Goal: Answer question/provide support: Share knowledge or assist other users

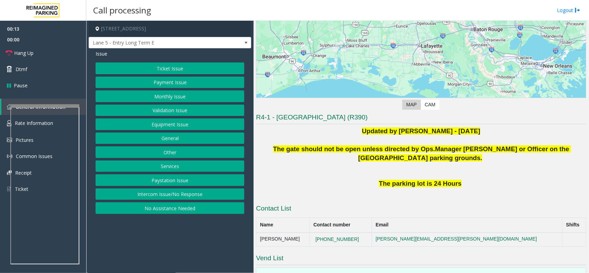
scroll to position [155, 0]
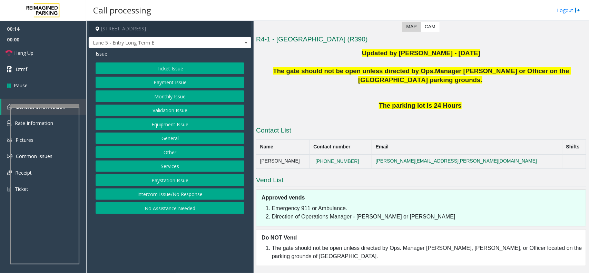
drag, startPoint x: 161, startPoint y: 193, endPoint x: 161, endPoint y: 175, distance: 17.9
click at [161, 193] on button "Intercom Issue/No Response" at bounding box center [170, 194] width 149 height 12
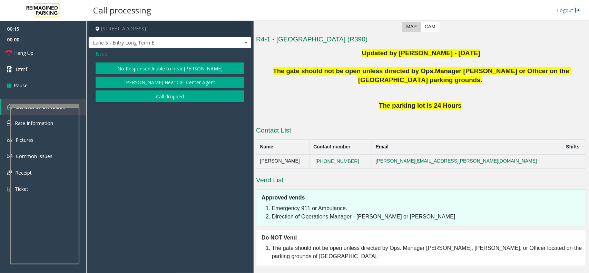
click at [159, 65] on button "No Response/Unable to hear [PERSON_NAME]" at bounding box center [170, 68] width 149 height 12
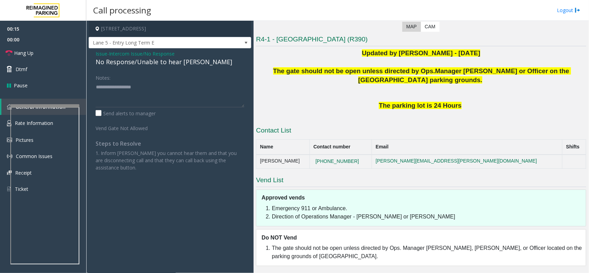
click at [157, 61] on div "No Response/Unable to hear [PERSON_NAME]" at bounding box center [170, 61] width 149 height 9
click at [216, 85] on textarea at bounding box center [170, 94] width 149 height 26
click at [215, 85] on textarea at bounding box center [170, 94] width 149 height 26
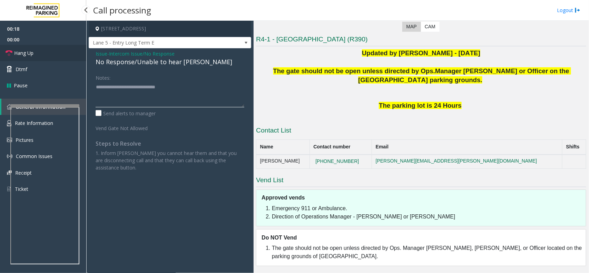
type textarea "**********"
click at [54, 49] on link "Hang Up" at bounding box center [43, 53] width 86 height 16
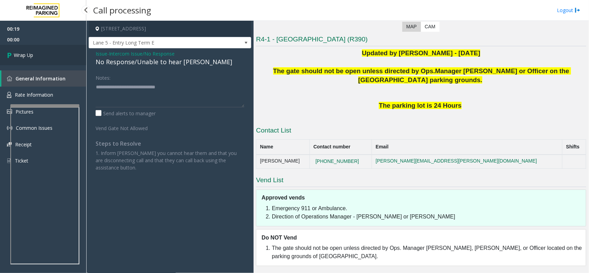
click at [54, 49] on link "Wrap Up" at bounding box center [43, 55] width 86 height 20
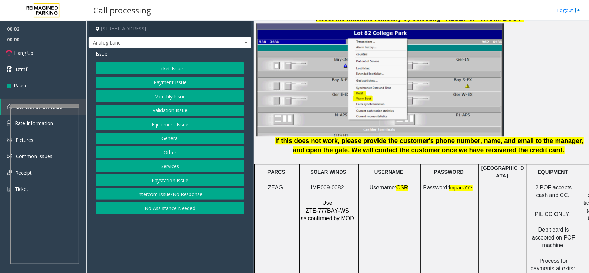
scroll to position [906, 0]
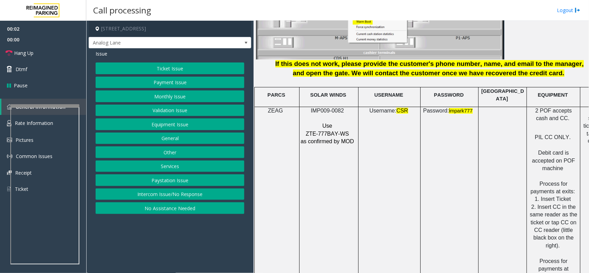
click at [328, 108] on span "IMP009-0082" at bounding box center [327, 111] width 33 height 6
copy p "IMP009-0082"
drag, startPoint x: 351, startPoint y: 145, endPoint x: 320, endPoint y: 110, distance: 46.2
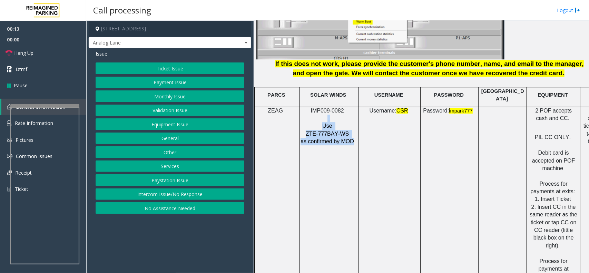
click at [320, 110] on td "IMP009-0082 Use ZTE-777BAY-WS as confirmed by MOD" at bounding box center [329, 203] width 59 height 193
click at [318, 122] on p "Use" at bounding box center [328, 126] width 56 height 8
drag, startPoint x: 318, startPoint y: 118, endPoint x: 355, endPoint y: 142, distance: 44.6
click at [355, 142] on td "IMP009-0082 Use ZTE-777BAY-WS as confirmed by MOD" at bounding box center [329, 203] width 59 height 193
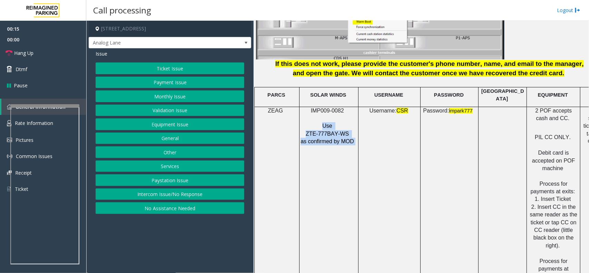
drag, startPoint x: 354, startPoint y: 142, endPoint x: 321, endPoint y: 120, distance: 39.8
click at [321, 120] on td "IMP009-0082 Use ZTE-777BAY-WS as confirmed by MOD" at bounding box center [329, 203] width 59 height 193
click at [321, 122] on p "Use" at bounding box center [328, 126] width 56 height 8
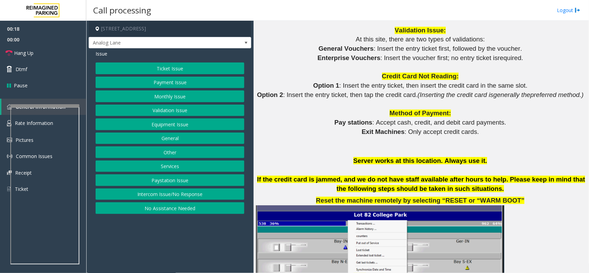
click at [159, 102] on button "Monthly Issue" at bounding box center [170, 96] width 149 height 12
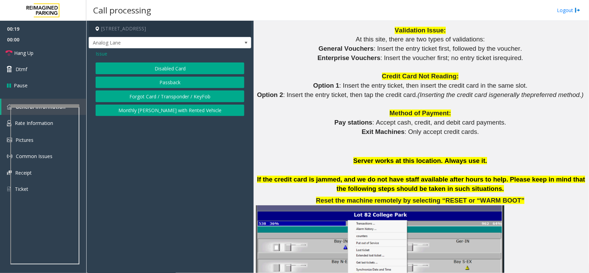
click at [166, 67] on button "Disabled Card" at bounding box center [170, 68] width 149 height 12
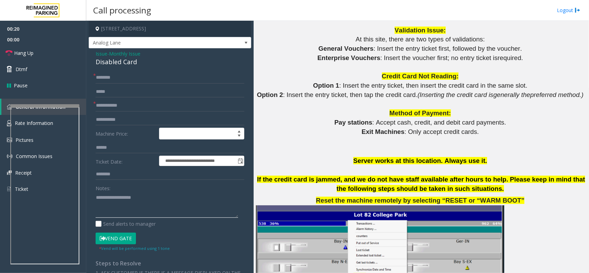
click at [141, 207] on textarea at bounding box center [167, 205] width 143 height 26
click at [130, 64] on div "Disabled Card" at bounding box center [170, 61] width 149 height 9
copy div "Disabled Card"
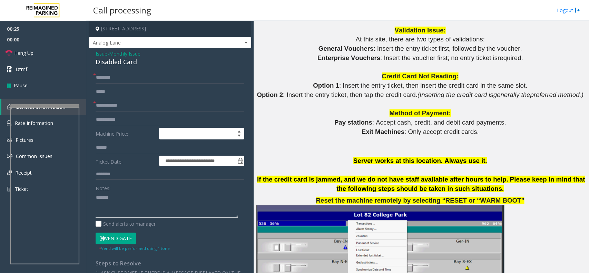
click at [127, 206] on textarea at bounding box center [167, 205] width 143 height 26
paste textarea "**********"
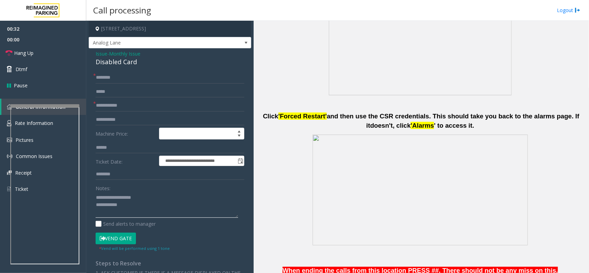
scroll to position [259, 0]
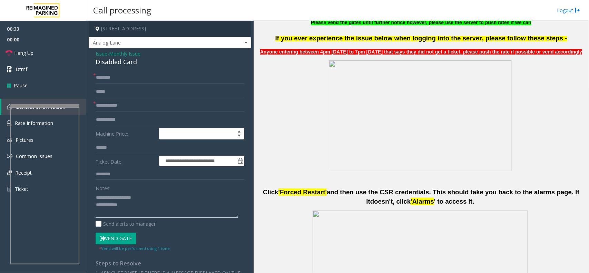
type textarea "**********"
click at [122, 106] on input "text" at bounding box center [170, 106] width 149 height 12
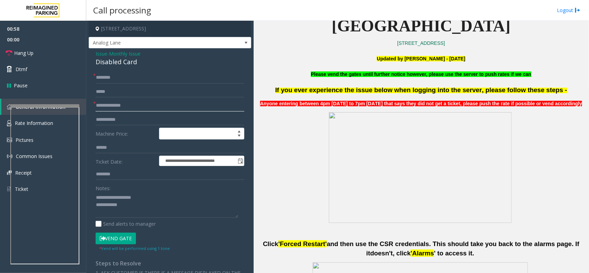
scroll to position [129, 0]
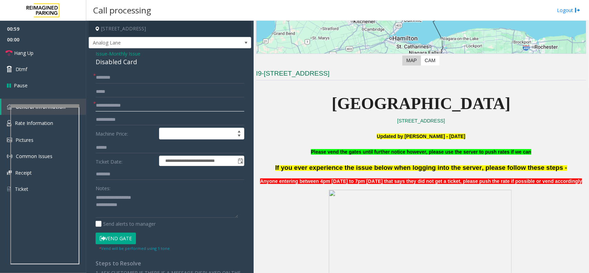
type input "**********"
click at [130, 84] on form "**********" at bounding box center [170, 161] width 149 height 179
click at [129, 81] on input "text" at bounding box center [170, 78] width 149 height 12
type input "*****"
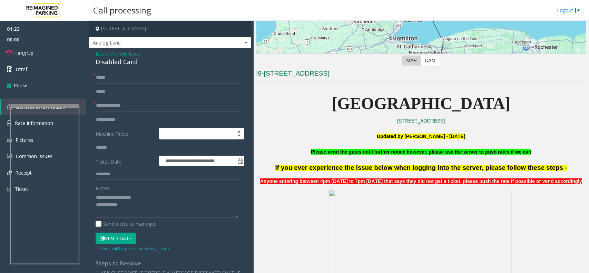
click at [118, 235] on button "Vend Gate" at bounding box center [116, 239] width 40 height 12
click at [123, 210] on textarea at bounding box center [167, 205] width 143 height 26
type textarea "**********"
click at [61, 56] on link "Hang Up" at bounding box center [43, 53] width 86 height 16
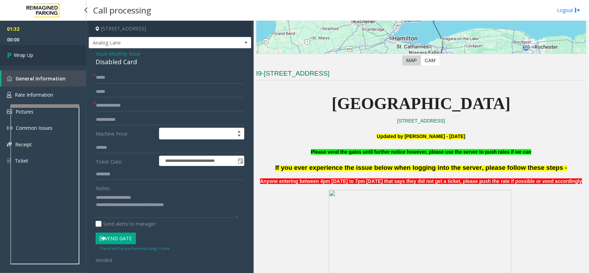
click at [61, 56] on link "Wrap Up" at bounding box center [43, 55] width 86 height 20
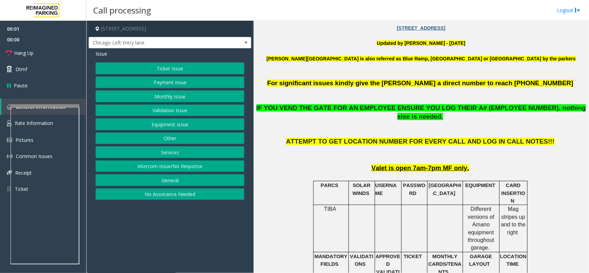
scroll to position [216, 0]
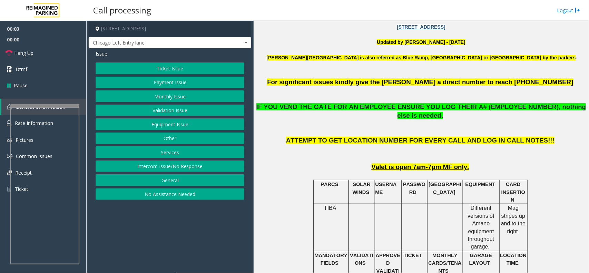
click at [170, 97] on button "Monthly Issue" at bounding box center [170, 96] width 149 height 12
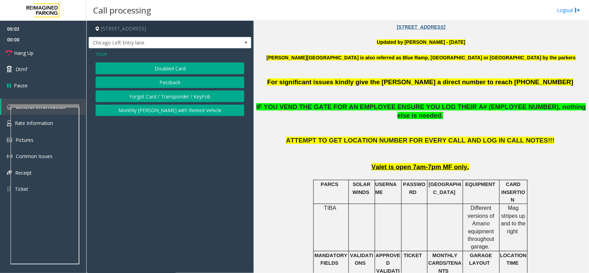
click at [174, 70] on button "Disabled Card" at bounding box center [170, 68] width 149 height 12
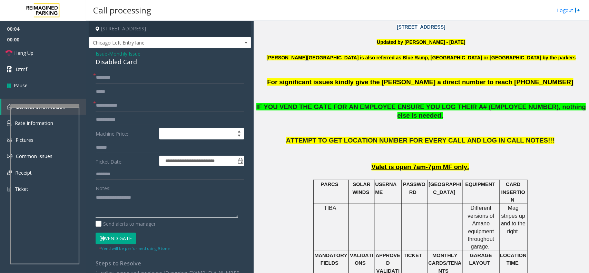
click at [132, 213] on textarea at bounding box center [167, 205] width 143 height 26
click at [114, 66] on div "Disabled Card" at bounding box center [170, 61] width 149 height 9
copy div "Disabled Card"
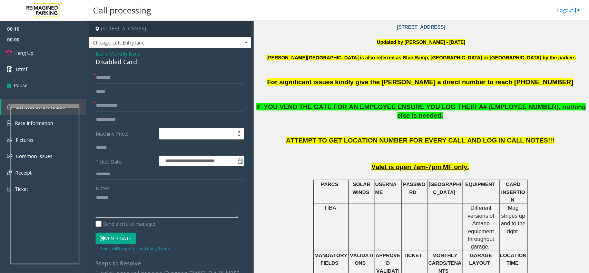
click at [130, 204] on textarea at bounding box center [167, 205] width 143 height 26
paste textarea "**********"
type textarea "**********"
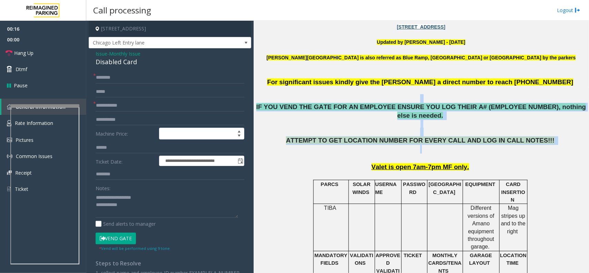
drag, startPoint x: 256, startPoint y: 101, endPoint x: 531, endPoint y: 142, distance: 277.1
click at [531, 142] on p "ATTEMPT TO GET LOCATION NUMBER FOR EVERY CALL AND LOG IN CALL NOTES!!!" at bounding box center [421, 149] width 330 height 26
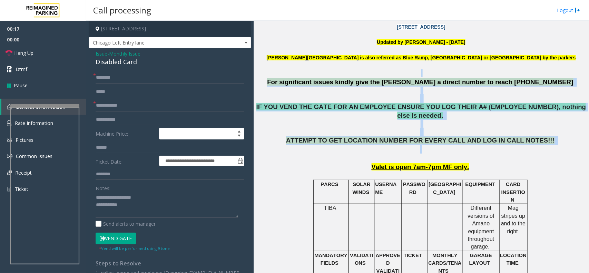
drag, startPoint x: 535, startPoint y: 141, endPoint x: 318, endPoint y: 75, distance: 226.8
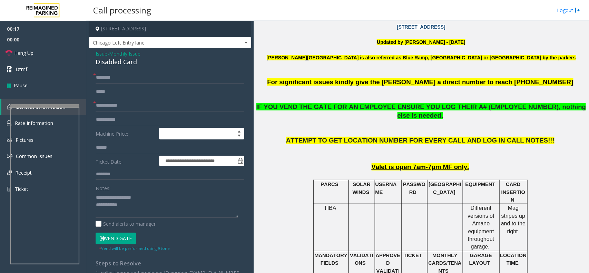
click at [318, 52] on p at bounding box center [421, 50] width 330 height 8
click at [113, 104] on input "text" at bounding box center [170, 106] width 149 height 12
type input "**"
click at [120, 73] on input "text" at bounding box center [170, 78] width 149 height 12
type input "**"
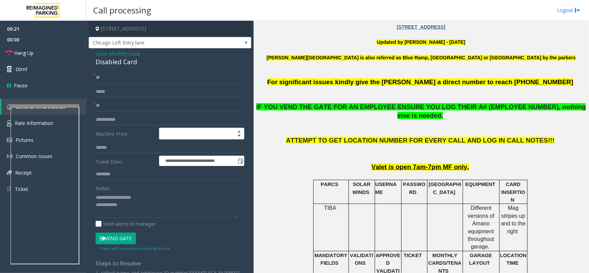
click at [118, 237] on button "Vend Gate" at bounding box center [116, 239] width 40 height 12
click at [130, 217] on textarea at bounding box center [167, 205] width 143 height 26
type textarea "**********"
click at [44, 53] on link "Hang Up" at bounding box center [43, 53] width 86 height 16
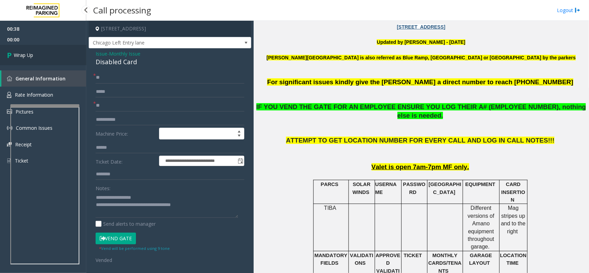
click at [44, 53] on link "Wrap Up" at bounding box center [43, 55] width 86 height 20
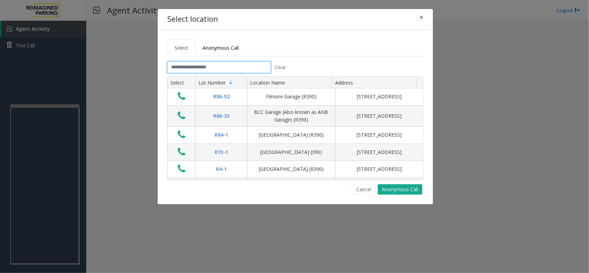
click at [189, 68] on input "text" at bounding box center [219, 67] width 104 height 12
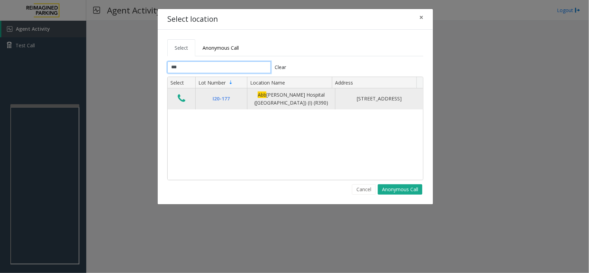
type input "***"
click at [182, 98] on icon "Data table" at bounding box center [182, 99] width 8 height 10
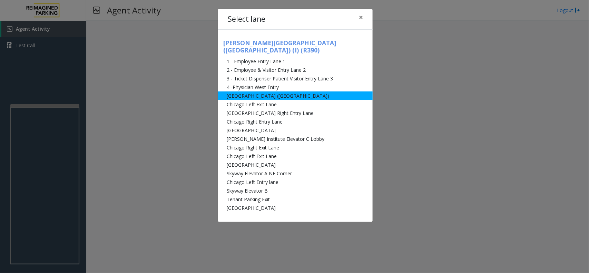
click at [313, 91] on li "[GEOGRAPHIC_DATA] ([GEOGRAPHIC_DATA])" at bounding box center [295, 95] width 155 height 9
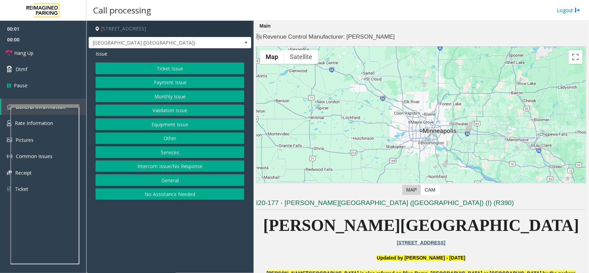
scroll to position [173, 0]
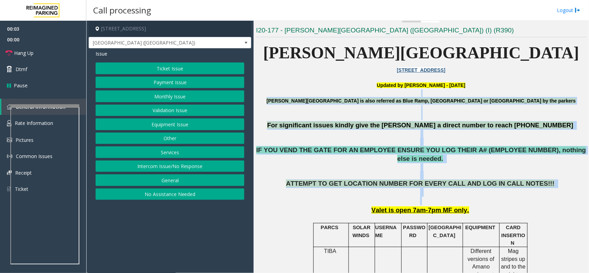
drag, startPoint x: 301, startPoint y: 91, endPoint x: 541, endPoint y: 195, distance: 261.4
click at [541, 195] on p "ATTEMPT TO GET LOCATION NUMBER FOR EVERY CALL AND LOG IN CALL NOTES!!!" at bounding box center [421, 192] width 330 height 26
drag, startPoint x: 541, startPoint y: 195, endPoint x: 327, endPoint y: 70, distance: 248.5
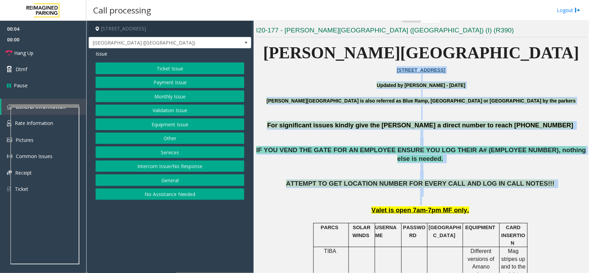
click at [291, 96] on p at bounding box center [421, 93] width 330 height 8
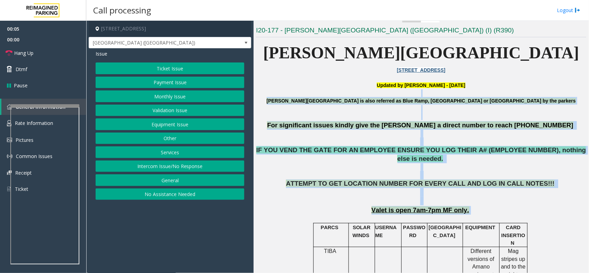
drag, startPoint x: 298, startPoint y: 91, endPoint x: 488, endPoint y: 203, distance: 221.0
click at [515, 206] on p "Valet is open 7am-7pm MF only." at bounding box center [421, 210] width 330 height 9
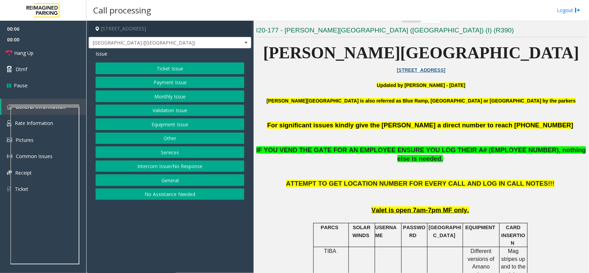
click at [177, 124] on button "Equipment Issue" at bounding box center [170, 124] width 149 height 12
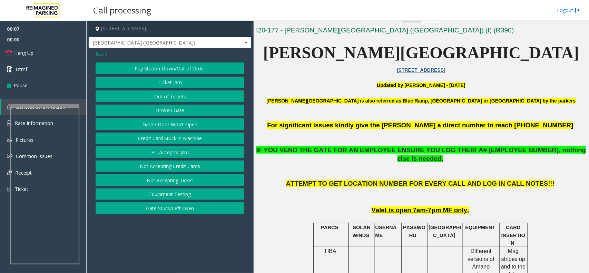
click at [175, 122] on button "Gate / Door Won't Open" at bounding box center [170, 124] width 149 height 12
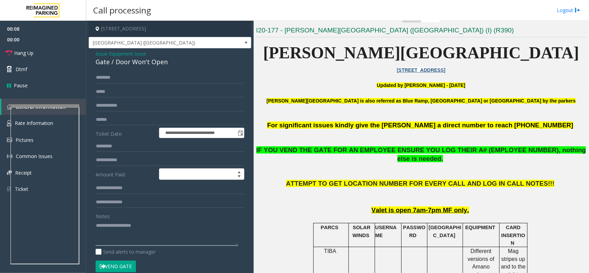
click at [121, 232] on textarea at bounding box center [167, 233] width 143 height 26
click at [147, 67] on div "Gate / Door Won't Open" at bounding box center [170, 61] width 149 height 9
click at [149, 62] on div "Gate / Door Won't Open" at bounding box center [170, 61] width 149 height 9
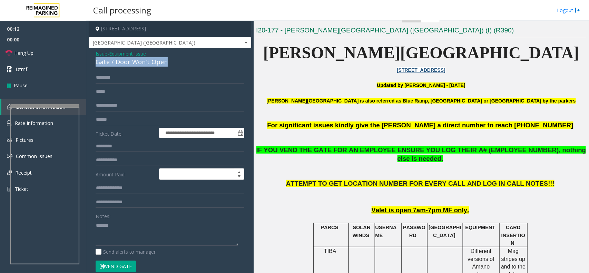
copy div "Gate / Door Won't Open"
click at [142, 229] on textarea at bounding box center [167, 233] width 143 height 26
paste textarea "**********"
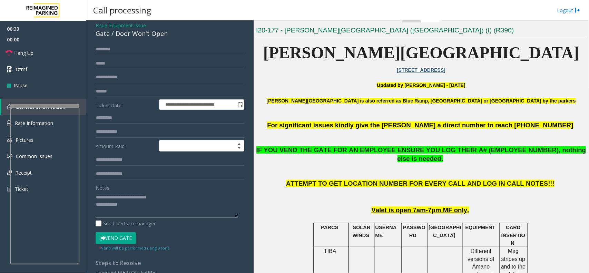
scroll to position [71, 0]
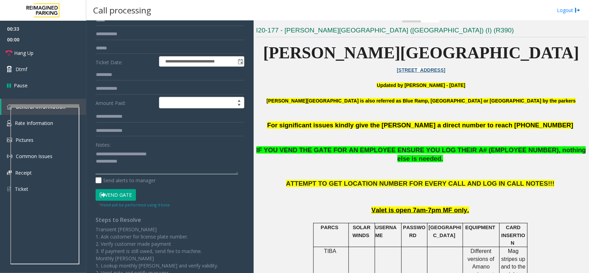
click at [158, 167] on textarea at bounding box center [167, 161] width 143 height 26
click at [55, 52] on link "Hang Up" at bounding box center [43, 53] width 86 height 16
click at [146, 166] on textarea at bounding box center [167, 161] width 143 height 26
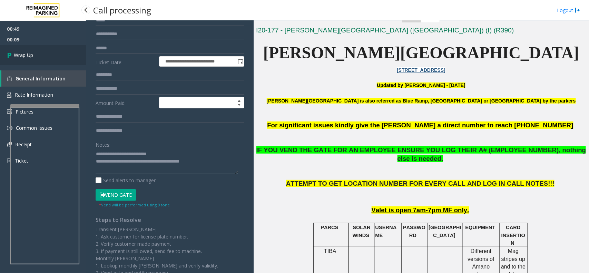
type textarea "**********"
click at [34, 50] on link "Wrap Up" at bounding box center [43, 55] width 86 height 20
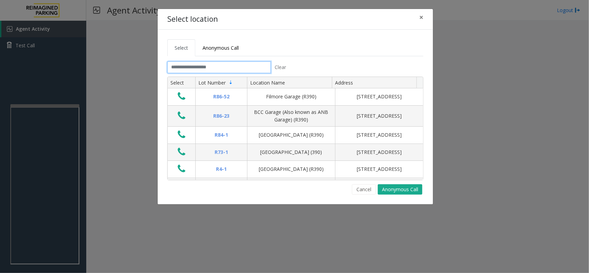
click at [186, 64] on input "text" at bounding box center [219, 67] width 104 height 12
click at [176, 66] on input "text" at bounding box center [219, 67] width 104 height 12
click at [206, 45] on span "Anonymous Call" at bounding box center [221, 48] width 36 height 7
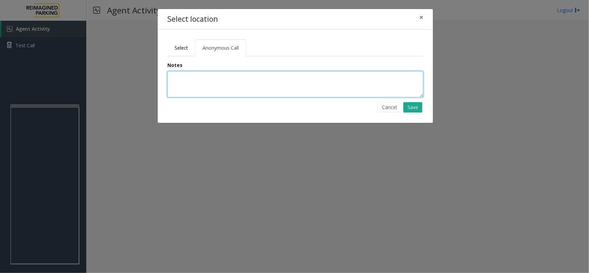
click at [203, 83] on textarea at bounding box center [295, 84] width 256 height 26
type textarea "**********"
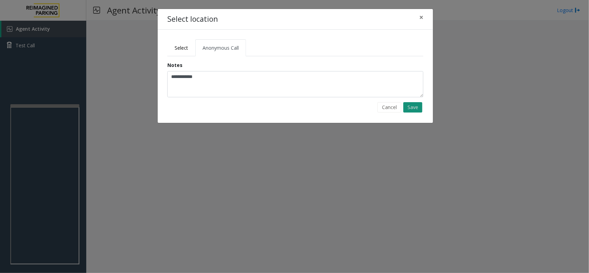
click at [406, 110] on button "Save" at bounding box center [412, 107] width 19 height 10
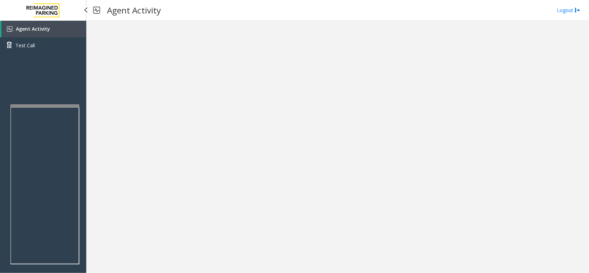
click at [61, 23] on link "Agent Activity" at bounding box center [43, 29] width 85 height 17
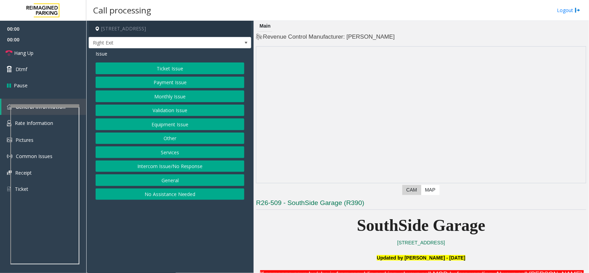
scroll to position [173, 0]
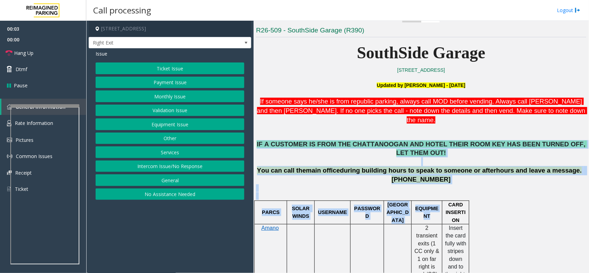
drag, startPoint x: 259, startPoint y: 131, endPoint x: 467, endPoint y: 179, distance: 213.2
click at [455, 184] on p at bounding box center [421, 192] width 330 height 16
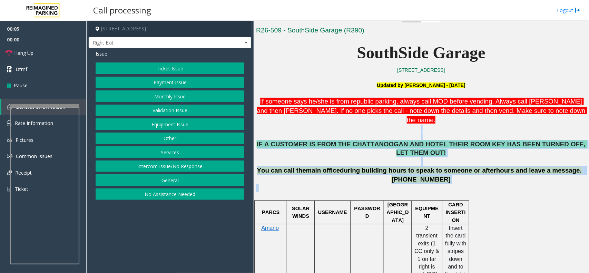
drag, startPoint x: 446, startPoint y: 163, endPoint x: 325, endPoint y: 117, distance: 129.6
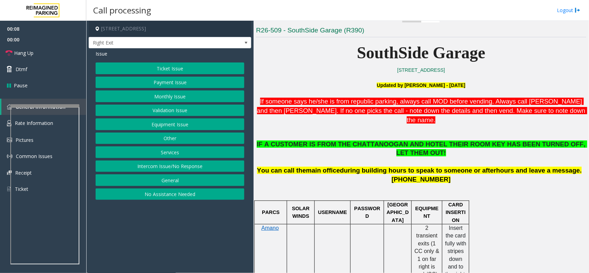
click at [286, 115] on p "If someone says he/she is from republic parking, always call MOD before vending…" at bounding box center [421, 111] width 330 height 28
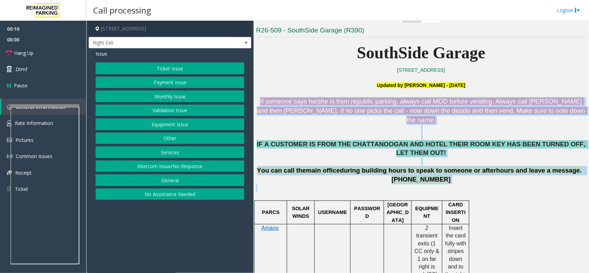
drag, startPoint x: 256, startPoint y: 99, endPoint x: 461, endPoint y: 171, distance: 217.3
click at [459, 184] on p at bounding box center [421, 192] width 330 height 16
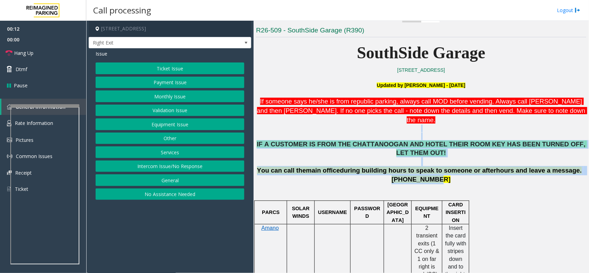
drag, startPoint x: 442, startPoint y: 161, endPoint x: 368, endPoint y: 118, distance: 85.7
click at [368, 125] on p at bounding box center [421, 129] width 330 height 8
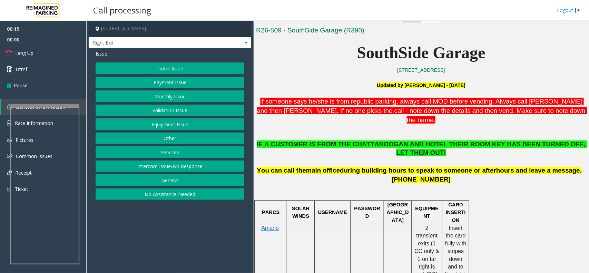
click at [191, 154] on button "Services" at bounding box center [170, 152] width 149 height 12
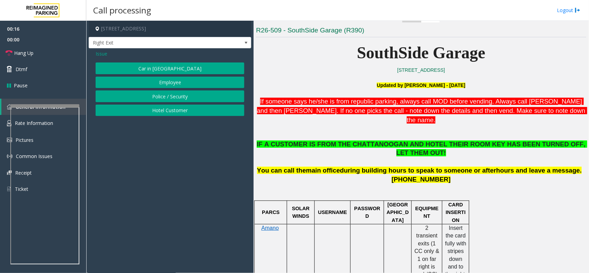
click at [173, 107] on button "Hotel Customer" at bounding box center [170, 111] width 149 height 12
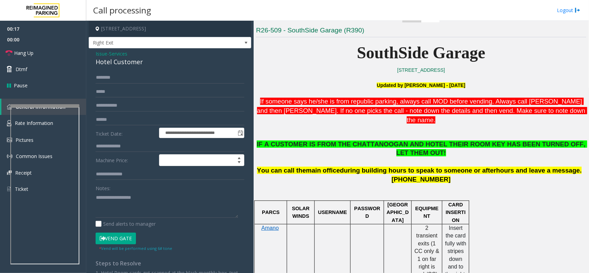
click at [140, 191] on div "Notes:" at bounding box center [170, 200] width 149 height 36
click at [139, 194] on textarea at bounding box center [167, 205] width 143 height 26
click at [130, 145] on input "text" at bounding box center [170, 146] width 149 height 12
click at [125, 66] on div "Hotel Customer" at bounding box center [170, 61] width 149 height 9
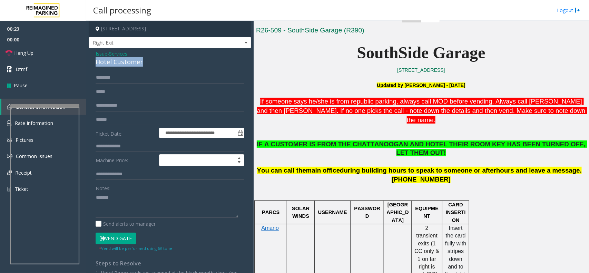
click at [125, 66] on div "Hotel Customer" at bounding box center [170, 61] width 149 height 9
copy div "Hotel Customer"
paste textarea "**********"
click at [126, 198] on textarea at bounding box center [167, 205] width 143 height 26
type textarea "**********"
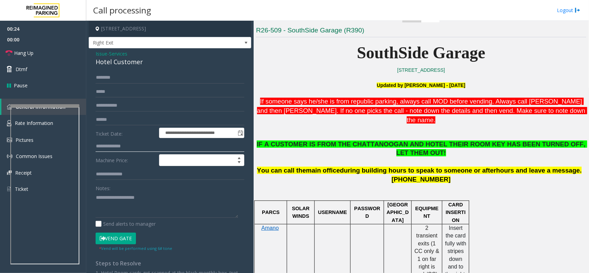
click at [127, 143] on input "text" at bounding box center [170, 146] width 149 height 12
type input "***"
click at [102, 207] on textarea at bounding box center [167, 205] width 143 height 26
click at [130, 237] on button "Vend Gate" at bounding box center [116, 239] width 40 height 12
click at [142, 209] on textarea at bounding box center [167, 205] width 143 height 26
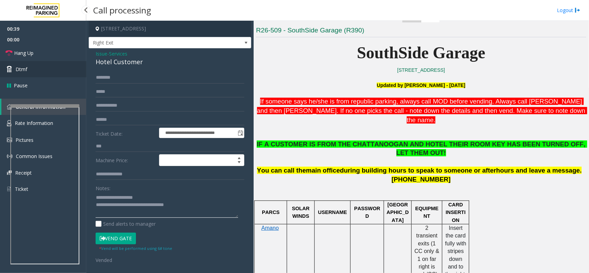
type textarea "**********"
click at [63, 61] on link "Dtmf" at bounding box center [43, 69] width 86 height 16
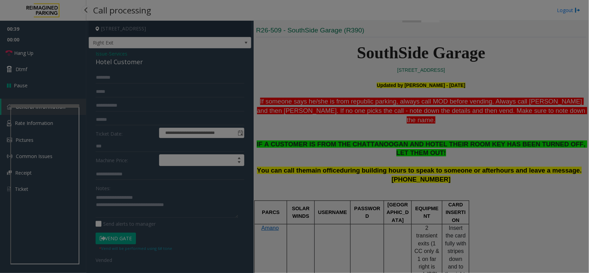
click at [0, 0] on div "× 1 2 ABC 3 DEF 4 GHI 5 JKL 6 MNO 7 PQRS 8 TUV 9 WXYZ * 0 #" at bounding box center [0, 0] width 0 height 0
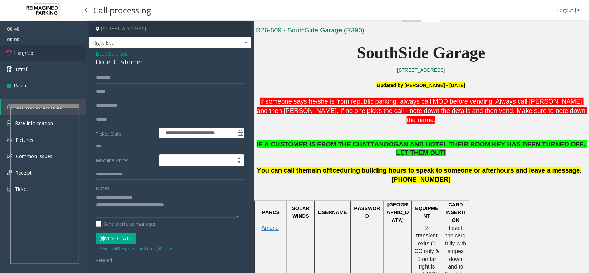
click at [61, 51] on link "Hang Up" at bounding box center [43, 53] width 86 height 16
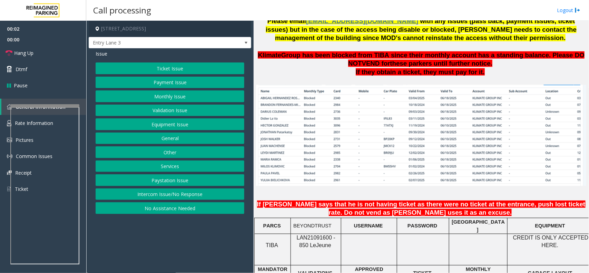
scroll to position [475, 0]
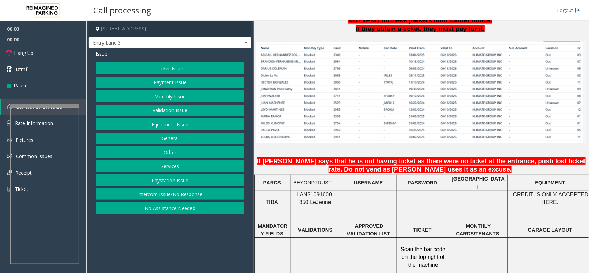
click at [310, 192] on span "LAN21091600 - 850 Le" at bounding box center [316, 198] width 39 height 13
copy span "LAN21091600"
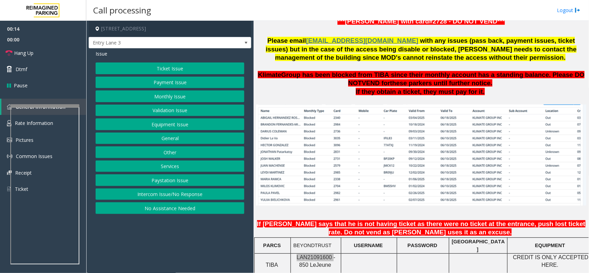
scroll to position [345, 0]
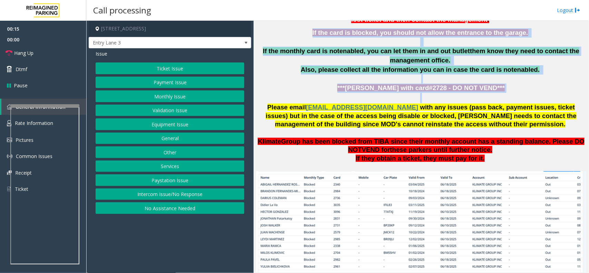
drag, startPoint x: 290, startPoint y: 36, endPoint x: 499, endPoint y: 99, distance: 218.4
click at [499, 98] on p "***[PERSON_NAME] with card#2728 - DO NOT VEND***" at bounding box center [421, 94] width 330 height 20
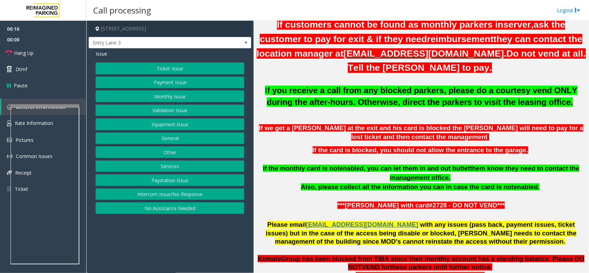
drag, startPoint x: 499, startPoint y: 87, endPoint x: 322, endPoint y: 8, distance: 193.9
click at [322, 8] on div "Call processing Logout 850 Northwest 42nd Avenue, Miami, FL Entry Lane 3 Issue …" at bounding box center [337, 136] width 503 height 273
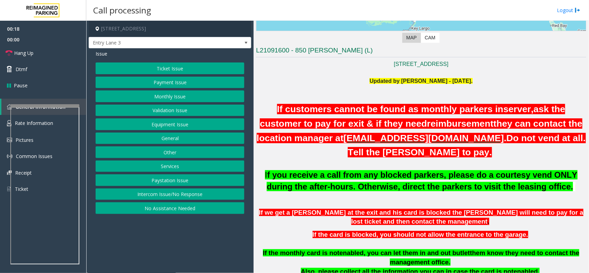
click at [349, 81] on p "Updated by [PERSON_NAME] - [DATE]." at bounding box center [421, 81] width 330 height 8
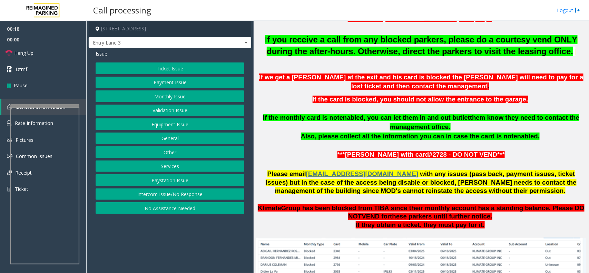
scroll to position [402, 0]
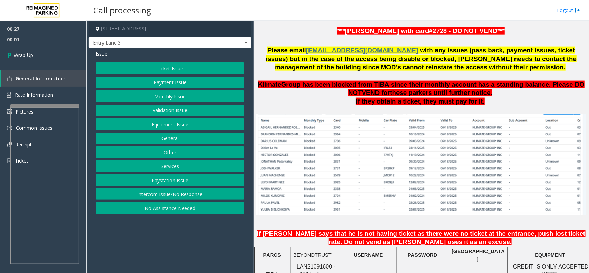
click at [168, 120] on button "Equipment Issue" at bounding box center [170, 124] width 149 height 12
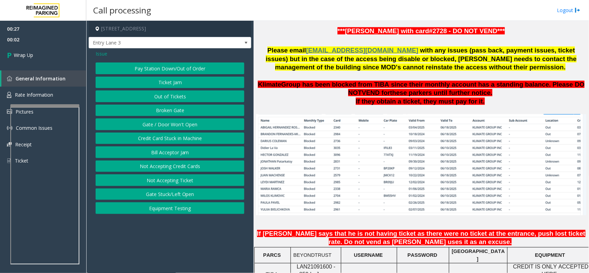
click at [168, 120] on button "Gate / Door Won't Open" at bounding box center [170, 124] width 149 height 12
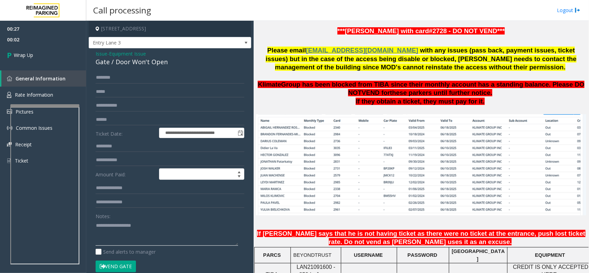
click at [145, 226] on textarea at bounding box center [167, 233] width 143 height 26
type textarea "******"
click at [146, 57] on span "Equipment Issue" at bounding box center [127, 53] width 37 height 7
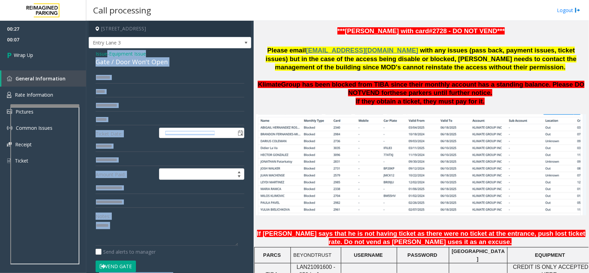
click at [149, 57] on div "Issue - Equipment Issue Gate / Door Won't Open" at bounding box center [170, 58] width 149 height 17
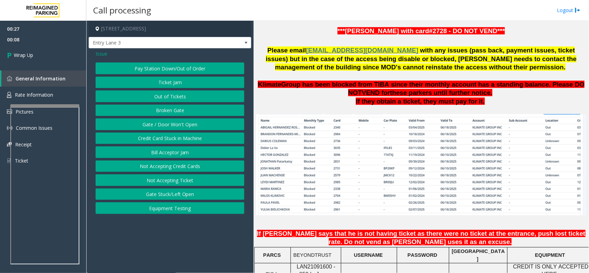
click at [166, 123] on button "Gate / Door Won't Open" at bounding box center [170, 124] width 149 height 12
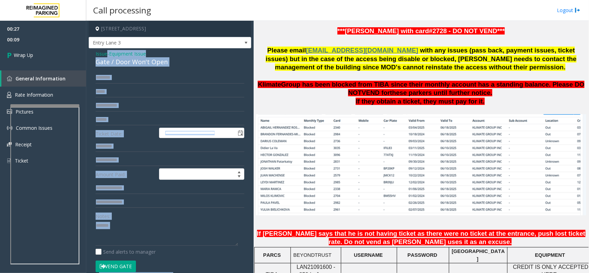
click at [151, 63] on div "Gate / Door Won't Open" at bounding box center [170, 61] width 149 height 9
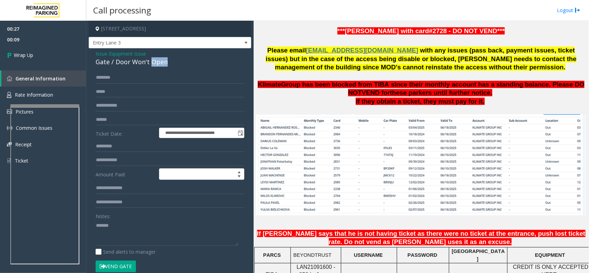
click at [151, 63] on div "Gate / Door Won't Open" at bounding box center [170, 61] width 149 height 9
click at [129, 228] on textarea at bounding box center [167, 233] width 143 height 26
paste textarea "**********"
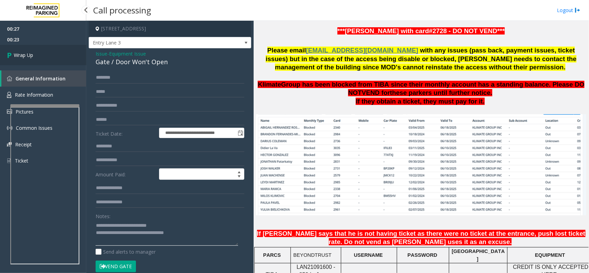
type textarea "**********"
click at [31, 61] on link "Wrap Up" at bounding box center [43, 55] width 86 height 20
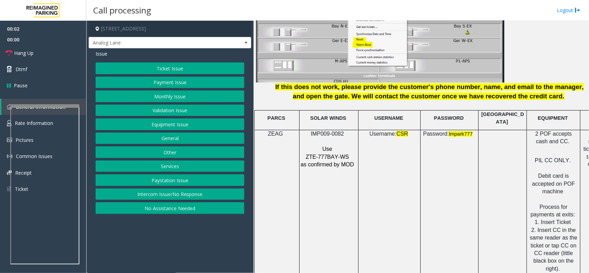
scroll to position [949, 0]
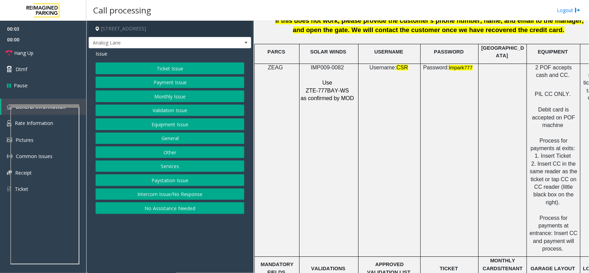
click at [327, 65] on span "IMP009-0082" at bounding box center [327, 68] width 33 height 6
copy p "IMP009-0082"
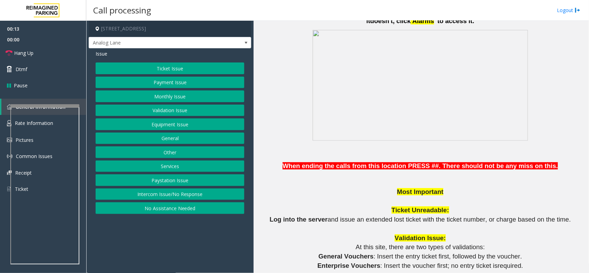
scroll to position [431, 0]
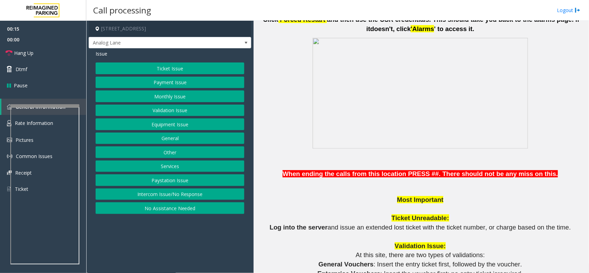
click at [187, 192] on button "Intercom Issue/No Response" at bounding box center [170, 194] width 149 height 12
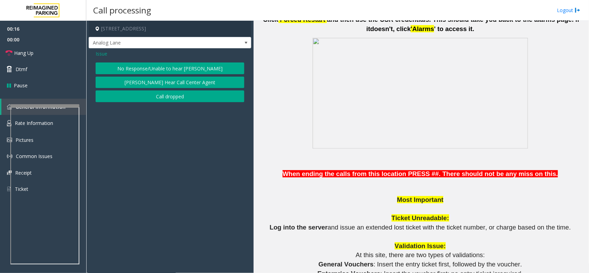
click at [174, 62] on div "Issue No Response/Unable to hear [PERSON_NAME] Cannot Hear Call Center Agent Ca…" at bounding box center [170, 76] width 163 height 57
click at [173, 63] on button "No Response/Unable to hear [PERSON_NAME]" at bounding box center [170, 68] width 149 height 12
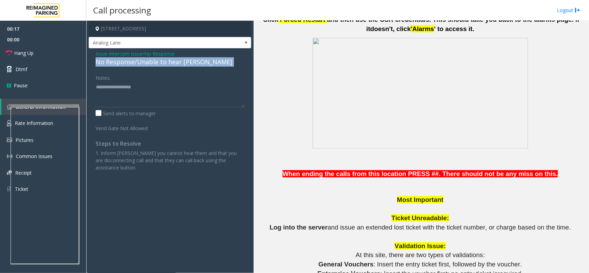
click at [173, 63] on div "No Response/Unable to hear [PERSON_NAME]" at bounding box center [170, 61] width 149 height 9
click at [205, 89] on textarea at bounding box center [170, 94] width 149 height 26
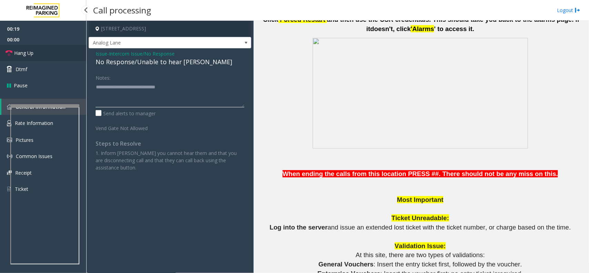
type textarea "**********"
click at [37, 50] on link "Hang Up" at bounding box center [43, 53] width 86 height 16
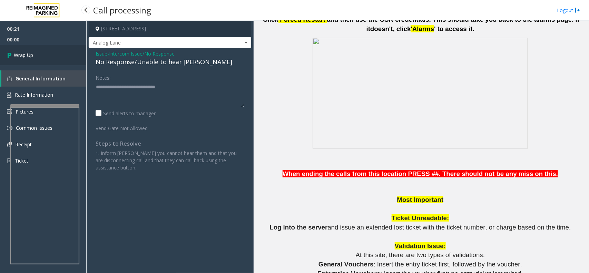
click at [37, 50] on link "Wrap Up" at bounding box center [43, 55] width 86 height 20
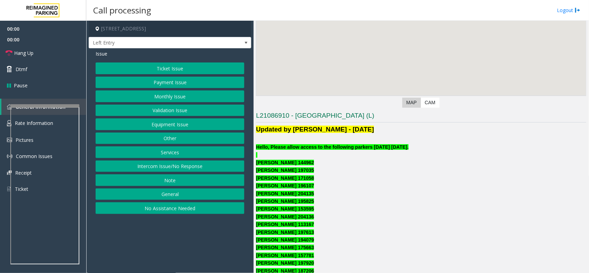
scroll to position [129, 0]
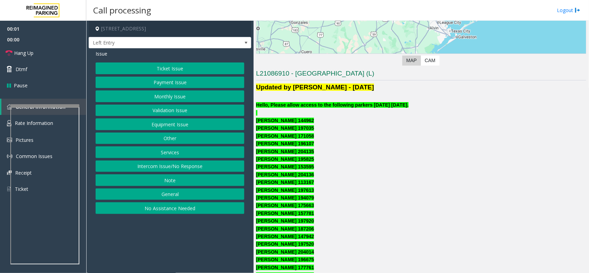
click at [172, 98] on button "Monthly Issue" at bounding box center [170, 96] width 149 height 12
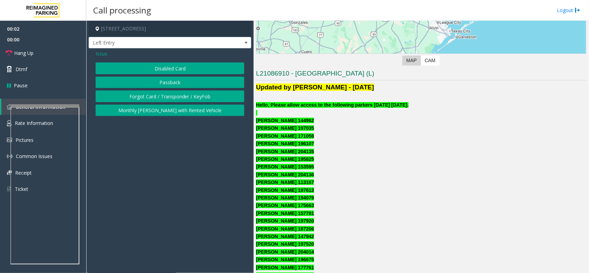
click at [176, 68] on button "Disabled Card" at bounding box center [170, 68] width 149 height 12
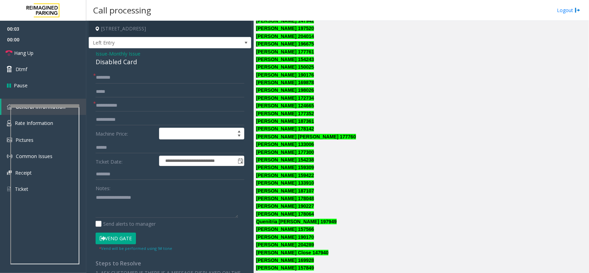
scroll to position [604, 0]
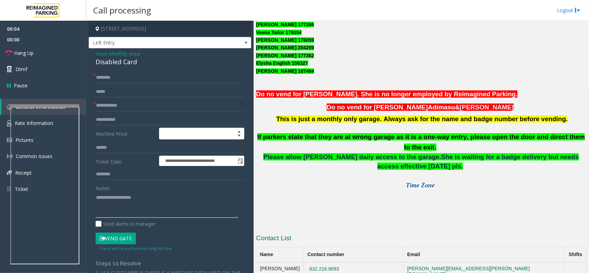
click at [137, 197] on textarea at bounding box center [167, 205] width 143 height 26
click at [121, 64] on div "Disabled Card" at bounding box center [170, 61] width 149 height 9
copy div "Disabled Card"
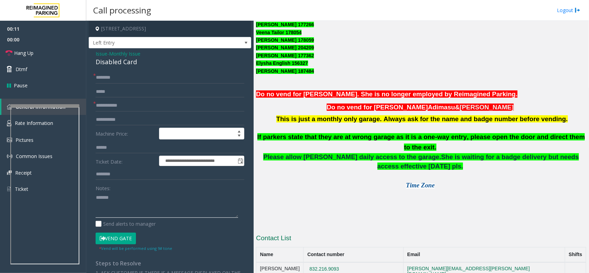
click at [130, 202] on textarea at bounding box center [167, 205] width 143 height 26
paste textarea "**********"
type textarea "**********"
click at [114, 106] on input "text" at bounding box center [170, 106] width 149 height 12
type input "******"
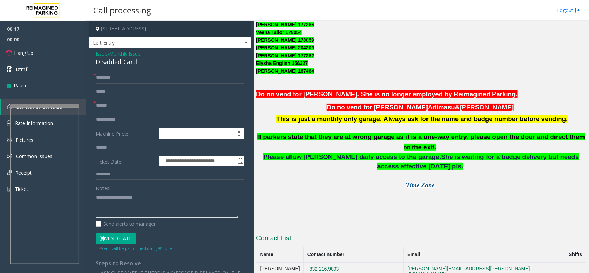
click at [120, 212] on textarea at bounding box center [167, 205] width 143 height 26
type textarea "**********"
click at [117, 74] on input "text" at bounding box center [170, 78] width 149 height 12
type input "*******"
click at [132, 206] on textarea at bounding box center [167, 205] width 143 height 26
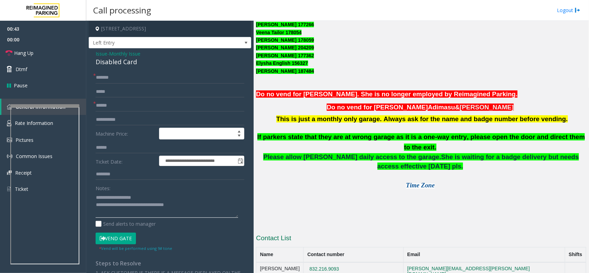
type textarea "**********"
click at [123, 235] on button "Vend Gate" at bounding box center [116, 239] width 40 height 12
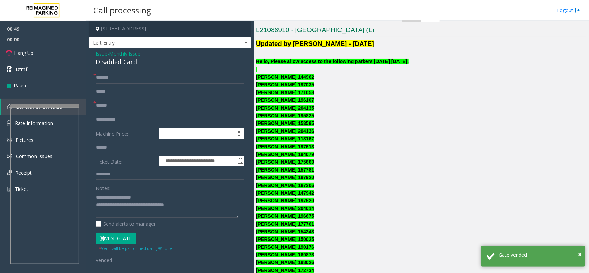
scroll to position [173, 0]
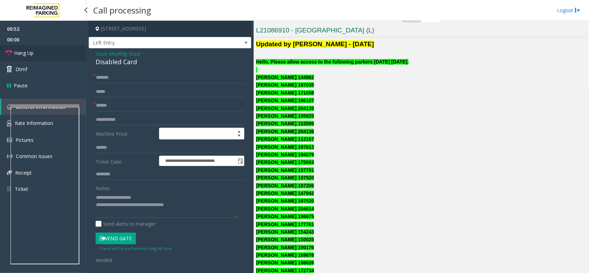
click at [75, 55] on link "Hang Up" at bounding box center [43, 53] width 86 height 16
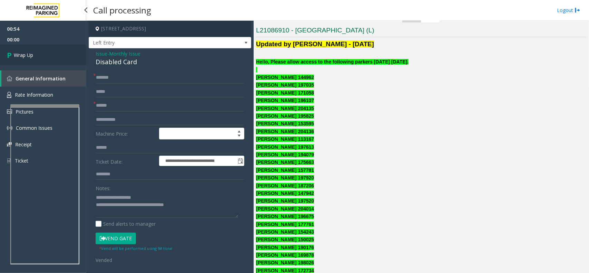
click at [75, 55] on link "Wrap Up" at bounding box center [43, 55] width 86 height 20
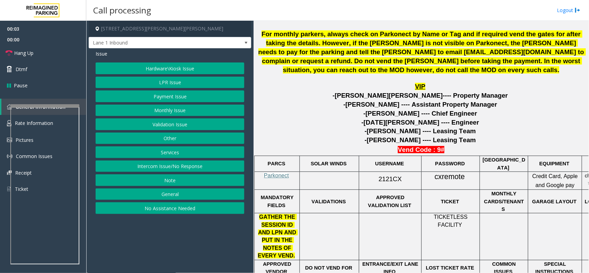
scroll to position [345, 0]
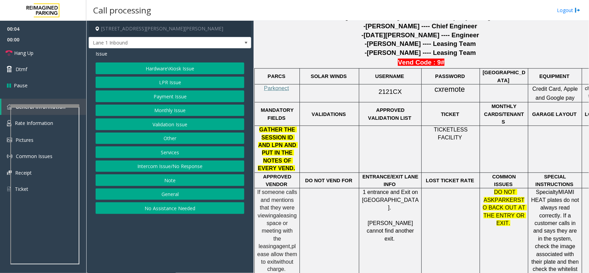
click at [284, 84] on div at bounding box center [277, 84] width 45 height 2
click at [283, 88] on span "Parkonect" at bounding box center [276, 88] width 25 height 6
click at [387, 89] on span "2121CX" at bounding box center [390, 91] width 23 height 7
copy p "2121CX"
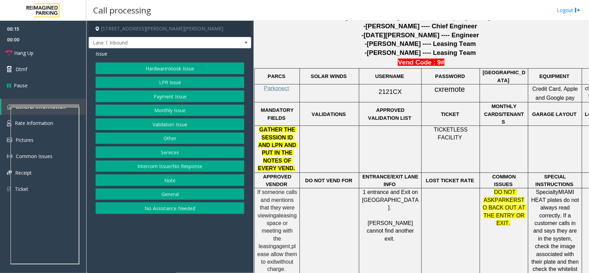
click at [455, 90] on span "cxremote" at bounding box center [450, 89] width 30 height 9
copy p "cxremote"
click at [167, 67] on button "Hardware\Kiosk Issue" at bounding box center [170, 68] width 149 height 12
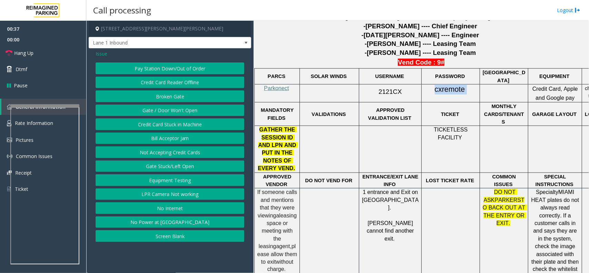
click at [165, 106] on button "Gate / Door Won't Open" at bounding box center [170, 111] width 149 height 12
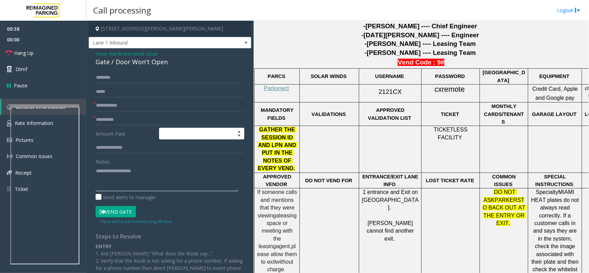
click at [136, 183] on textarea at bounding box center [167, 178] width 143 height 26
click at [154, 68] on div "Issue - Hardware\Kiosk Issue Gate / Door Won't Open * * Amount Paid: Notes: Sen…" at bounding box center [170, 199] width 163 height 302
click at [159, 61] on div "Gate / Door Won't Open" at bounding box center [170, 61] width 149 height 9
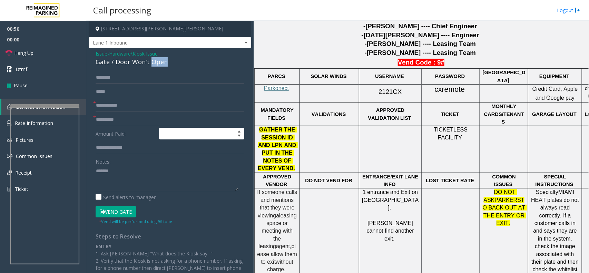
click at [159, 61] on div "Gate / Door Won't Open" at bounding box center [170, 61] width 149 height 9
click at [132, 180] on textarea at bounding box center [167, 178] width 143 height 26
paste textarea "**********"
type textarea "**********"
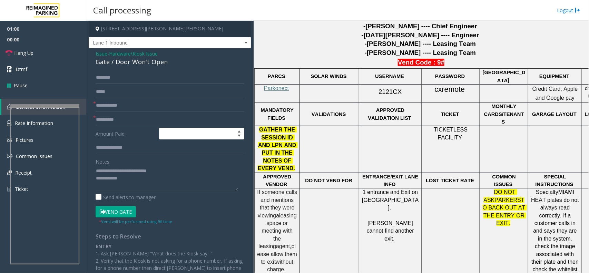
click at [121, 113] on form "* * Amount Paid: Notes: Send alerts to manager Vend Gate * Vend will be perform…" at bounding box center [170, 148] width 149 height 153
click at [128, 119] on input "text" at bounding box center [170, 120] width 149 height 12
type input "**"
click at [135, 182] on textarea at bounding box center [167, 178] width 143 height 26
click at [134, 108] on input "text" at bounding box center [170, 106] width 149 height 12
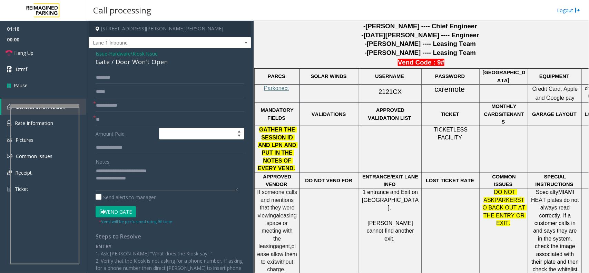
click at [150, 180] on textarea at bounding box center [167, 178] width 143 height 26
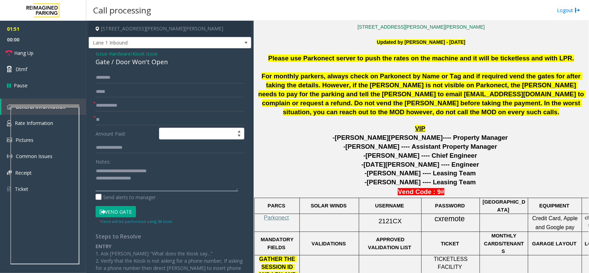
click at [156, 182] on textarea at bounding box center [167, 178] width 143 height 26
click at [128, 104] on input "text" at bounding box center [170, 106] width 149 height 12
click at [175, 183] on textarea at bounding box center [167, 178] width 143 height 26
type textarea "**********"
click at [113, 102] on input "text" at bounding box center [170, 106] width 149 height 12
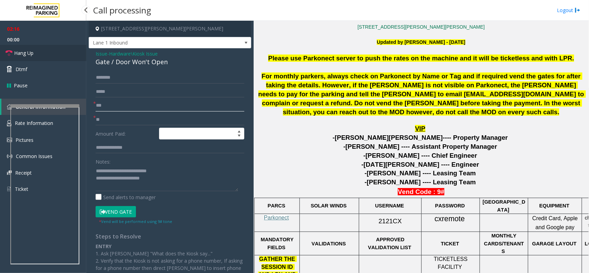
type input "***"
click at [53, 59] on link "Hang Up" at bounding box center [43, 53] width 86 height 16
click at [171, 189] on textarea at bounding box center [167, 178] width 143 height 26
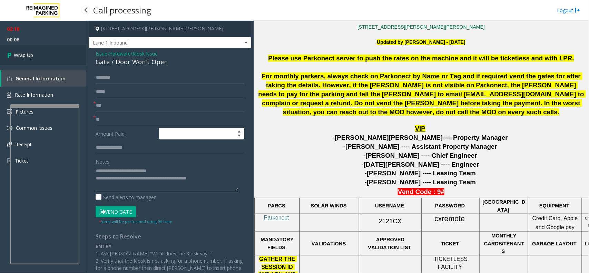
type textarea "**********"
click at [40, 52] on link "Wrap Up" at bounding box center [43, 55] width 86 height 20
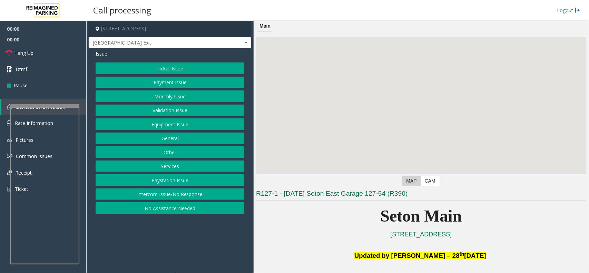
scroll to position [259, 0]
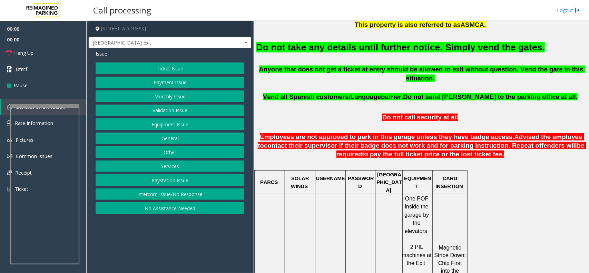
click at [338, 49] on font "Do not take any details until further notice. Simply vend the gates." at bounding box center [400, 47] width 289 height 10
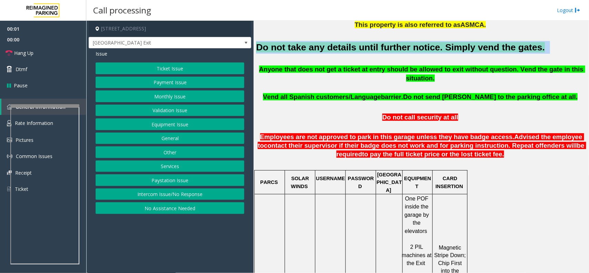
click at [338, 49] on font "Do not take any details until further notice. Simply vend the gates." at bounding box center [400, 47] width 289 height 10
click at [168, 164] on button "Services" at bounding box center [170, 167] width 149 height 12
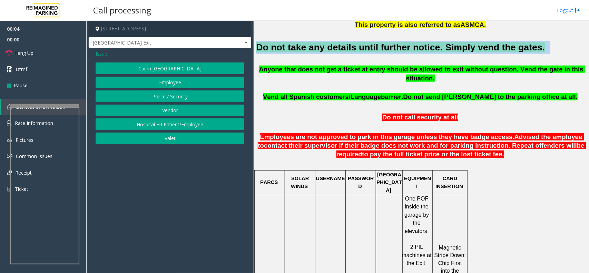
click at [171, 111] on button "Vendor" at bounding box center [170, 111] width 149 height 12
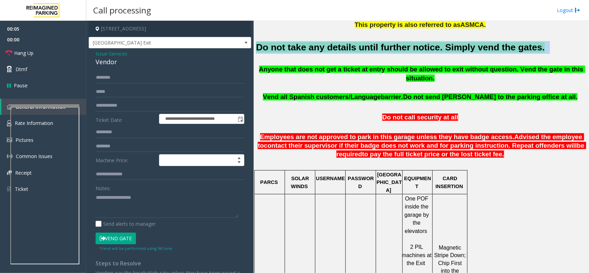
click at [119, 235] on button "Vend Gate" at bounding box center [116, 239] width 40 height 12
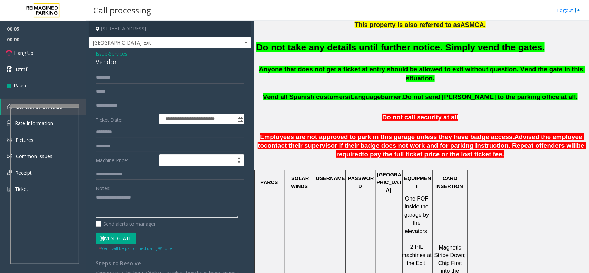
click at [123, 204] on textarea at bounding box center [167, 205] width 143 height 26
paste textarea "**********"
type textarea "**********"
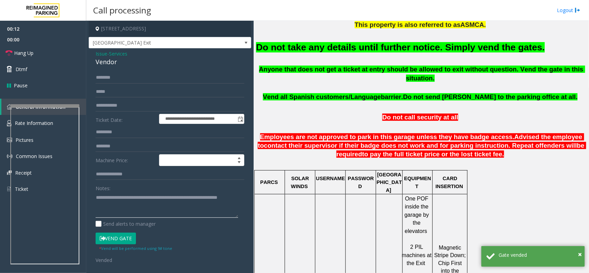
drag, startPoint x: 96, startPoint y: 197, endPoint x: 116, endPoint y: 206, distance: 21.8
click at [116, 206] on textarea at bounding box center [167, 205] width 143 height 26
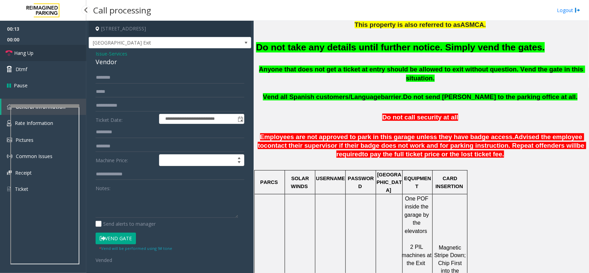
click at [29, 47] on link "Hang Up" at bounding box center [43, 53] width 86 height 16
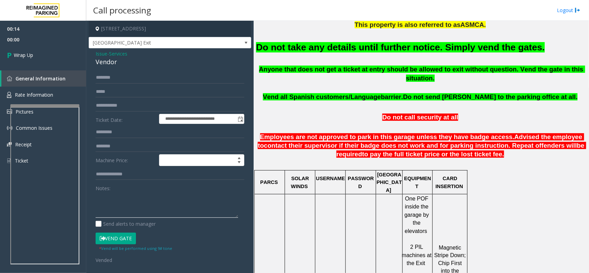
click at [119, 201] on textarea at bounding box center [167, 205] width 143 height 26
click at [109, 61] on div "Vendor" at bounding box center [170, 61] width 149 height 9
click at [127, 209] on textarea at bounding box center [167, 205] width 143 height 26
paste textarea "* ******"
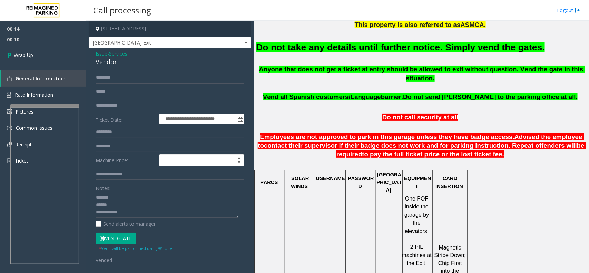
click at [332, 46] on font "Do not take any details until further notice. Simply vend the gates." at bounding box center [400, 47] width 289 height 10
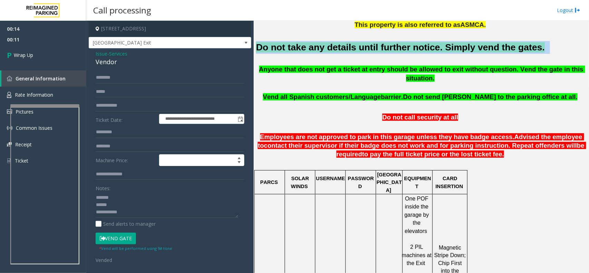
click at [332, 46] on font "Do not take any details until further notice. Simply vend the gates." at bounding box center [400, 47] width 289 height 10
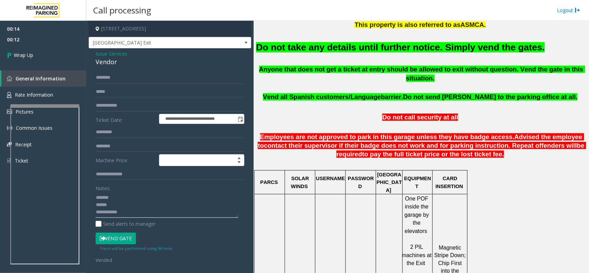
click at [173, 212] on textarea at bounding box center [167, 205] width 143 height 26
paste textarea "**********"
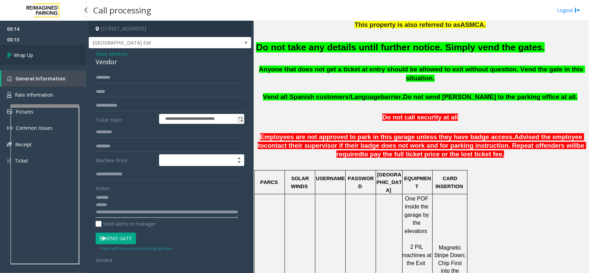
type textarea "**********"
click at [13, 59] on icon at bounding box center [10, 54] width 7 height 11
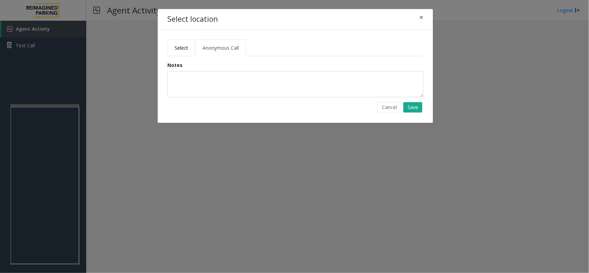
click at [184, 51] on link "Select" at bounding box center [181, 47] width 28 height 17
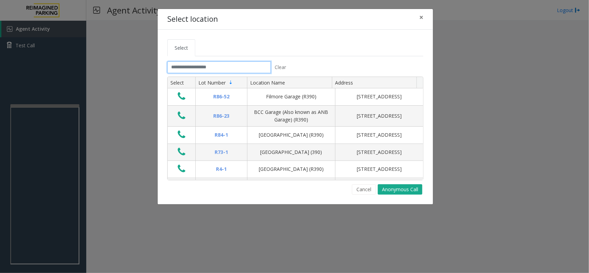
click at [199, 65] on input "text" at bounding box center [219, 67] width 104 height 12
click at [209, 66] on input "text" at bounding box center [219, 67] width 104 height 12
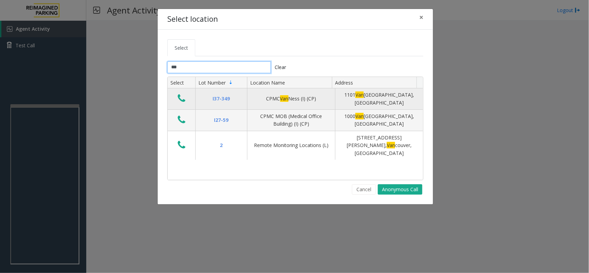
type input "***"
click at [182, 97] on icon "Data table" at bounding box center [182, 99] width 8 height 10
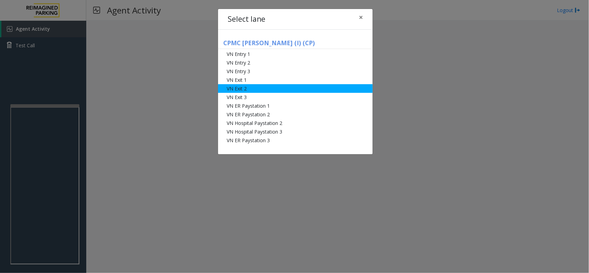
click at [262, 85] on li "VN Exit 2" at bounding box center [295, 88] width 155 height 9
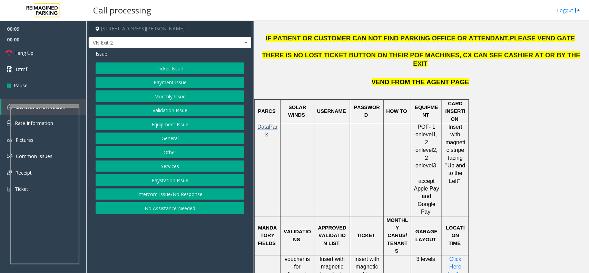
scroll to position [302, 0]
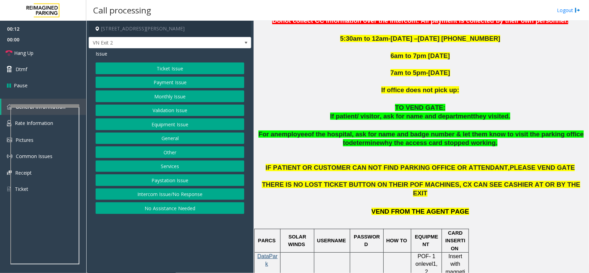
click at [163, 95] on button "Monthly Issue" at bounding box center [170, 96] width 149 height 12
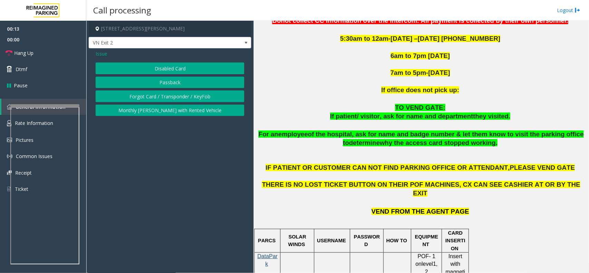
click at [166, 68] on button "Disabled Card" at bounding box center [170, 68] width 149 height 12
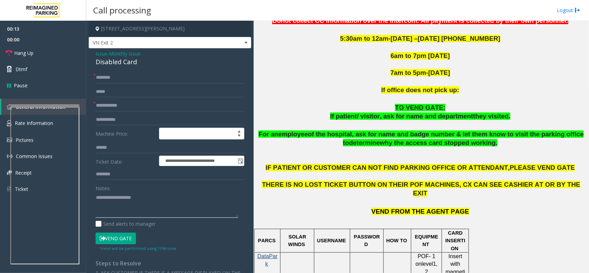
click at [135, 197] on textarea at bounding box center [167, 205] width 143 height 26
click at [134, 60] on div "Disabled Card" at bounding box center [170, 61] width 149 height 9
click at [128, 197] on textarea at bounding box center [167, 205] width 143 height 26
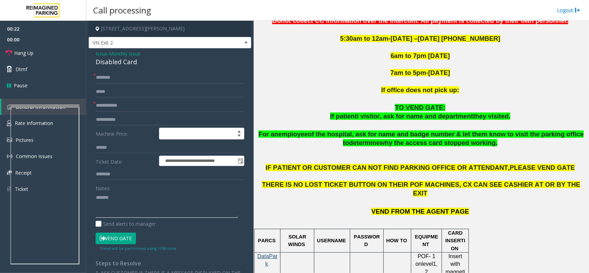
paste textarea "**********"
type textarea "**********"
click at [113, 105] on input "text" at bounding box center [170, 106] width 149 height 12
type input "*********"
click at [123, 83] on input "text" at bounding box center [170, 78] width 149 height 12
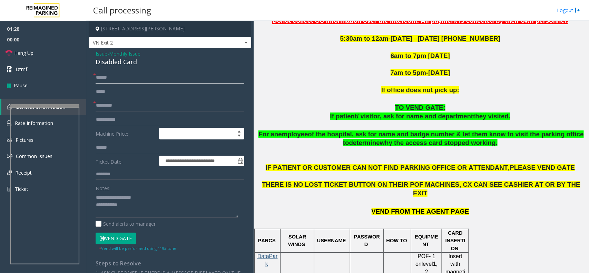
type input "******"
drag, startPoint x: 109, startPoint y: 80, endPoint x: 173, endPoint y: 64, distance: 66.1
click at [173, 64] on div "Disabled Card" at bounding box center [170, 61] width 149 height 9
click at [142, 206] on textarea at bounding box center [167, 205] width 143 height 26
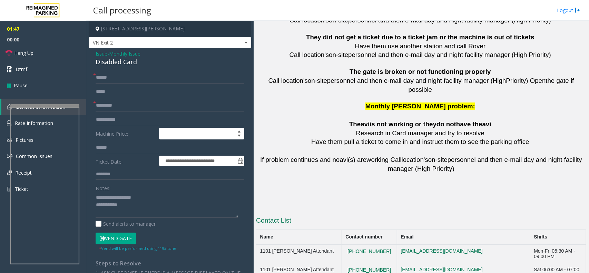
scroll to position [1535, 0]
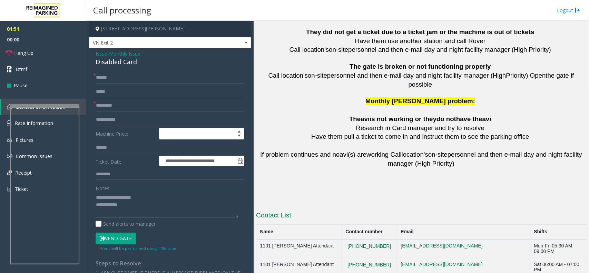
drag, startPoint x: 380, startPoint y: 228, endPoint x: 336, endPoint y: 232, distance: 44.7
click at [135, 209] on textarea at bounding box center [167, 205] width 143 height 26
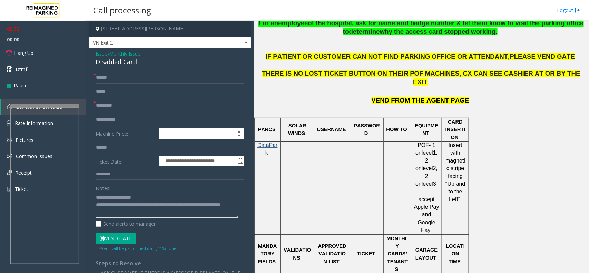
scroll to position [284, 0]
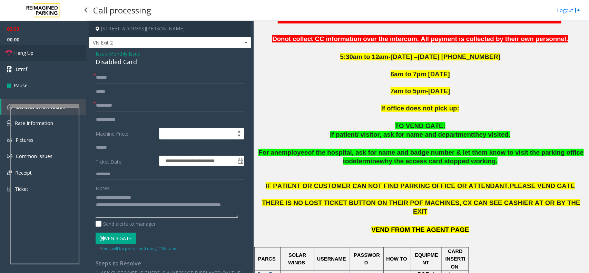
type textarea "**********"
click at [71, 56] on link "Hang Up" at bounding box center [43, 53] width 86 height 16
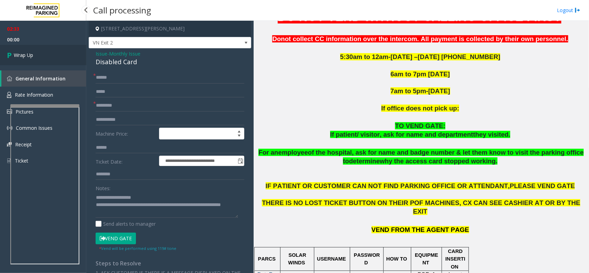
click at [71, 56] on link "Wrap Up" at bounding box center [43, 55] width 86 height 20
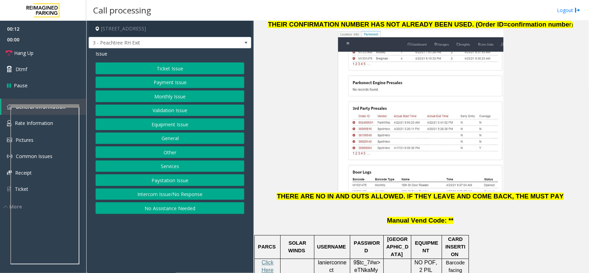
scroll to position [1044, 0]
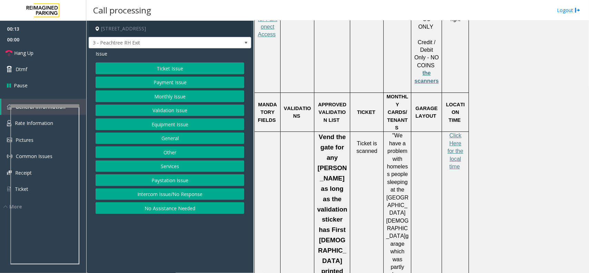
click at [200, 194] on button "Intercom Issue/No Response" at bounding box center [170, 194] width 149 height 12
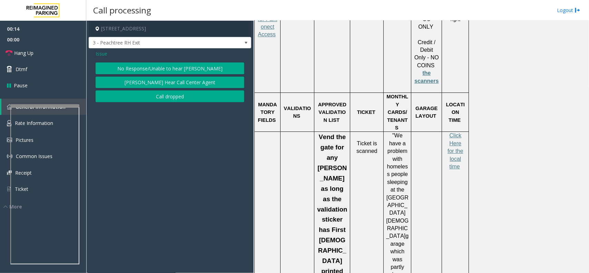
click at [184, 72] on button "No Response/Unable to hear [PERSON_NAME]" at bounding box center [170, 68] width 149 height 12
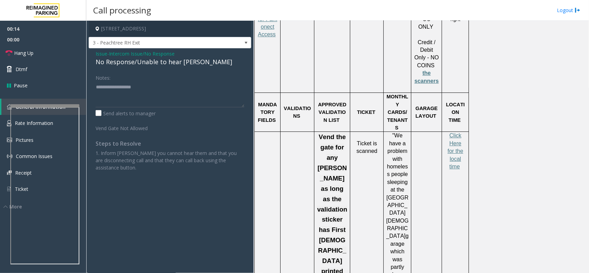
click at [183, 66] on div "No Response/Unable to hear [PERSON_NAME]" at bounding box center [170, 61] width 149 height 9
click at [212, 87] on textarea at bounding box center [170, 94] width 149 height 26
type textarea "**********"
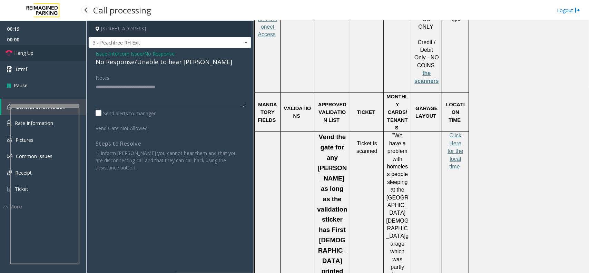
click at [55, 51] on link "Hang Up" at bounding box center [43, 53] width 86 height 16
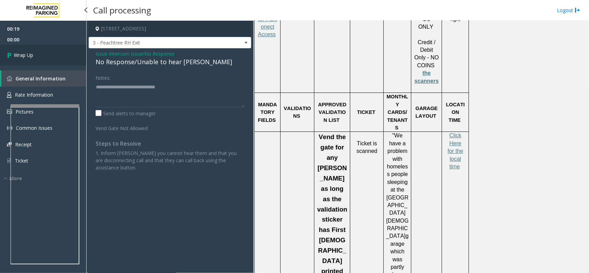
click at [55, 51] on link "Wrap Up" at bounding box center [43, 55] width 86 height 20
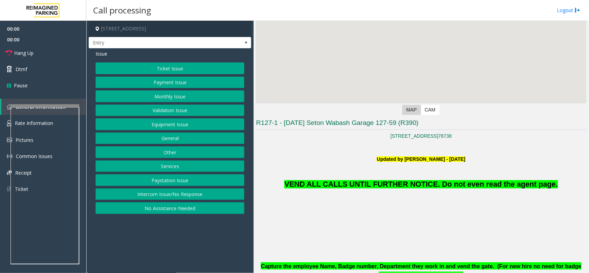
scroll to position [86, 0]
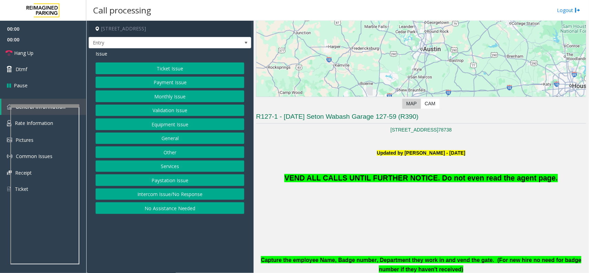
click at [368, 177] on span "VEND ALL CALLS UNTIL FURTHER NOTICE. Do not even read the agent page." at bounding box center [420, 178] width 273 height 8
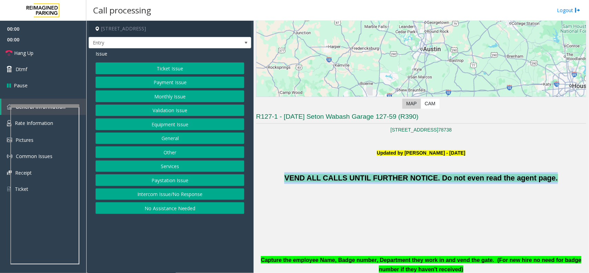
click at [368, 177] on span "VEND ALL CALLS UNTIL FURTHER NOTICE. Do not even read the agent page." at bounding box center [420, 178] width 273 height 8
click at [196, 91] on button "Monthly Issue" at bounding box center [170, 96] width 149 height 12
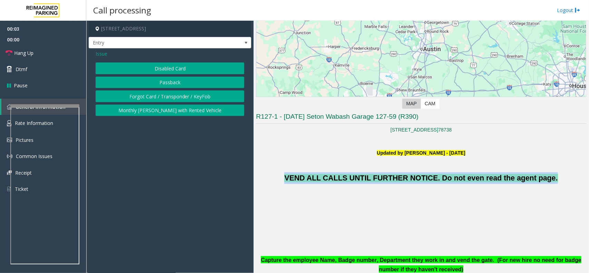
click at [191, 70] on button "Disabled Card" at bounding box center [170, 68] width 149 height 12
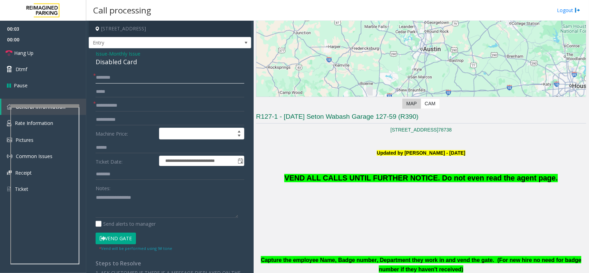
click at [106, 75] on input "text" at bounding box center [170, 78] width 149 height 12
type input "**"
click at [109, 101] on input "text" at bounding box center [170, 106] width 149 height 12
type input "**"
click at [123, 201] on textarea at bounding box center [167, 205] width 143 height 26
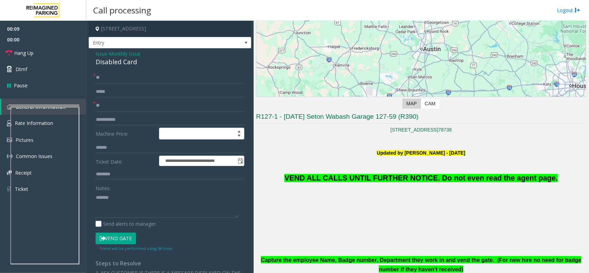
click at [118, 237] on button "Vend Gate" at bounding box center [116, 239] width 40 height 12
click at [131, 206] on textarea at bounding box center [167, 205] width 143 height 26
click at [135, 64] on div "Disabled Card" at bounding box center [170, 61] width 149 height 9
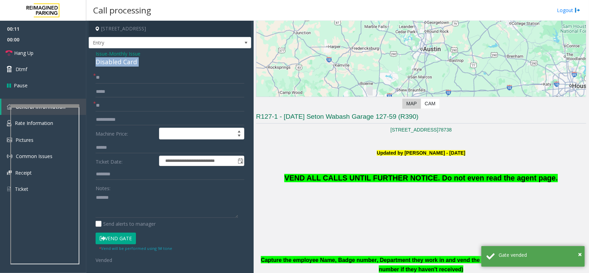
click at [135, 64] on div "Disabled Card" at bounding box center [170, 61] width 149 height 9
click at [134, 196] on textarea at bounding box center [167, 205] width 143 height 26
paste textarea "**********"
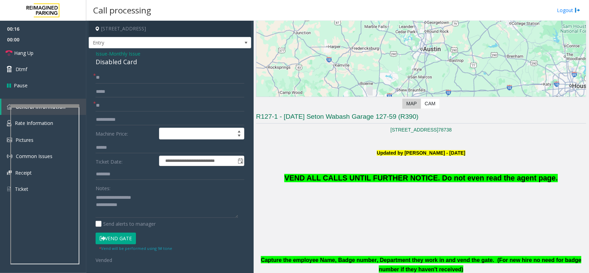
click at [342, 174] on span "VEND ALL CALLS UNTIL FURTHER NOTICE. Do not even read the agent page." at bounding box center [420, 178] width 273 height 8
click at [340, 173] on p "VEND ALL CALLS UNTIL FURTHER NOTICE. Do not even read the agent page." at bounding box center [421, 170] width 330 height 27
click at [339, 173] on p "VEND ALL CALLS UNTIL FURTHER NOTICE. Do not even read the agent page." at bounding box center [421, 170] width 330 height 27
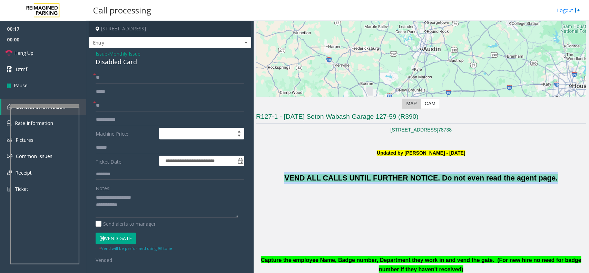
click at [339, 173] on p "VEND ALL CALLS UNTIL FURTHER NOTICE. Do not even read the agent page." at bounding box center [421, 170] width 330 height 27
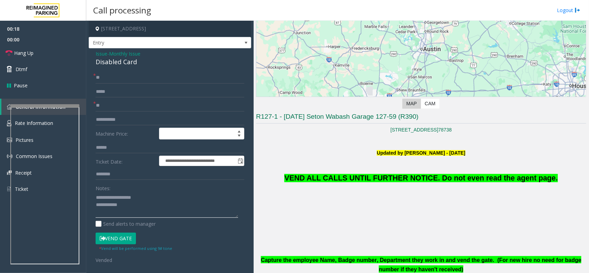
click at [155, 199] on textarea at bounding box center [167, 205] width 143 height 26
click at [154, 203] on textarea at bounding box center [167, 205] width 143 height 26
paste textarea "**********"
type textarea "**********"
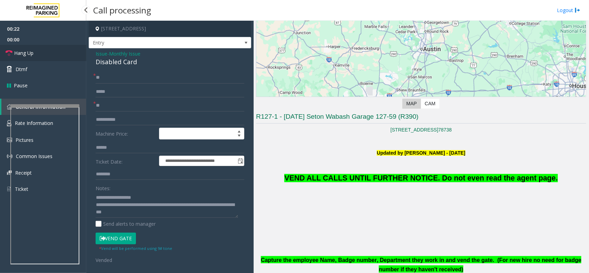
click at [47, 49] on link "Hang Up" at bounding box center [43, 53] width 86 height 16
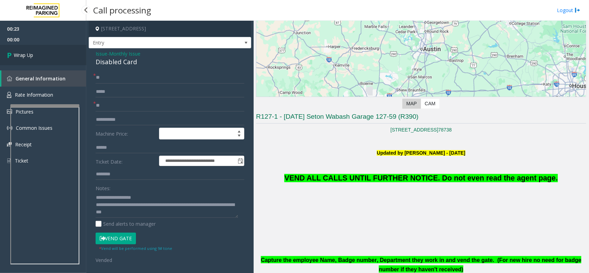
click at [47, 49] on link "Wrap Up" at bounding box center [43, 55] width 86 height 20
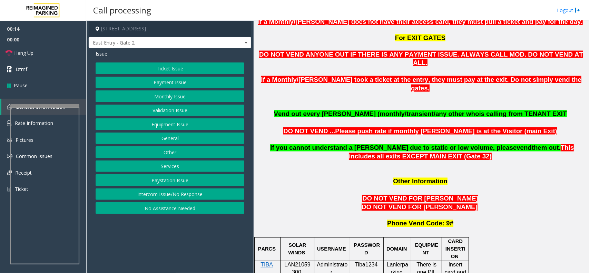
scroll to position [518, 0]
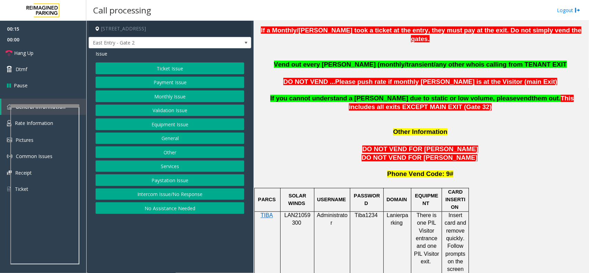
click at [302, 212] on p "LAN21059300" at bounding box center [297, 220] width 29 height 16
click at [302, 213] on span "LAN21059300" at bounding box center [297, 219] width 26 height 13
click at [167, 94] on button "Monthly Issue" at bounding box center [170, 96] width 149 height 12
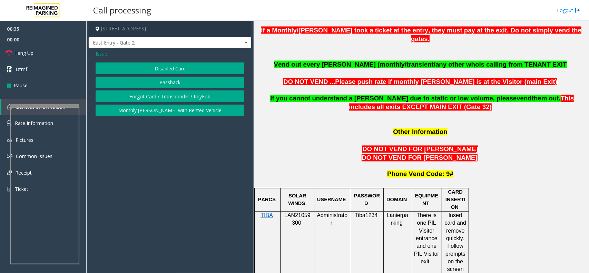
click at [167, 61] on div "Issue Disabled Card Passback Forgot Card / Transponder / KeyFob Monthly Parker …" at bounding box center [170, 83] width 163 height 71
click at [162, 69] on button "Disabled Card" at bounding box center [170, 68] width 149 height 12
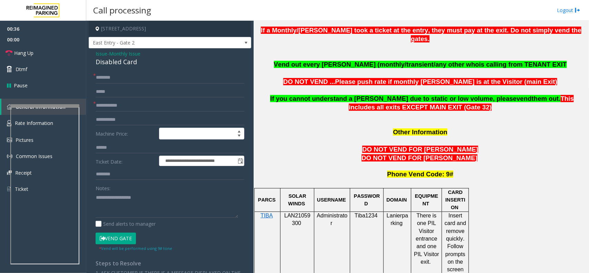
click at [120, 71] on div "**********" at bounding box center [170, 219] width 163 height 343
click at [121, 75] on input "text" at bounding box center [170, 78] width 149 height 12
type input "**"
click at [130, 105] on input "text" at bounding box center [170, 106] width 149 height 12
type input "**"
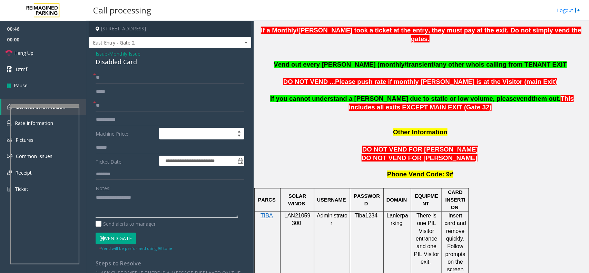
drag, startPoint x: 118, startPoint y: 204, endPoint x: 121, endPoint y: 200, distance: 5.2
click at [118, 203] on textarea at bounding box center [167, 205] width 143 height 26
click at [124, 58] on div "Disabled Card" at bounding box center [170, 61] width 149 height 9
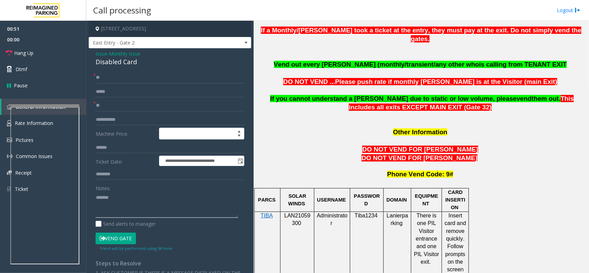
click at [133, 201] on textarea at bounding box center [167, 205] width 143 height 26
paste textarea "**********"
click at [54, 55] on link "Hang Up" at bounding box center [43, 53] width 86 height 16
click at [114, 203] on textarea at bounding box center [167, 205] width 143 height 26
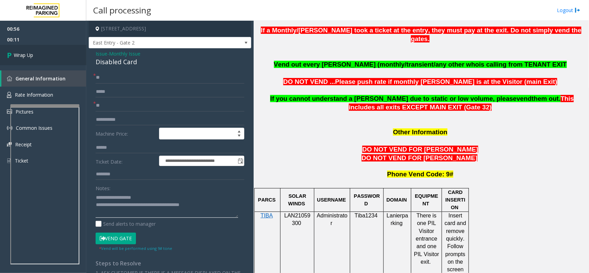
type textarea "**********"
click at [63, 56] on link "Wrap Up" at bounding box center [43, 55] width 86 height 20
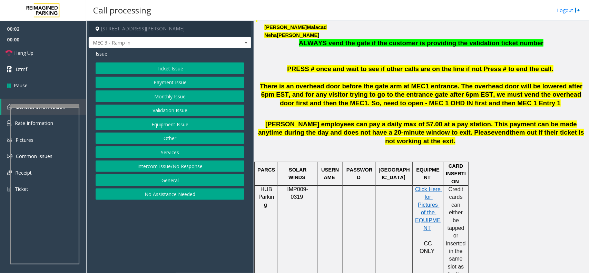
scroll to position [129, 0]
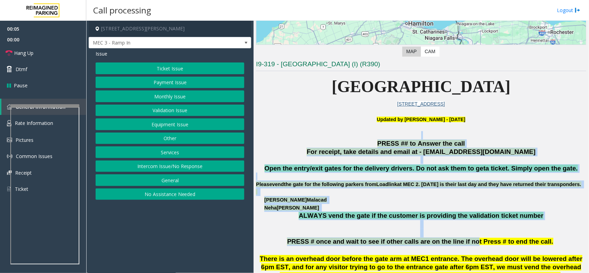
drag, startPoint x: 281, startPoint y: 134, endPoint x: 467, endPoint y: 251, distance: 219.9
click at [556, 237] on p at bounding box center [421, 233] width 330 height 9
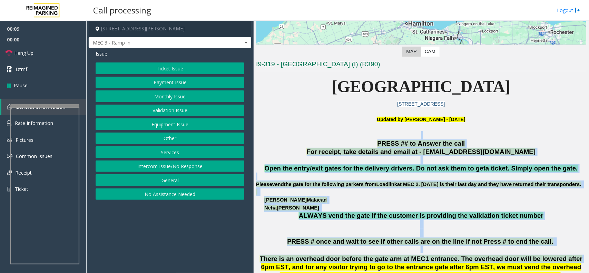
drag, startPoint x: 315, startPoint y: 136, endPoint x: 544, endPoint y: 263, distance: 262.1
click at [556, 237] on p at bounding box center [421, 233] width 330 height 9
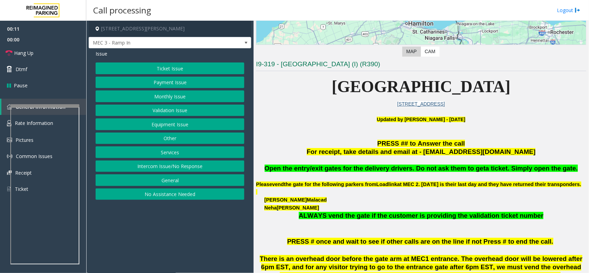
click at [303, 133] on p at bounding box center [421, 135] width 330 height 8
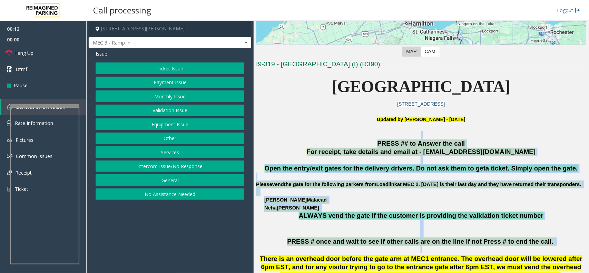
drag, startPoint x: 303, startPoint y: 133, endPoint x: 493, endPoint y: 257, distance: 226.7
click at [538, 246] on p "PRESS # once and wait to see if other calls are on the line if not Press # to e…" at bounding box center [421, 241] width 330 height 9
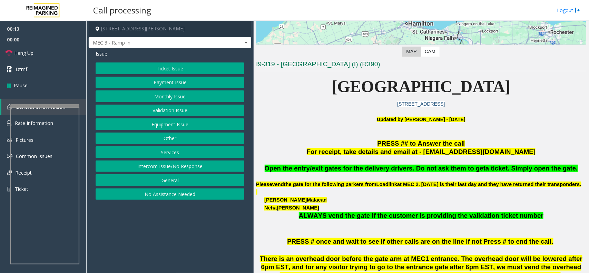
click at [156, 167] on button "Intercom Issue/No Response" at bounding box center [170, 167] width 149 height 12
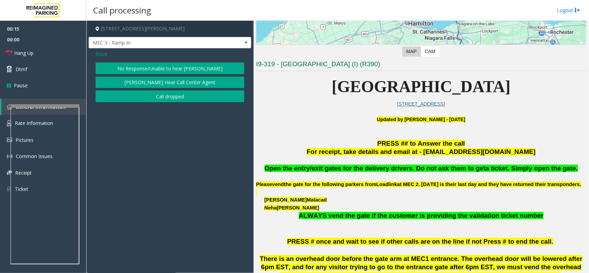
click at [159, 64] on button "No Response/Unable to hear [PERSON_NAME]" at bounding box center [170, 68] width 149 height 12
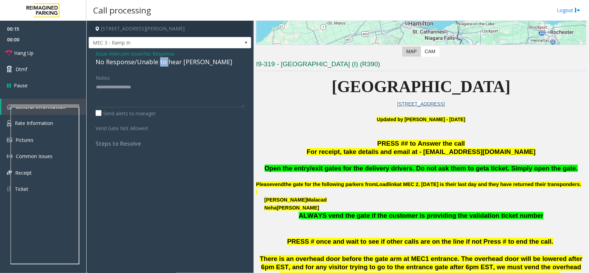
click at [159, 64] on div "No Response/Unable to hear [PERSON_NAME]" at bounding box center [170, 61] width 149 height 9
click at [101, 55] on span "Issue" at bounding box center [102, 53] width 12 height 7
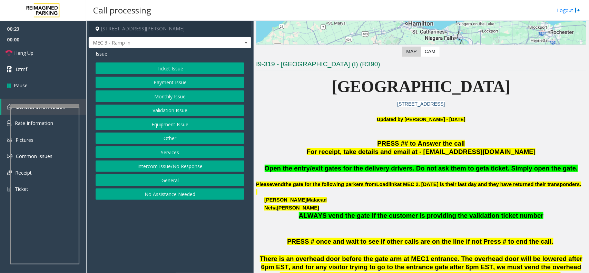
click at [171, 169] on button "Intercom Issue/No Response" at bounding box center [170, 167] width 149 height 12
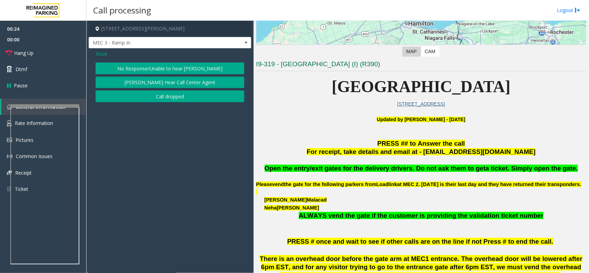
click at [166, 75] on div "No Response/Unable to hear parker Parker Cannot Hear Call Center Agent Call dro…" at bounding box center [170, 82] width 149 height 40
click at [167, 69] on button "No Response/Unable to hear [PERSON_NAME]" at bounding box center [170, 68] width 149 height 12
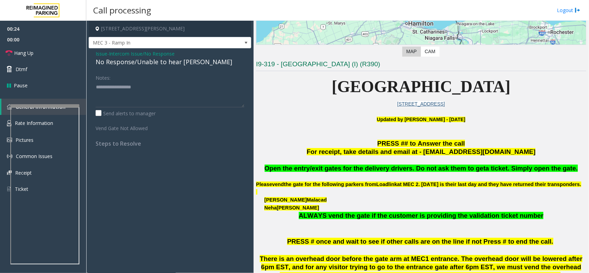
click at [167, 66] on div "No Response/Unable to hear [PERSON_NAME]" at bounding box center [170, 61] width 149 height 9
click at [190, 93] on textarea at bounding box center [170, 94] width 149 height 26
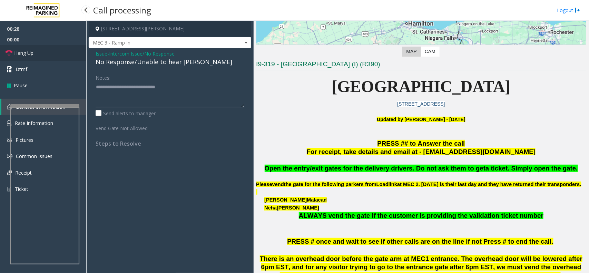
type textarea "**********"
click at [61, 52] on link "Hang Up" at bounding box center [43, 53] width 86 height 16
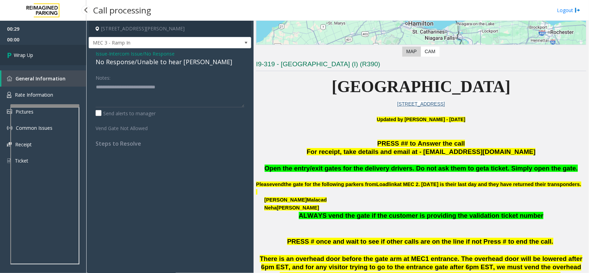
click at [61, 52] on link "Wrap Up" at bounding box center [43, 55] width 86 height 20
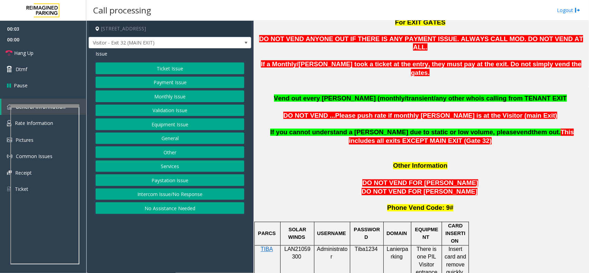
scroll to position [561, 0]
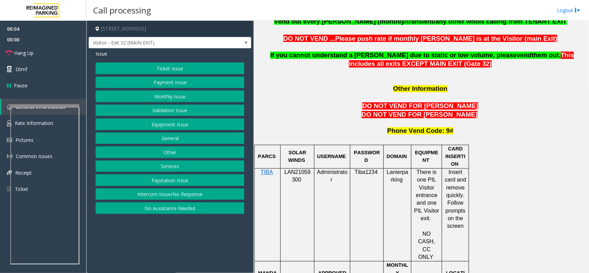
click at [305, 169] on span "LAN21059300" at bounding box center [297, 175] width 26 height 13
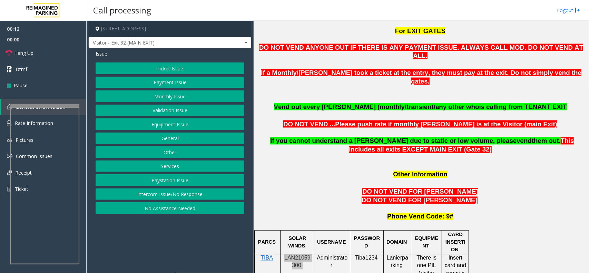
scroll to position [475, 0]
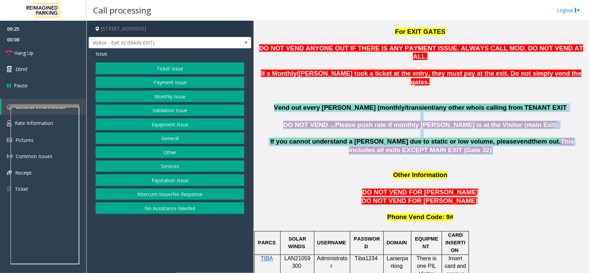
drag, startPoint x: 297, startPoint y: 77, endPoint x: 527, endPoint y: 127, distance: 235.0
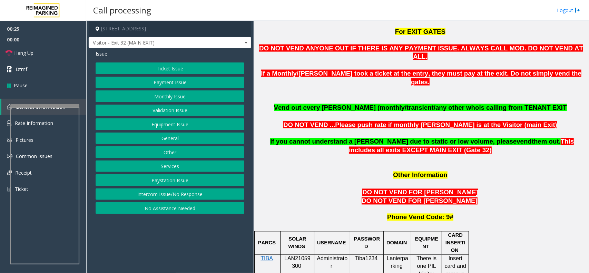
click at [488, 164] on p at bounding box center [421, 168] width 330 height 8
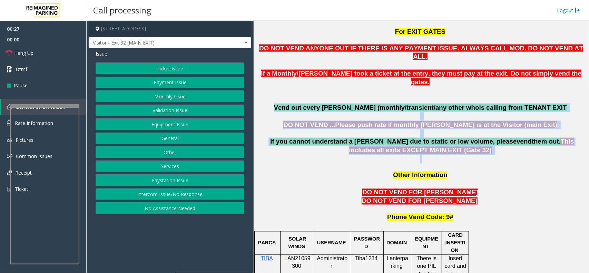
drag, startPoint x: 453, startPoint y: 128, endPoint x: 302, endPoint y: 84, distance: 156.9
click at [298, 104] on p "Vend out every parker (monthly/transient/any other who is calling from TENANT E…" at bounding box center [421, 108] width 330 height 9
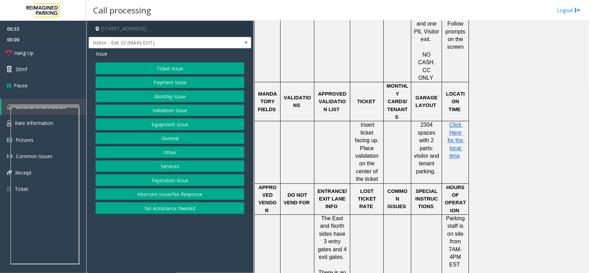
scroll to position [733, 0]
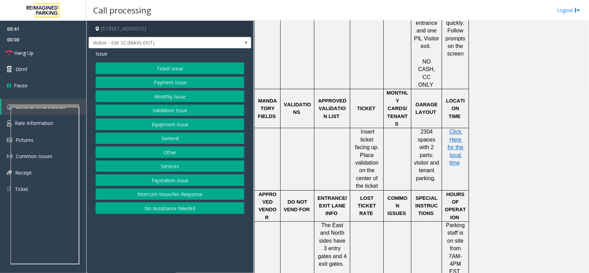
click at [168, 112] on button "Validation Issue" at bounding box center [170, 111] width 149 height 12
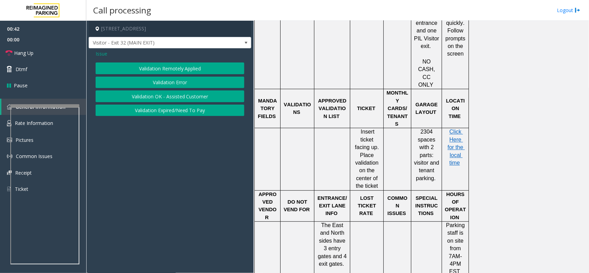
click at [174, 82] on button "Validation Error" at bounding box center [170, 83] width 149 height 12
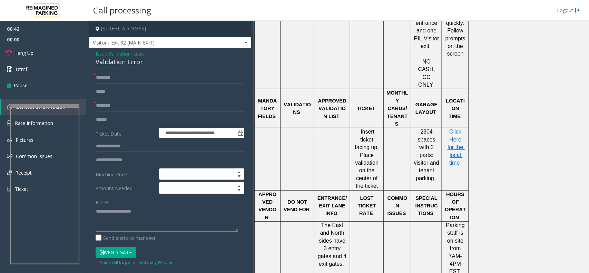
click at [140, 213] on textarea at bounding box center [167, 219] width 143 height 26
click at [123, 65] on div "Validation Error" at bounding box center [170, 61] width 149 height 9
click at [125, 213] on textarea at bounding box center [167, 219] width 143 height 26
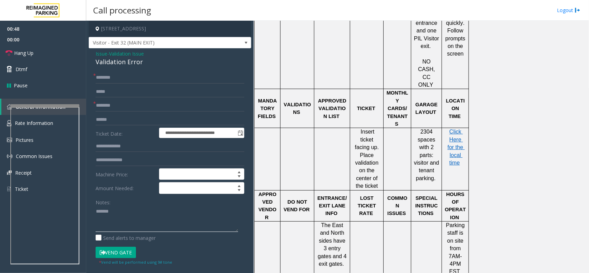
paste textarea "**********"
type textarea "**********"
click at [141, 107] on input "text" at bounding box center [170, 106] width 149 height 12
drag, startPoint x: 353, startPoint y: 75, endPoint x: 382, endPoint y: 125, distance: 58.4
click at [382, 128] on td "Insert ticket facing up. Place validation on the center of the ticket" at bounding box center [366, 159] width 33 height 62
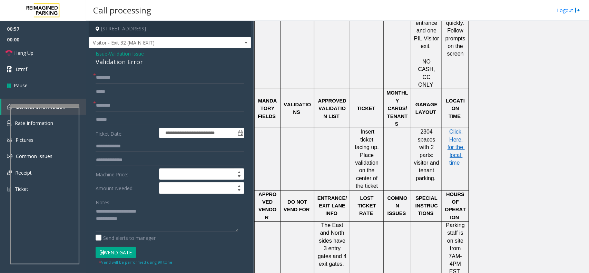
click at [380, 128] on p "Insert ticket facing up. Place validation on the center of the ticket" at bounding box center [367, 159] width 28 height 62
drag, startPoint x: 379, startPoint y: 119, endPoint x: 350, endPoint y: 63, distance: 63.5
click at [350, 63] on tbody "PARCS SOLAR WINDS USERNAME PASSWORD DOMAIN EQUIPMENT CARD INSERTION TIBA LAN210…" at bounding box center [362, 247] width 214 height 551
click at [356, 128] on p "Insert ticket facing up. Place validation on the center of the ticket" at bounding box center [367, 159] width 28 height 62
drag, startPoint x: 354, startPoint y: 74, endPoint x: 375, endPoint y: 121, distance: 51.6
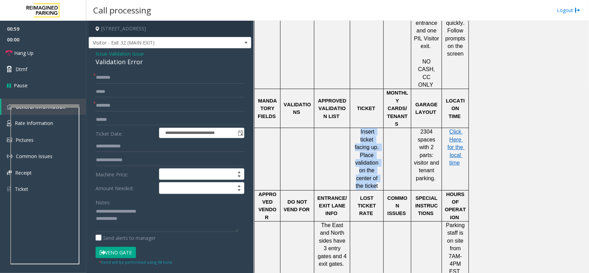
click at [375, 129] on span "Insert ticket facing up. Place validation on the center of the ticket" at bounding box center [368, 159] width 26 height 60
click at [377, 129] on span "Insert ticket facing up. Place validation on the center of the ticket" at bounding box center [368, 159] width 26 height 60
drag, startPoint x: 377, startPoint y: 123, endPoint x: 350, endPoint y: 75, distance: 54.8
click at [350, 128] on tr "Insert ticket facing up. Place validation on the center of the ticket 2304 spac…" at bounding box center [362, 159] width 214 height 62
click at [357, 129] on span "Insert ticket facing up. Place validation on the center of the ticket" at bounding box center [368, 159] width 26 height 60
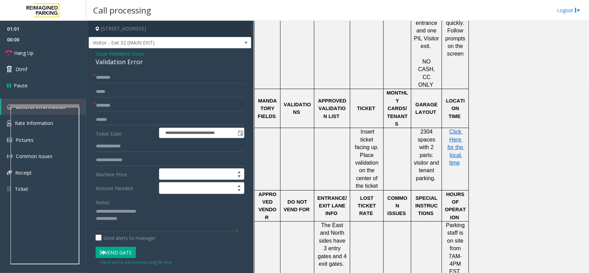
click at [359, 129] on span at bounding box center [359, 132] width 1 height 6
click at [130, 225] on textarea at bounding box center [167, 219] width 143 height 26
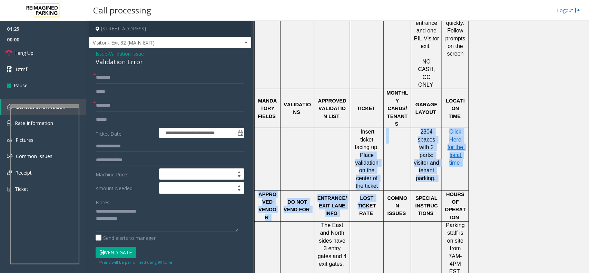
drag, startPoint x: 354, startPoint y: 88, endPoint x: 376, endPoint y: 130, distance: 47.4
click at [376, 130] on tbody "PARCS SOLAR WINDS USERNAME PASSWORD DOMAIN EQUIPMENT CARD INSERTION TIBA LAN210…" at bounding box center [362, 247] width 214 height 551
click at [376, 190] on td "LOST TICKET RATE" at bounding box center [366, 205] width 33 height 31
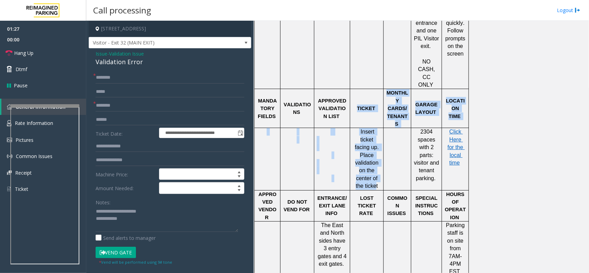
drag, startPoint x: 376, startPoint y: 121, endPoint x: 353, endPoint y: 70, distance: 56.1
click at [353, 70] on tbody "PARCS SOLAR WINDS USERNAME PASSWORD DOMAIN EQUIPMENT CARD INSERTION TIBA LAN210…" at bounding box center [362, 247] width 214 height 551
click at [359, 128] on p "Insert ticket facing up. Place validation on the center of the ticket" at bounding box center [367, 159] width 28 height 62
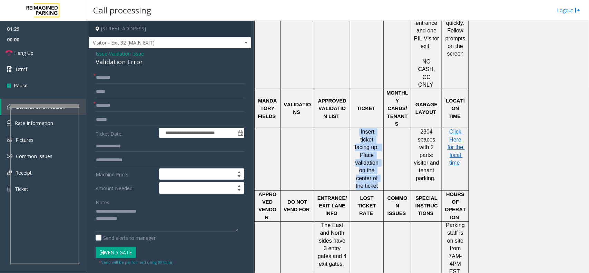
drag, startPoint x: 352, startPoint y: 75, endPoint x: 377, endPoint y: 119, distance: 51.0
click at [377, 128] on div "Insert ticket facing up. Place validation on the center of the ticket" at bounding box center [366, 159] width 33 height 62
click at [377, 129] on span "Insert ticket facing up. Place validation on the center of the ticket" at bounding box center [368, 159] width 26 height 60
drag, startPoint x: 377, startPoint y: 123, endPoint x: 353, endPoint y: 77, distance: 52.0
click at [353, 128] on p "Insert ticket facing up. Place validation on the center of the ticket" at bounding box center [367, 159] width 28 height 62
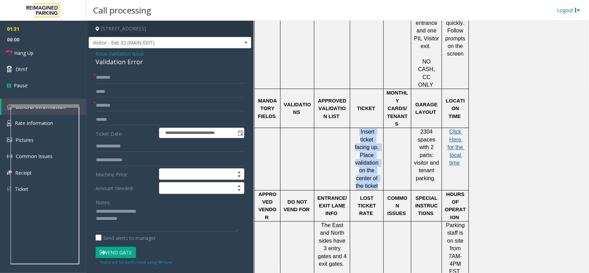
click at [359, 129] on span at bounding box center [359, 132] width 1 height 6
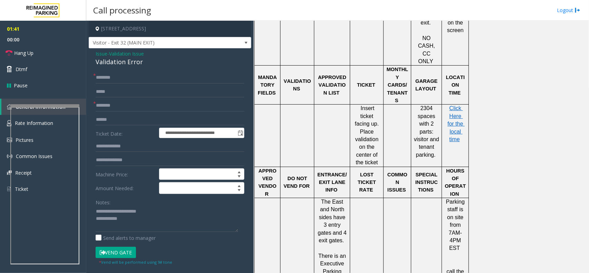
scroll to position [743, 0]
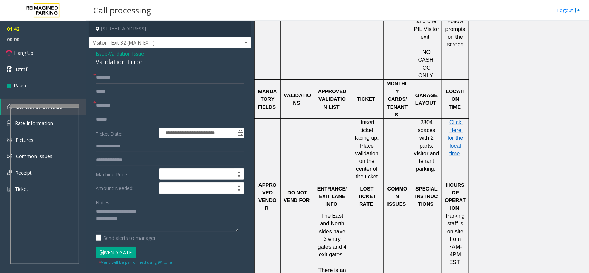
click at [147, 106] on input "text" at bounding box center [170, 106] width 149 height 12
type input "**"
click at [150, 83] on input "text" at bounding box center [170, 78] width 149 height 12
type input "**"
click at [143, 227] on textarea at bounding box center [167, 219] width 143 height 26
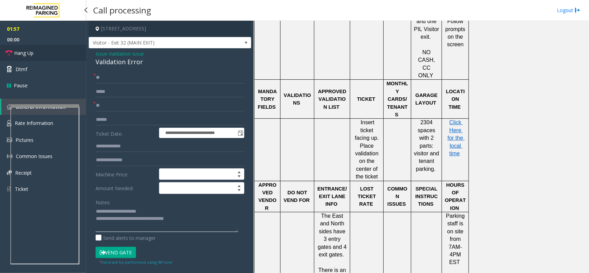
type textarea "**********"
click at [48, 54] on link "Hang Up" at bounding box center [43, 53] width 86 height 16
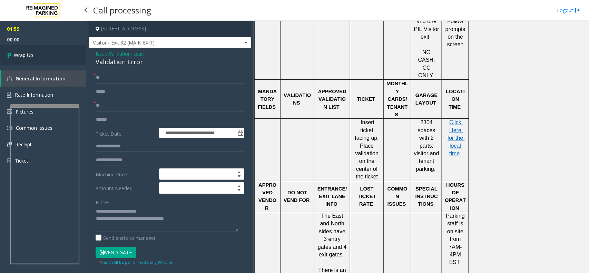
click at [48, 54] on link "Wrap Up" at bounding box center [43, 55] width 86 height 20
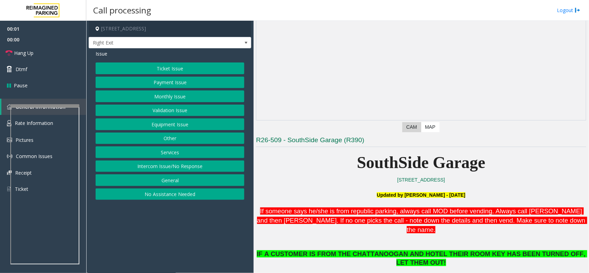
scroll to position [129, 0]
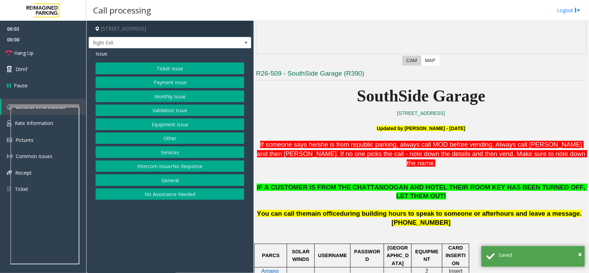
click at [174, 149] on button "Services" at bounding box center [170, 152] width 149 height 12
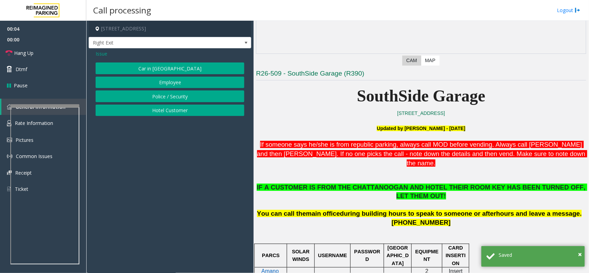
click at [101, 54] on span "Issue" at bounding box center [102, 53] width 12 height 7
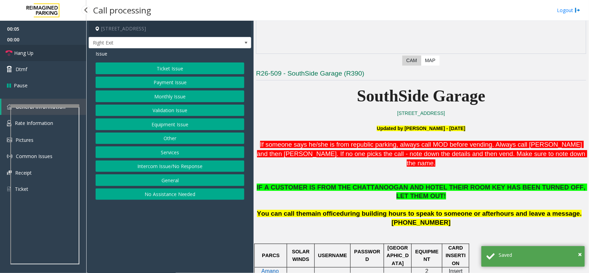
click at [58, 59] on link "Hang Up" at bounding box center [43, 53] width 86 height 16
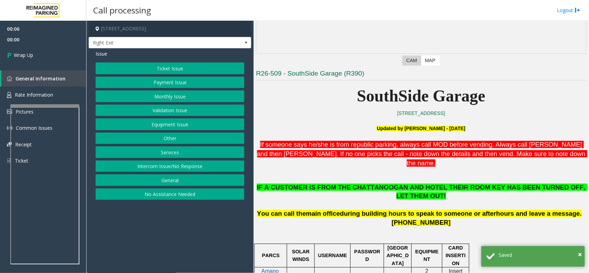
click at [153, 197] on button "No Assistance Needed" at bounding box center [170, 194] width 149 height 12
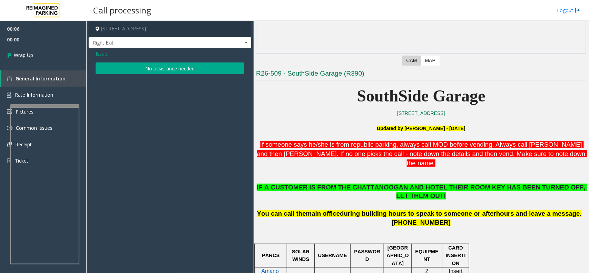
click at [148, 72] on button "No assistance needed" at bounding box center [170, 68] width 149 height 12
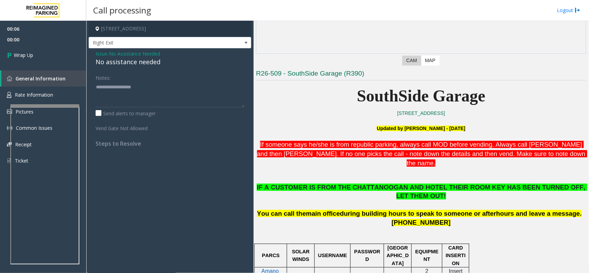
click at [129, 59] on div "No assistance needed" at bounding box center [170, 61] width 149 height 9
type textarea "**********"
click at [68, 54] on link "Wrap Up" at bounding box center [43, 55] width 86 height 20
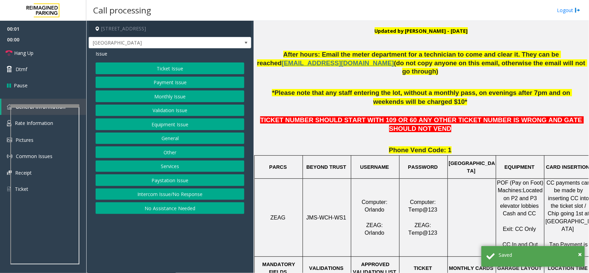
scroll to position [216, 0]
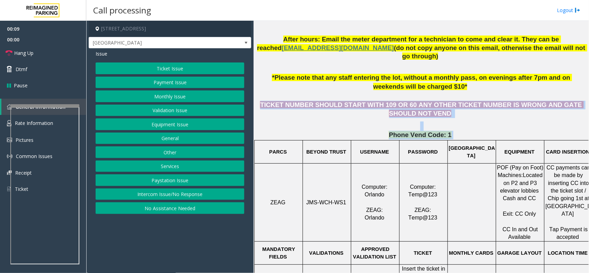
drag, startPoint x: 256, startPoint y: 97, endPoint x: 464, endPoint y: 127, distance: 210.3
click at [461, 131] on p "Phone Vend Code: 1" at bounding box center [421, 135] width 330 height 9
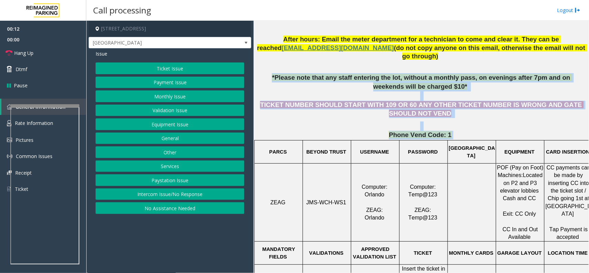
drag, startPoint x: 457, startPoint y: 128, endPoint x: 262, endPoint y: 66, distance: 204.8
click at [326, 81] on p "*Please note that any staff entering the lot, without a monthly pass, on evenin…" at bounding box center [421, 82] width 330 height 18
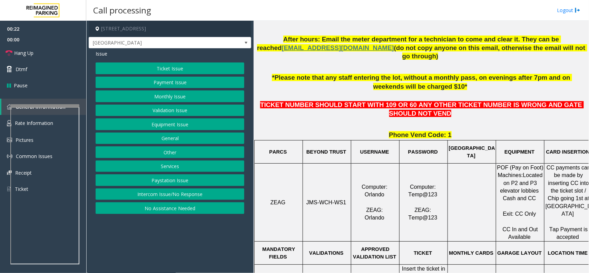
click at [165, 125] on button "Equipment Issue" at bounding box center [170, 124] width 149 height 12
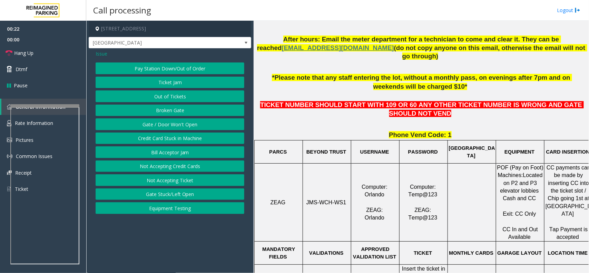
click at [165, 125] on button "Gate / Door Won't Open" at bounding box center [170, 124] width 149 height 12
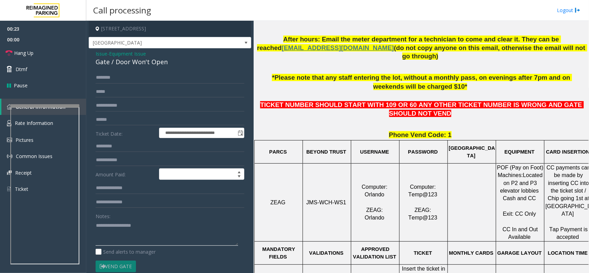
click at [130, 230] on textarea at bounding box center [167, 233] width 143 height 26
click at [40, 55] on link "Hang Up" at bounding box center [43, 53] width 86 height 16
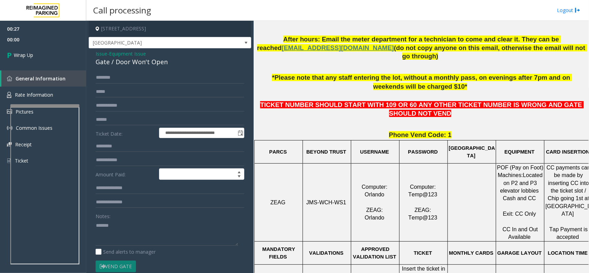
click at [146, 64] on div "Gate / Door Won't Open" at bounding box center [170, 61] width 149 height 9
click at [134, 235] on textarea at bounding box center [167, 233] width 143 height 26
paste textarea "**********"
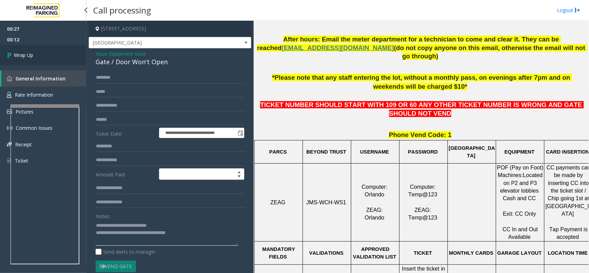
type textarea "**********"
click at [42, 49] on link "Wrap Up" at bounding box center [43, 55] width 86 height 20
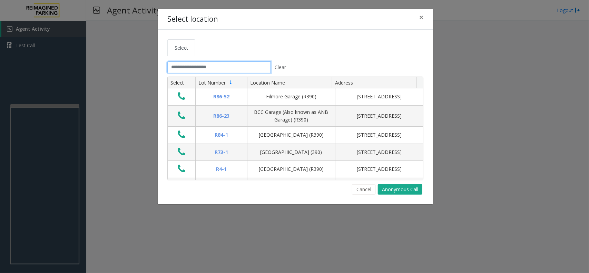
click at [206, 71] on input "text" at bounding box center [219, 67] width 104 height 12
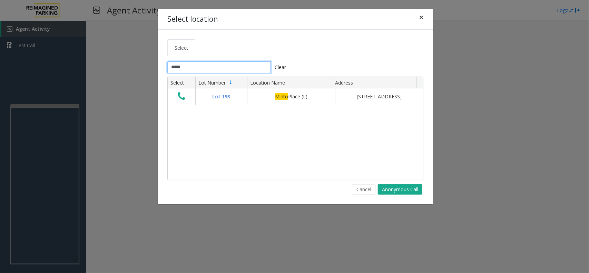
type input "*****"
click at [418, 16] on button "×" at bounding box center [422, 17] width 14 height 17
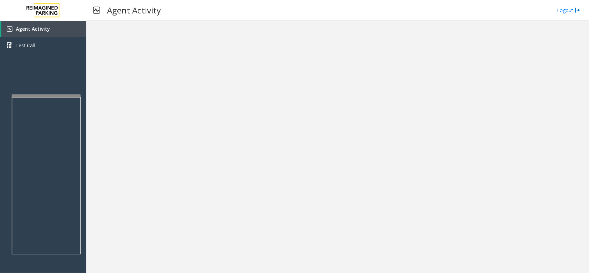
click at [63, 94] on div at bounding box center [46, 95] width 69 height 3
click at [61, 35] on link "Agent Activity" at bounding box center [43, 29] width 85 height 17
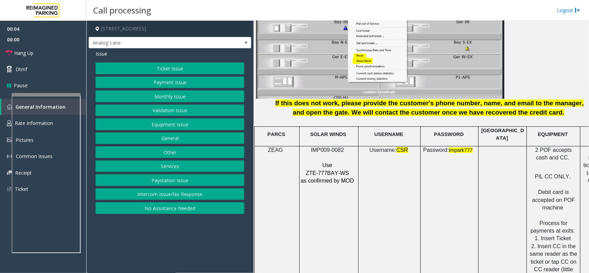
scroll to position [863, 0]
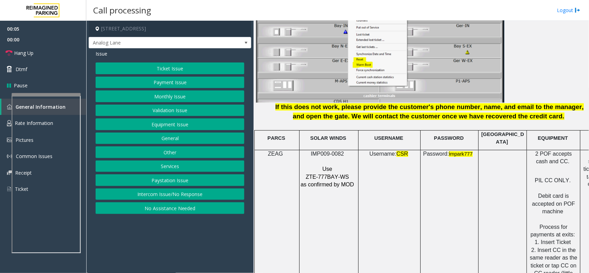
click at [320, 151] on span "IMP009-0082" at bounding box center [327, 154] width 33 height 6
click at [161, 195] on button "Intercom Issue/No Response" at bounding box center [170, 194] width 149 height 12
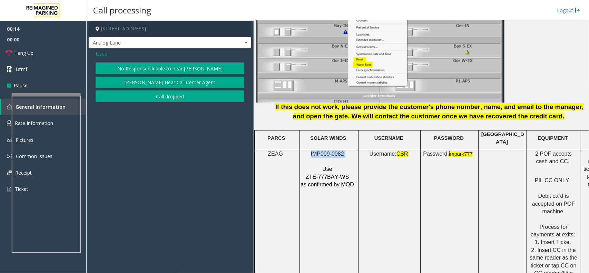
click at [156, 64] on button "No Response/Unable to hear [PERSON_NAME]" at bounding box center [170, 68] width 149 height 12
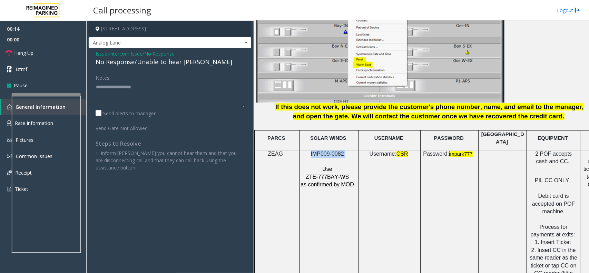
click at [156, 64] on div "No Response/Unable to hear [PERSON_NAME]" at bounding box center [170, 61] width 149 height 9
click at [200, 88] on textarea at bounding box center [170, 94] width 149 height 26
type textarea "**********"
click at [25, 48] on link "Hang Up" at bounding box center [43, 53] width 86 height 16
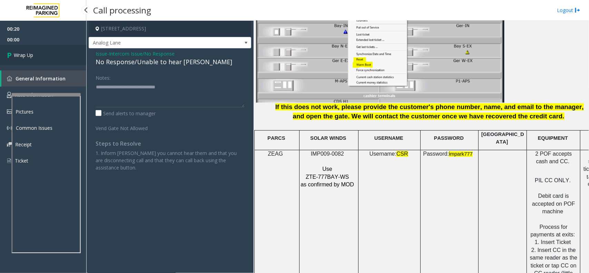
click at [30, 49] on link "Wrap Up" at bounding box center [43, 55] width 86 height 20
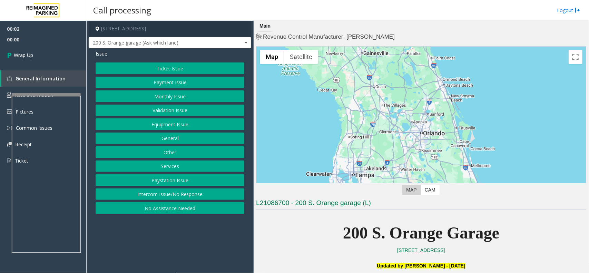
click at [142, 198] on button "Intercom Issue/No Response" at bounding box center [170, 194] width 149 height 12
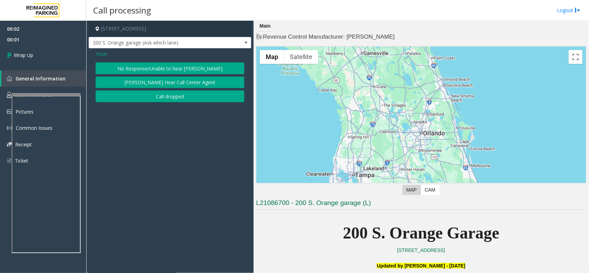
click at [150, 100] on button "Call dropped" at bounding box center [170, 96] width 149 height 12
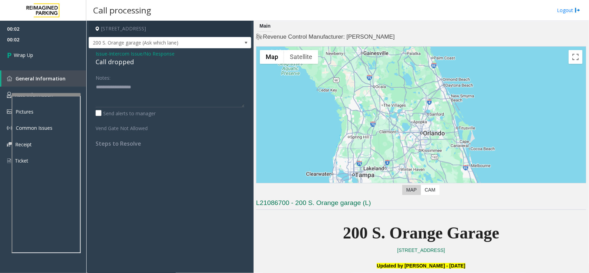
click at [118, 67] on div "Call dropped" at bounding box center [170, 61] width 149 height 9
type textarea "**********"
click at [19, 52] on span "Wrap Up" at bounding box center [23, 54] width 19 height 7
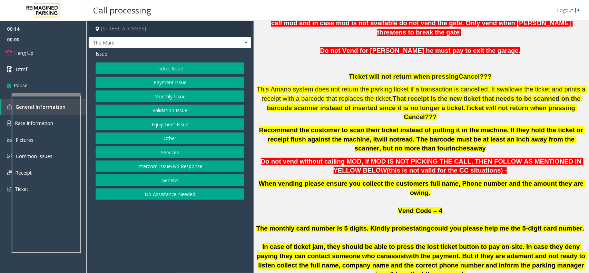
scroll to position [302, 0]
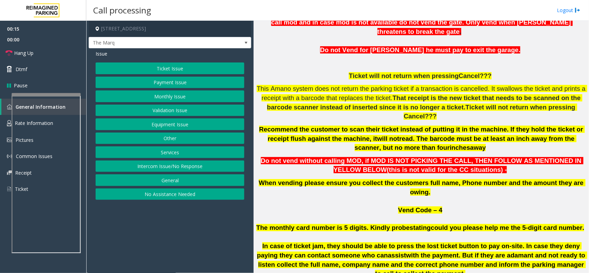
click at [178, 166] on button "Intercom Issue/No Response" at bounding box center [170, 167] width 149 height 12
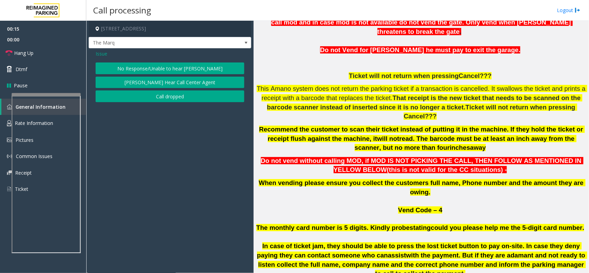
click at [163, 59] on div "Issue No Response/Unable to hear [PERSON_NAME] Cannot Hear Call Center Agent Ca…" at bounding box center [170, 76] width 163 height 57
click at [163, 62] on div "Issue No Response/Unable to hear [PERSON_NAME] Cannot Hear Call Center Agent Ca…" at bounding box center [170, 76] width 163 height 57
click at [162, 68] on button "No Response/Unable to hear [PERSON_NAME]" at bounding box center [170, 68] width 149 height 12
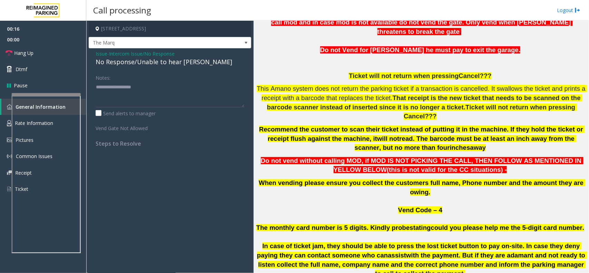
click at [165, 63] on div "No Response/Unable to hear [PERSON_NAME]" at bounding box center [170, 61] width 149 height 9
click at [191, 85] on textarea at bounding box center [170, 94] width 149 height 26
type textarea "**********"
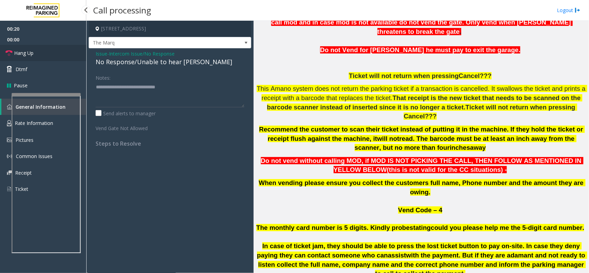
click at [48, 57] on link "Hang Up" at bounding box center [43, 53] width 86 height 16
click at [51, 52] on link "Hang Up" at bounding box center [43, 53] width 86 height 16
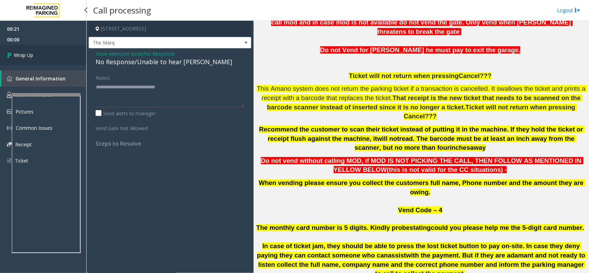
click at [51, 52] on link "Wrap Up" at bounding box center [43, 55] width 86 height 20
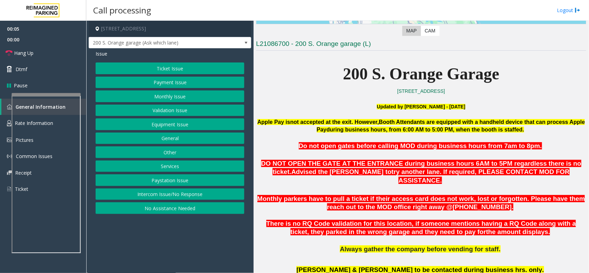
scroll to position [98, 0]
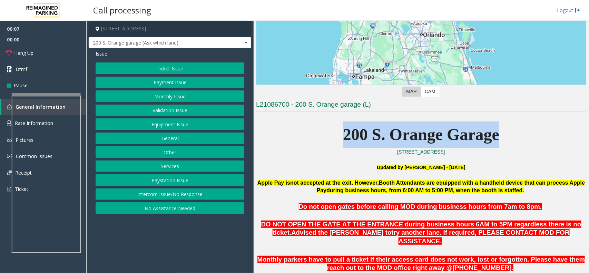
drag, startPoint x: 342, startPoint y: 132, endPoint x: 522, endPoint y: 137, distance: 179.9
click at [522, 137] on p "200 S. Orange Garage" at bounding box center [421, 134] width 330 height 27
click at [517, 137] on p "200 S. Orange Garage" at bounding box center [421, 134] width 330 height 27
drag, startPoint x: 496, startPoint y: 134, endPoint x: 313, endPoint y: 129, distance: 183.3
click at [313, 129] on p "200 S. Orange Garage" at bounding box center [421, 134] width 330 height 27
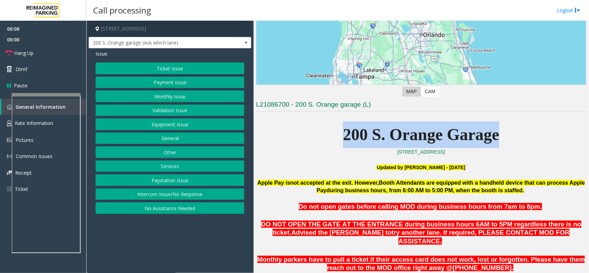
click at [313, 129] on p "200 S. Orange Garage" at bounding box center [421, 134] width 330 height 27
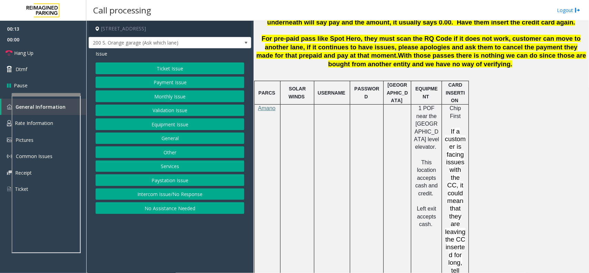
scroll to position [487, 0]
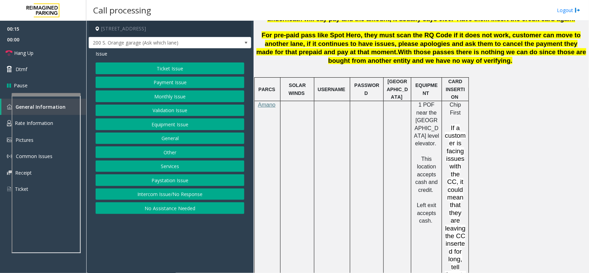
click at [175, 125] on button "Equipment Issue" at bounding box center [170, 124] width 149 height 12
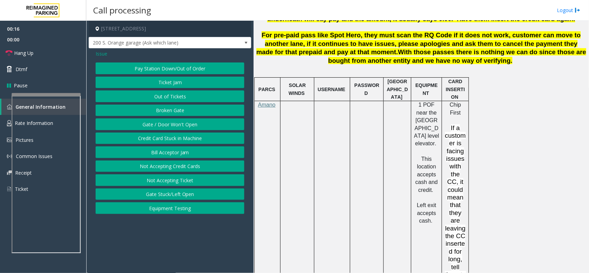
click at [175, 125] on button "Gate / Door Won't Open" at bounding box center [170, 124] width 149 height 12
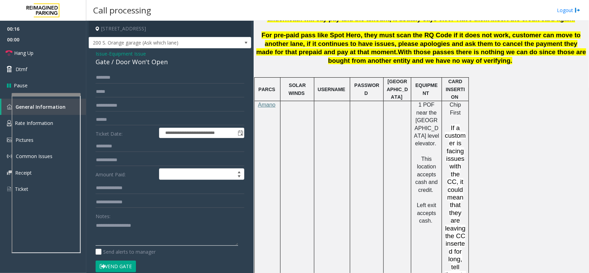
click at [142, 227] on textarea at bounding box center [167, 233] width 143 height 26
click at [140, 234] on textarea at bounding box center [167, 233] width 143 height 26
click at [47, 54] on link "Hang Up" at bounding box center [43, 53] width 86 height 16
click at [156, 241] on textarea at bounding box center [167, 233] width 143 height 26
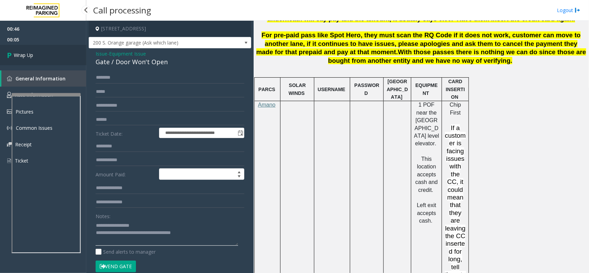
type textarea "**********"
click at [53, 55] on link "Wrap Up" at bounding box center [43, 55] width 86 height 20
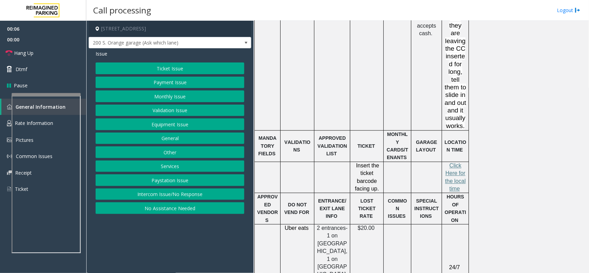
scroll to position [690, 0]
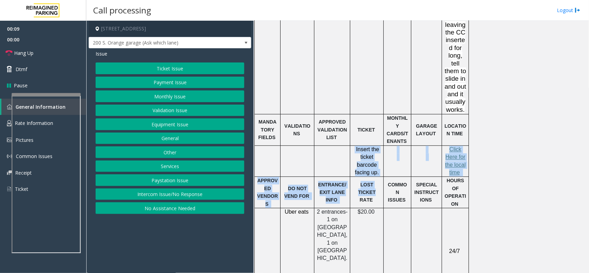
drag, startPoint x: 355, startPoint y: 112, endPoint x: 380, endPoint y: 138, distance: 35.9
click at [380, 138] on tbody "PARCS SOLAR WINDS USERNAME PASSWORD PARIS EQUIPMENT CARD INSERTION Amano 1 POF …" at bounding box center [362, 138] width 214 height 528
click at [379, 146] on p "Insert the ticket barcode facing up." at bounding box center [367, 161] width 28 height 31
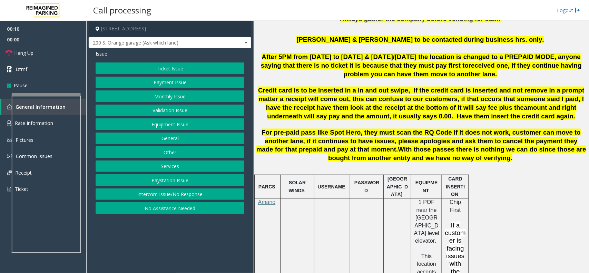
scroll to position [302, 0]
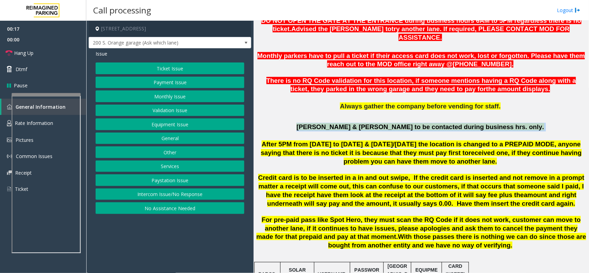
drag, startPoint x: 496, startPoint y: 120, endPoint x: 321, endPoint y: 116, distance: 175.1
click at [321, 123] on p "[PERSON_NAME] & [PERSON_NAME] to be contacted during business hrs. only." at bounding box center [421, 127] width 330 height 9
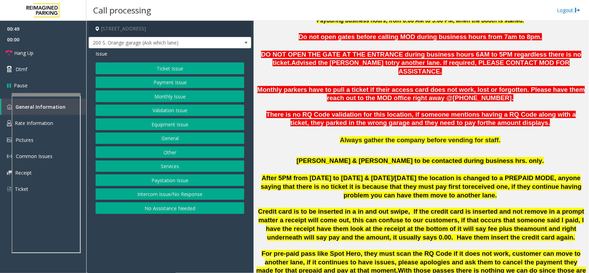
scroll to position [173, 0]
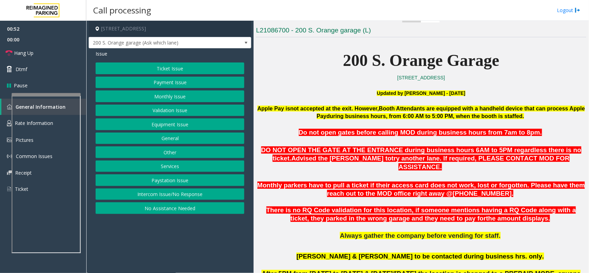
click at [205, 129] on button "Equipment Issue" at bounding box center [170, 124] width 149 height 12
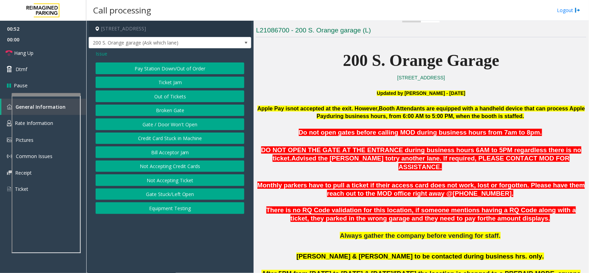
click at [204, 128] on button "Gate / Door Won't Open" at bounding box center [170, 124] width 149 height 12
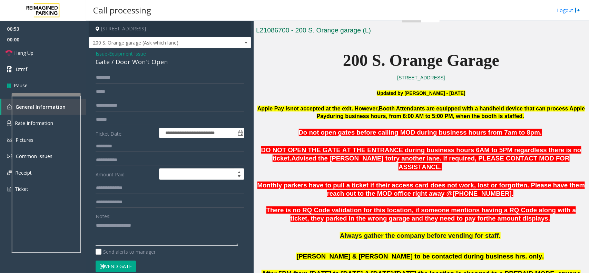
click at [162, 228] on textarea at bounding box center [167, 233] width 143 height 26
click at [154, 64] on div "Gate / Door Won't Open" at bounding box center [170, 61] width 149 height 9
click at [128, 230] on textarea at bounding box center [167, 233] width 143 height 26
click at [151, 234] on textarea at bounding box center [167, 233] width 143 height 26
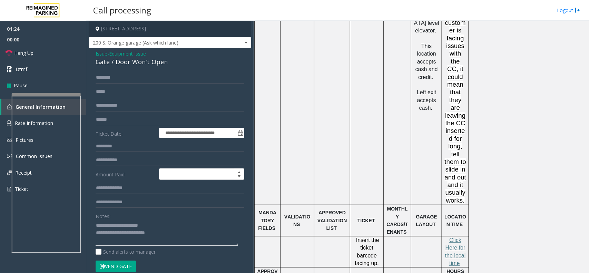
scroll to position [604, 0]
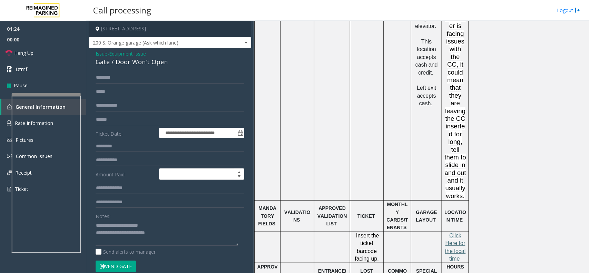
click at [449, 233] on span "lick Here for the local time" at bounding box center [455, 247] width 21 height 29
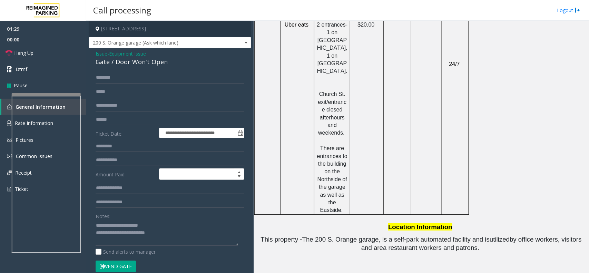
scroll to position [875, 0]
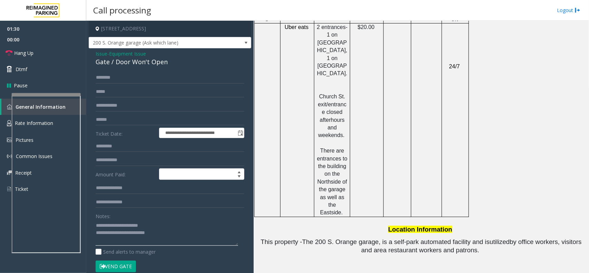
click at [162, 234] on textarea at bounding box center [167, 233] width 143 height 26
click at [51, 54] on link "Hang Up" at bounding box center [43, 53] width 86 height 16
click at [163, 230] on textarea at bounding box center [167, 233] width 143 height 26
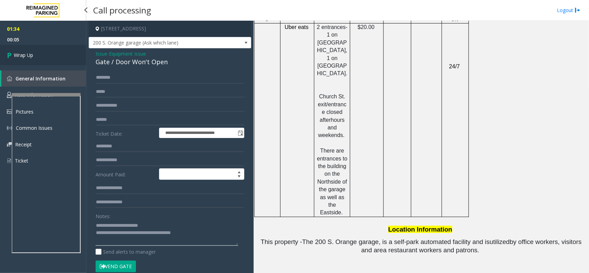
type textarea "**********"
click at [64, 59] on link "Wrap Up" at bounding box center [43, 55] width 86 height 20
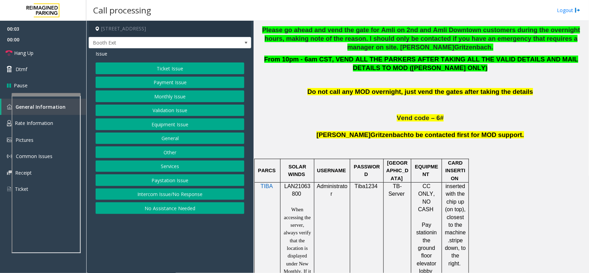
scroll to position [431, 0]
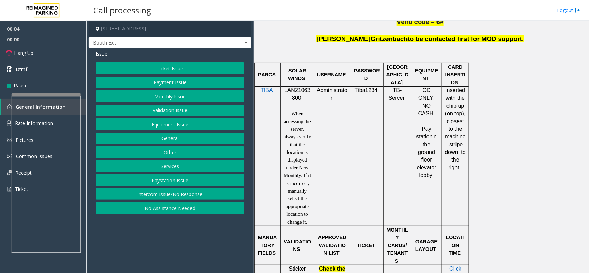
click at [294, 94] on span "LAN21063800" at bounding box center [297, 93] width 26 height 13
copy p "LAN21063800"
click at [163, 114] on button "Validation Issue" at bounding box center [170, 111] width 149 height 12
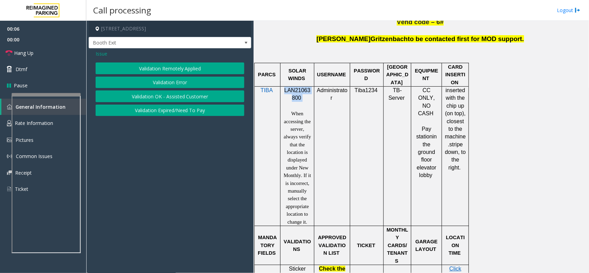
click at [165, 82] on button "Validation Error" at bounding box center [170, 83] width 149 height 12
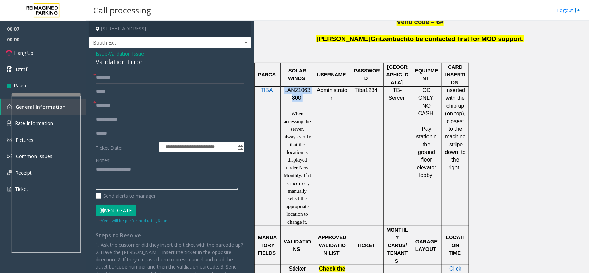
click at [124, 181] on textarea at bounding box center [167, 177] width 143 height 26
click at [128, 59] on div "Validation Error" at bounding box center [170, 61] width 149 height 9
click at [128, 60] on div "Validation Error" at bounding box center [170, 61] width 149 height 9
copy div "Validation Error"
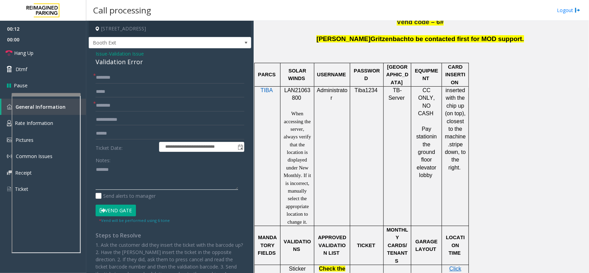
click at [141, 178] on textarea at bounding box center [167, 177] width 143 height 26
paste textarea "**********"
type textarea "**********"
click at [128, 109] on input "text" at bounding box center [170, 106] width 149 height 12
type input "*******"
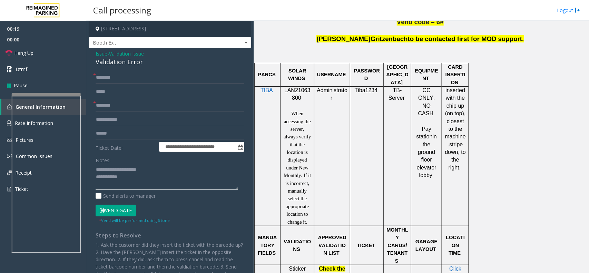
click at [137, 175] on textarea at bounding box center [167, 177] width 143 height 26
click at [300, 90] on span "LAN21063800" at bounding box center [297, 93] width 26 height 13
copy p "LAN21063800"
click at [137, 134] on input "text" at bounding box center [170, 134] width 149 height 12
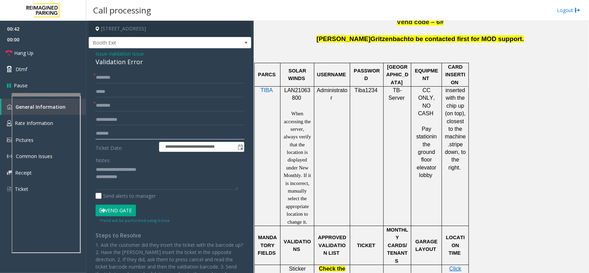
type input "*******"
click at [121, 137] on input "*******" at bounding box center [170, 134] width 149 height 12
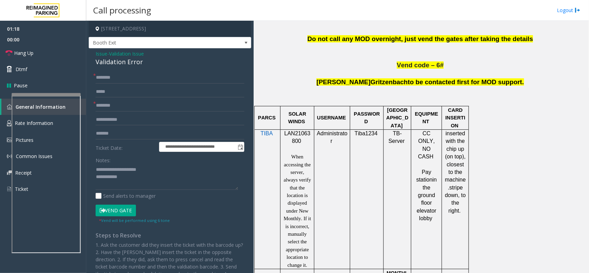
scroll to position [518, 0]
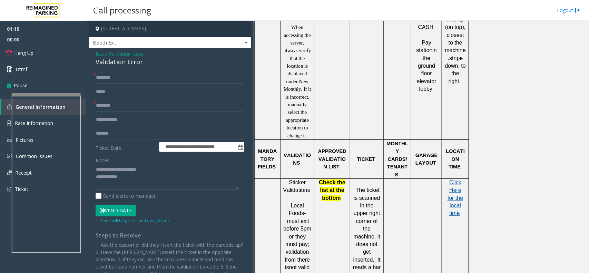
click at [451, 182] on span "Click Here for the local time" at bounding box center [456, 197] width 16 height 37
click at [118, 77] on input "text" at bounding box center [170, 78] width 149 height 12
click at [116, 79] on input "text" at bounding box center [170, 78] width 149 height 12
type input "*****"
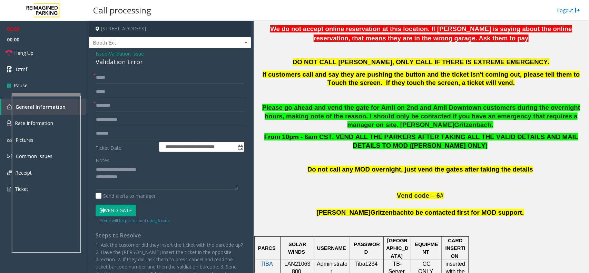
scroll to position [173, 0]
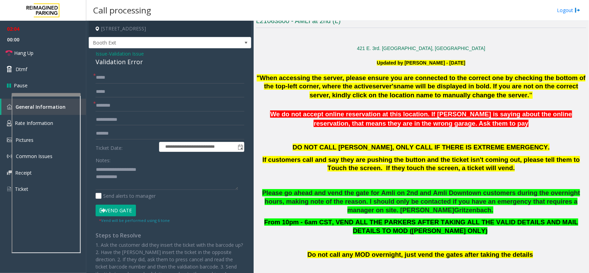
click at [120, 215] on button "Vend Gate" at bounding box center [116, 211] width 40 height 12
click at [132, 185] on textarea at bounding box center [167, 177] width 143 height 26
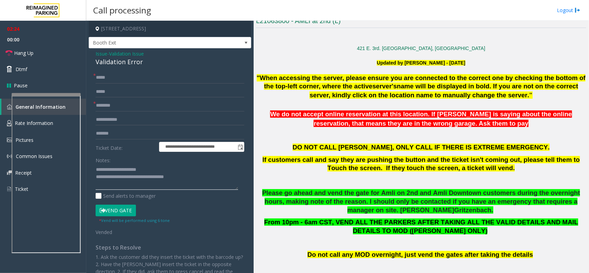
click at [187, 180] on textarea at bounding box center [167, 177] width 143 height 26
click at [37, 49] on link "Hang Up" at bounding box center [43, 53] width 86 height 16
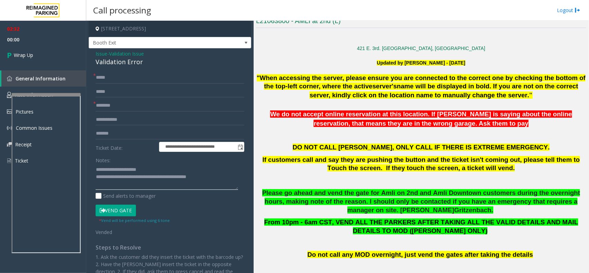
click at [222, 177] on textarea at bounding box center [167, 177] width 143 height 26
type textarea "**********"
click at [44, 56] on link "Wrap Up" at bounding box center [43, 55] width 86 height 20
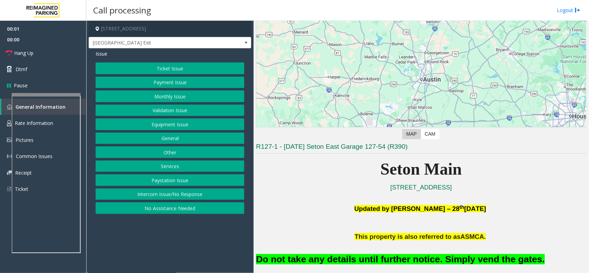
scroll to position [129, 0]
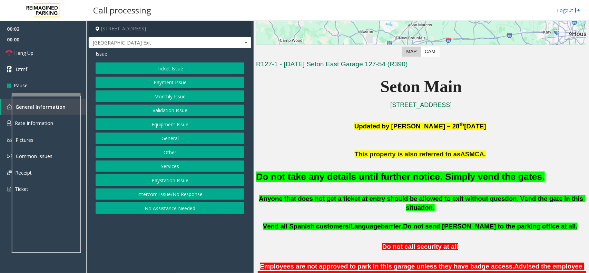
click at [159, 126] on button "Equipment Issue" at bounding box center [170, 124] width 149 height 12
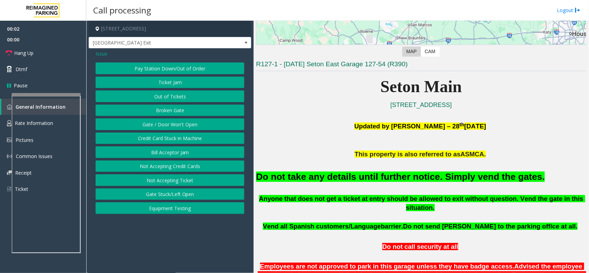
click at [159, 126] on button "Gate / Door Won't Open" at bounding box center [170, 124] width 149 height 12
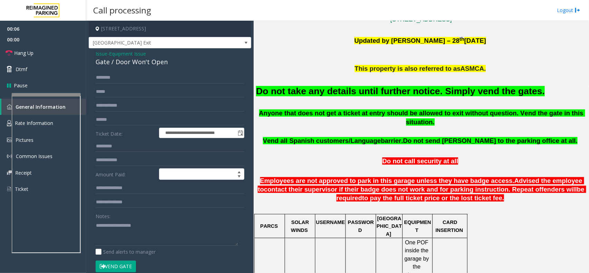
scroll to position [216, 0]
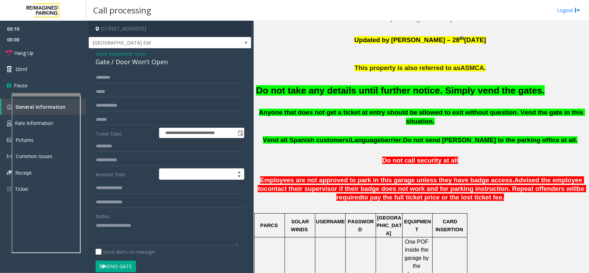
click at [327, 136] on span "Vend all Spanish customers/Language" at bounding box center [322, 139] width 118 height 7
click at [132, 232] on textarea at bounding box center [167, 233] width 143 height 26
click at [256, 91] on font "Do not take any details until further notice. Simply vend the gates." at bounding box center [400, 90] width 289 height 10
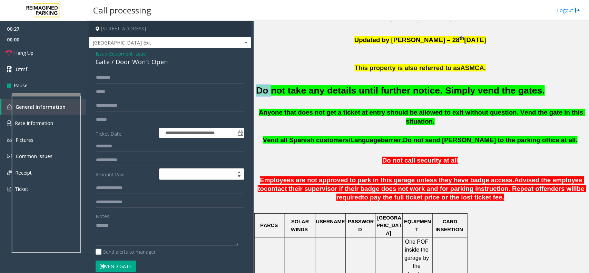
click at [256, 91] on font "Do not take any details until further notice. Simply vend the gates." at bounding box center [400, 90] width 289 height 10
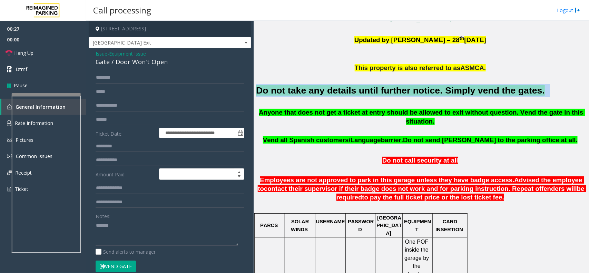
click at [256, 91] on font "Do not take any details until further notice. Simply vend the gates." at bounding box center [400, 90] width 289 height 10
copy h2 "Do not take any details until further notice. Simply vend the gates."
click at [116, 269] on button "Vend Gate" at bounding box center [116, 267] width 40 height 12
click at [116, 264] on button "Vend Gate" at bounding box center [116, 267] width 40 height 12
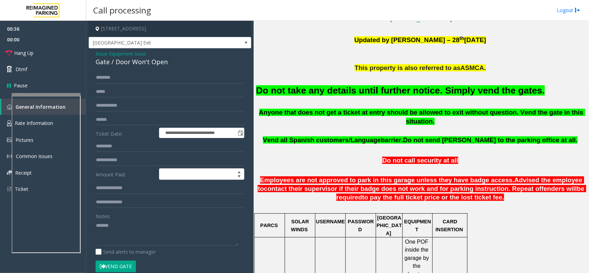
click at [144, 217] on div "Notes:" at bounding box center [170, 228] width 149 height 36
click at [136, 230] on textarea at bounding box center [167, 233] width 143 height 26
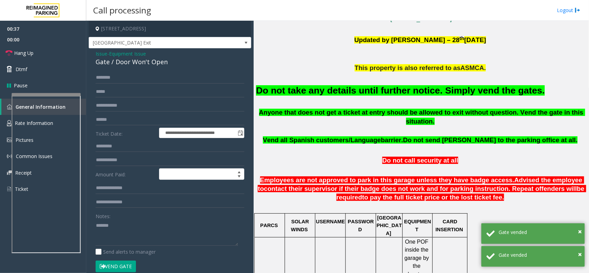
click at [145, 66] on div "Gate / Door Won't Open" at bounding box center [170, 61] width 149 height 9
copy div "Gate / Door Won't Open"
click at [134, 224] on textarea at bounding box center [167, 233] width 143 height 26
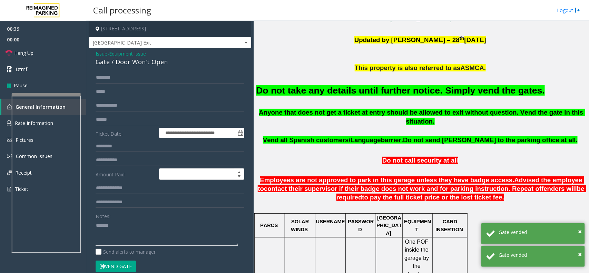
paste textarea "**********"
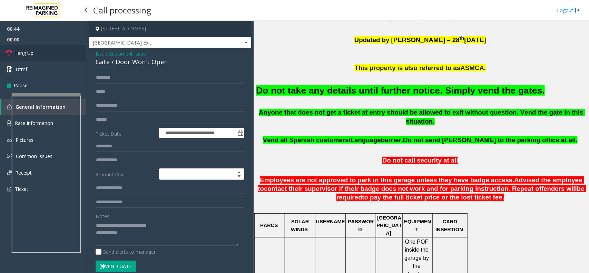
click at [41, 51] on link "Hang Up" at bounding box center [43, 53] width 86 height 16
click at [326, 98] on div "Do not take any details until further notice. Simply vend the gates." at bounding box center [421, 89] width 330 height 35
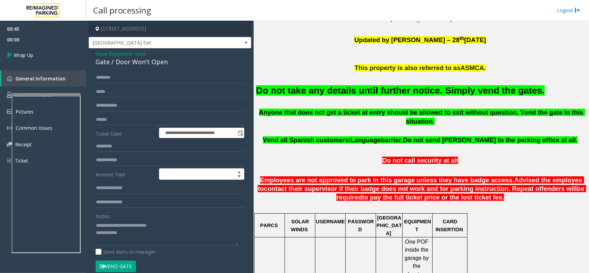
click at [326, 98] on div "Do not take any details until further notice. Simply vend the gates." at bounding box center [421, 89] width 330 height 35
click at [328, 96] on font "Do not take any details until further notice. Simply vend the gates." at bounding box center [400, 90] width 289 height 10
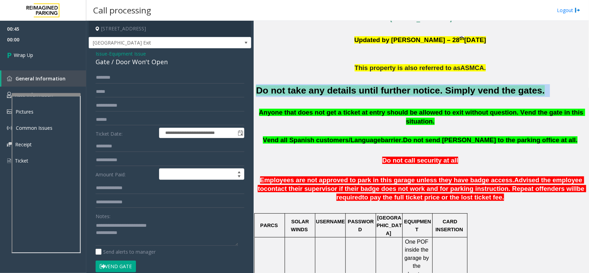
click at [328, 96] on font "Do not take any details until further notice. Simply vend the gates." at bounding box center [400, 90] width 289 height 10
copy h2 "Do not take any details until further notice. Simply vend the gates."
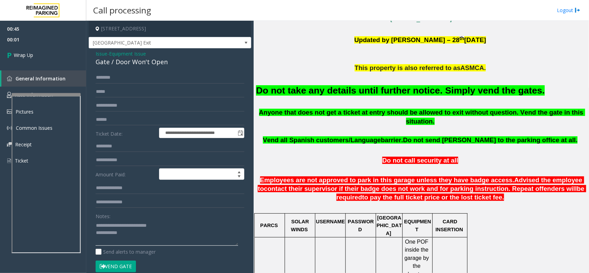
click at [134, 246] on textarea at bounding box center [167, 233] width 143 height 26
paste textarea "**********"
type textarea "**********"
click at [19, 42] on span "00:03" at bounding box center [43, 39] width 86 height 11
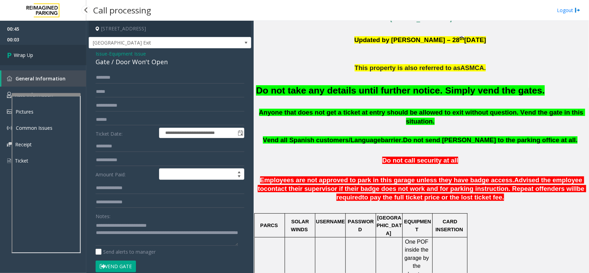
click at [22, 57] on span "Wrap Up" at bounding box center [23, 54] width 19 height 7
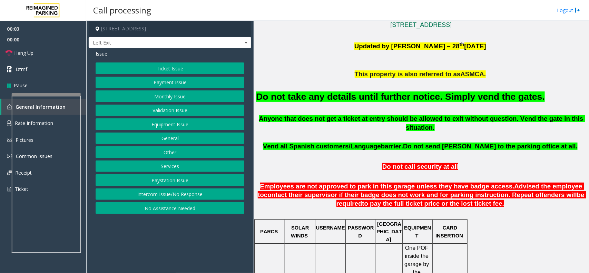
scroll to position [216, 0]
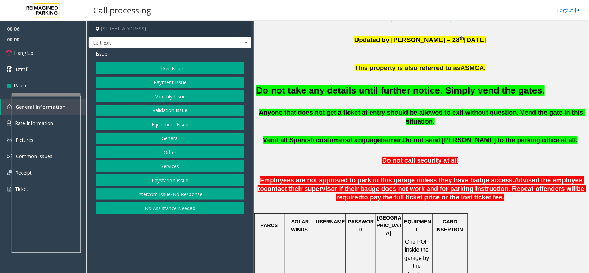
click at [166, 93] on button "Monthly Issue" at bounding box center [170, 96] width 149 height 12
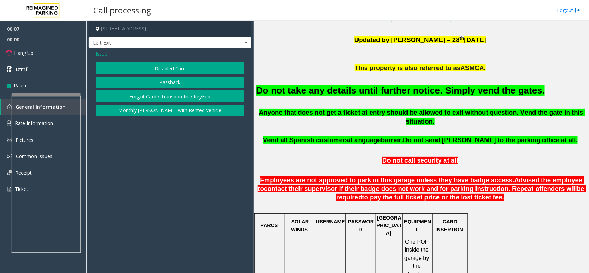
click at [104, 55] on span "Issue" at bounding box center [102, 53] width 12 height 7
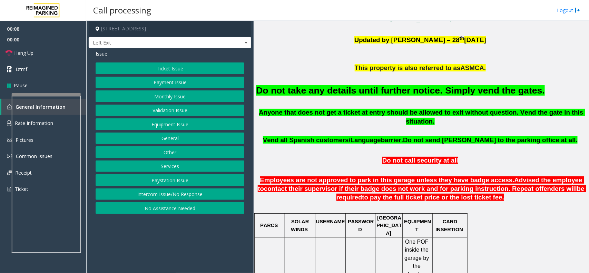
click at [149, 107] on button "Validation Issue" at bounding box center [170, 111] width 149 height 12
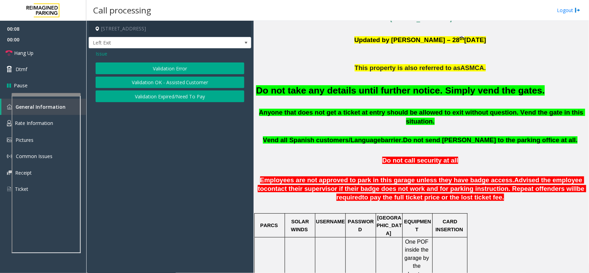
click at [146, 74] on button "Validation Error" at bounding box center [170, 68] width 149 height 12
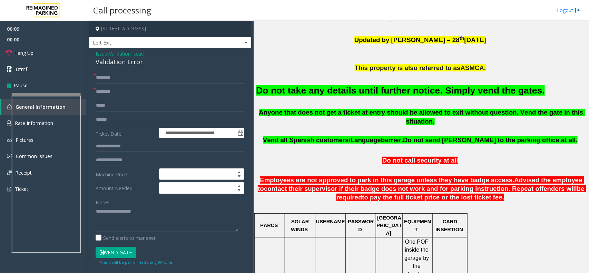
click at [120, 254] on button "Vend Gate" at bounding box center [116, 253] width 40 height 12
click at [123, 221] on textarea at bounding box center [167, 219] width 143 height 26
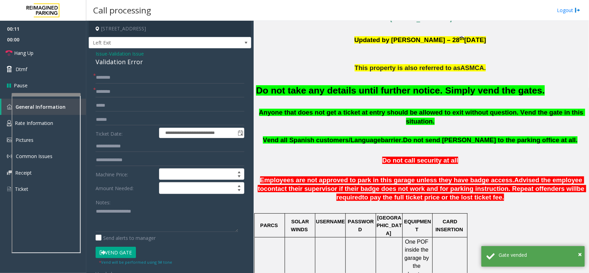
click at [285, 90] on font "Do not take any details until further notice. Simply vend the gates." at bounding box center [400, 90] width 289 height 10
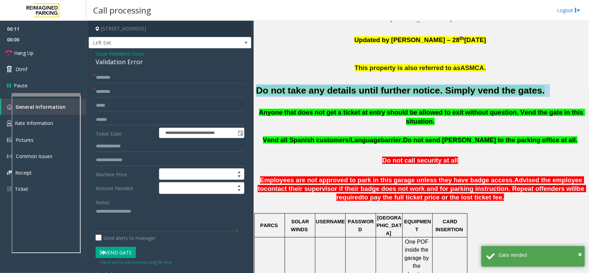
click at [285, 90] on font "Do not take any details until further notice. Simply vend the gates." at bounding box center [400, 90] width 289 height 10
copy h2 "Do not take any details until further notice. Simply vend the gates."
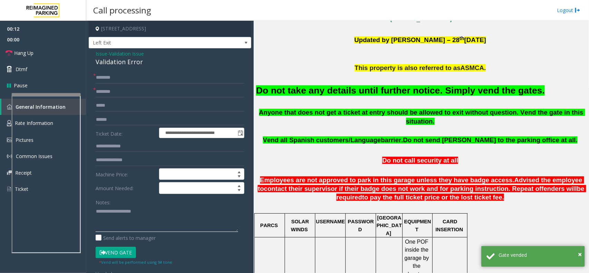
click at [144, 208] on textarea at bounding box center [167, 219] width 143 height 26
paste textarea "**********"
type textarea "**********"
click at [118, 94] on input "text" at bounding box center [170, 92] width 149 height 12
type input "*"
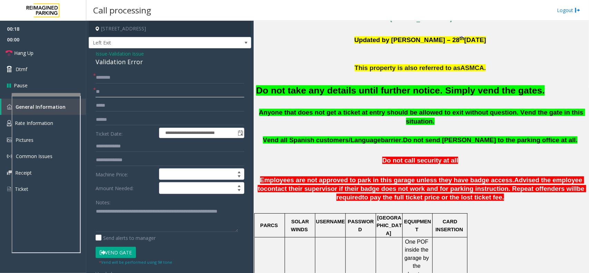
type input "**"
click at [117, 77] on input "*" at bounding box center [170, 78] width 149 height 12
type input "**"
click at [37, 57] on link "Hang Up" at bounding box center [43, 53] width 86 height 16
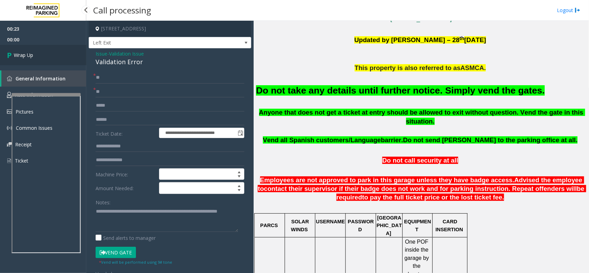
click at [37, 57] on link "Wrap Up" at bounding box center [43, 55] width 86 height 20
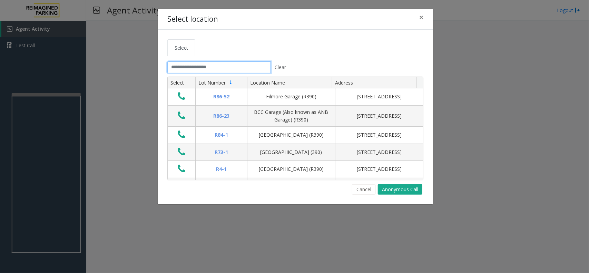
click at [232, 67] on input "text" at bounding box center [219, 67] width 104 height 12
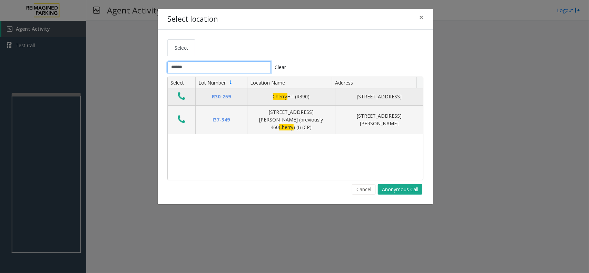
type input "******"
click at [181, 99] on icon "Data table" at bounding box center [182, 96] width 8 height 10
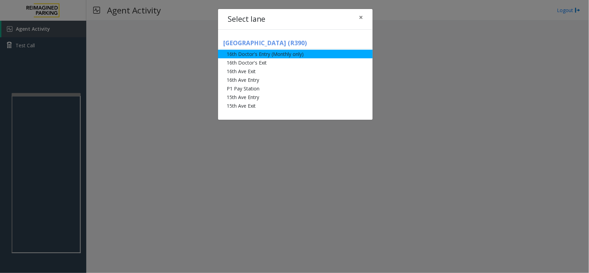
click at [279, 58] on li "16th Doctor's Entry (Monthly only)" at bounding box center [295, 54] width 155 height 9
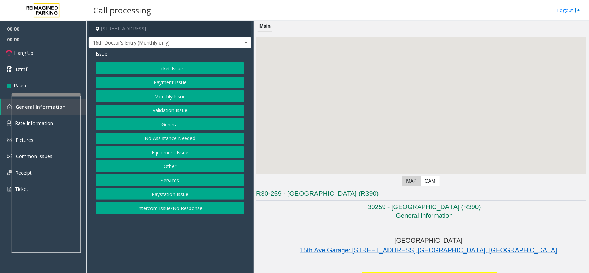
click at [188, 99] on button "Monthly Issue" at bounding box center [170, 96] width 149 height 12
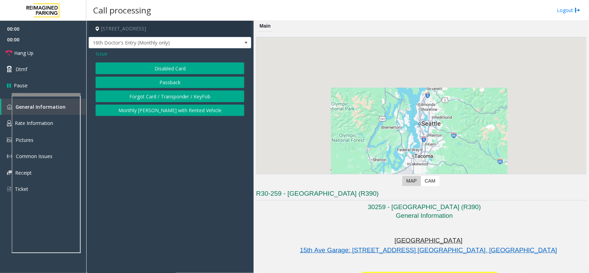
click at [181, 65] on button "Disabled Card" at bounding box center [170, 68] width 149 height 12
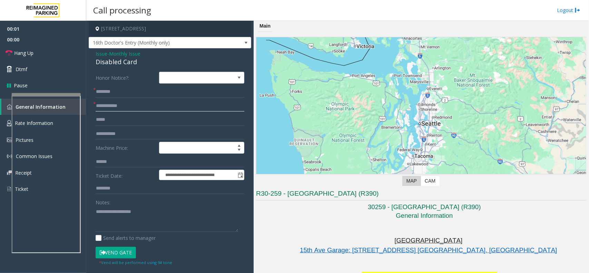
click at [168, 106] on input "text" at bounding box center [170, 106] width 149 height 12
type input "******"
click at [116, 97] on input "text" at bounding box center [170, 92] width 149 height 12
type input "**********"
click at [115, 213] on textarea at bounding box center [167, 219] width 143 height 26
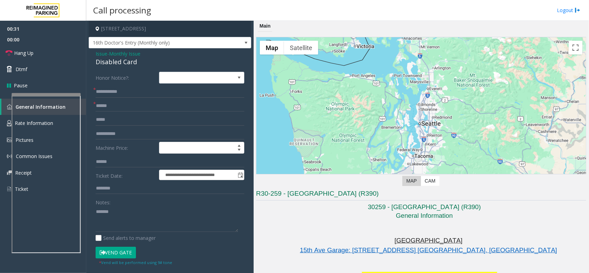
click at [127, 250] on button "Vend Gate" at bounding box center [116, 253] width 40 height 12
click at [133, 58] on div "Disabled Card" at bounding box center [170, 61] width 149 height 9
copy div "Disabled Card"
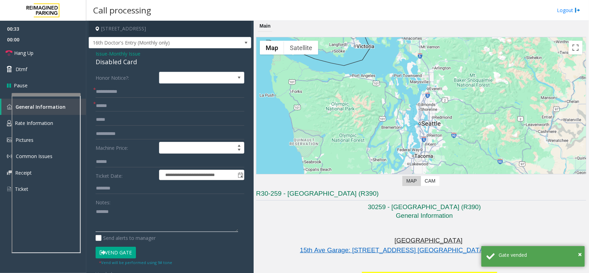
click at [130, 209] on textarea at bounding box center [167, 219] width 143 height 26
paste textarea "**********"
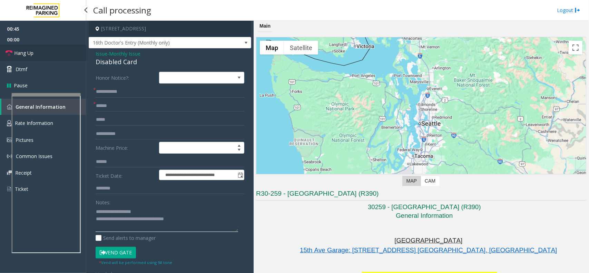
type textarea "**********"
click at [47, 50] on link "Hang Up" at bounding box center [43, 53] width 86 height 16
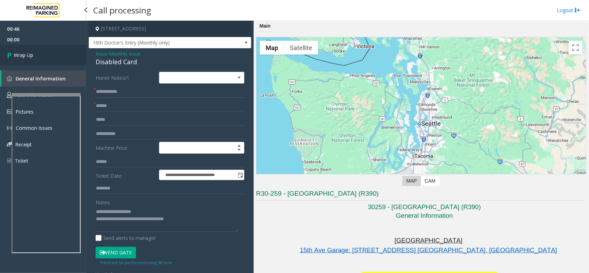
click at [47, 50] on link "Wrap Up" at bounding box center [43, 55] width 86 height 20
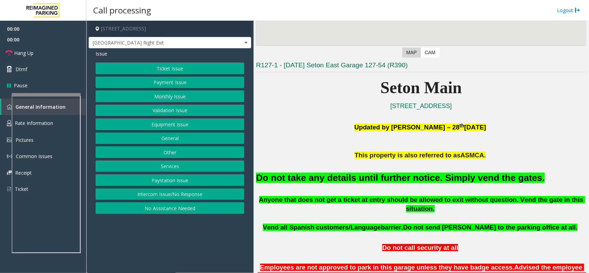
scroll to position [129, 0]
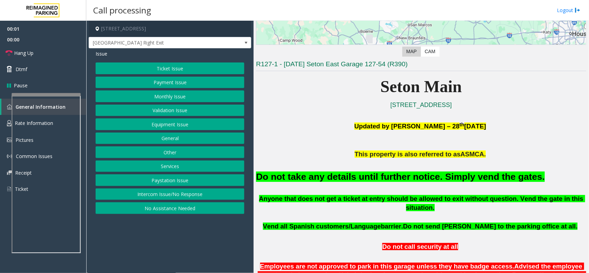
click at [357, 175] on font "Do not take any details until further notice. Simply vend the gates." at bounding box center [400, 177] width 289 height 10
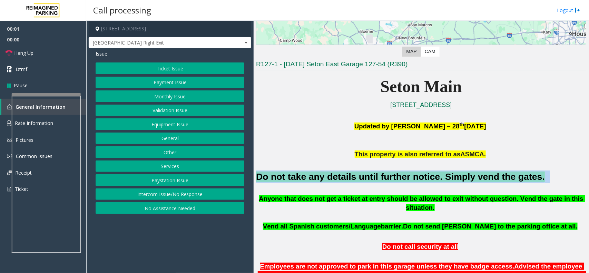
click at [357, 175] on font "Do not take any details until further notice. Simply vend the gates." at bounding box center [400, 177] width 289 height 10
copy h2 "Do not take any details until further notice. Simply vend the gates."
click at [159, 127] on button "Equipment Issue" at bounding box center [170, 124] width 149 height 12
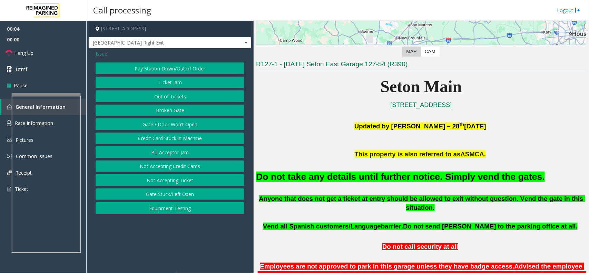
click at [100, 50] on span "Issue" at bounding box center [102, 53] width 12 height 7
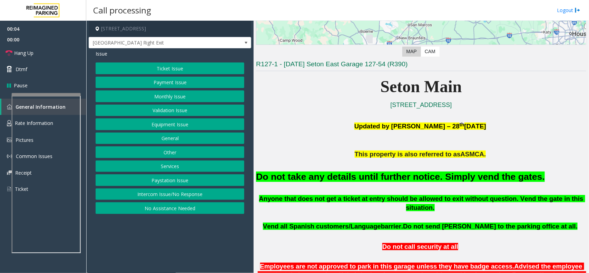
click at [171, 70] on button "Ticket Issue" at bounding box center [170, 68] width 149 height 12
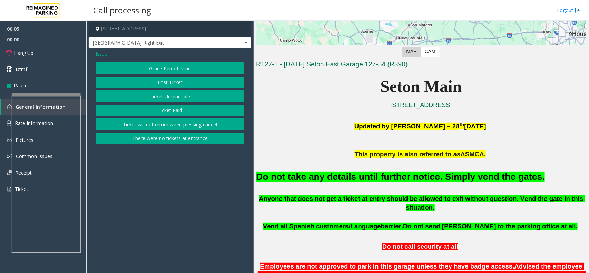
click at [176, 140] on button "There were no tickets at entrance" at bounding box center [170, 139] width 149 height 12
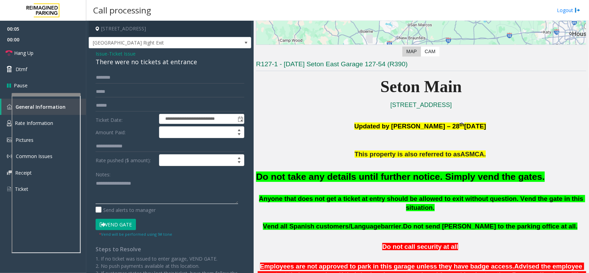
click at [137, 186] on textarea at bounding box center [167, 191] width 143 height 26
paste textarea "**********"
type textarea "**********"
click at [121, 220] on button "Vend Gate" at bounding box center [116, 225] width 40 height 12
click at [62, 55] on link "Hang Up" at bounding box center [43, 53] width 86 height 16
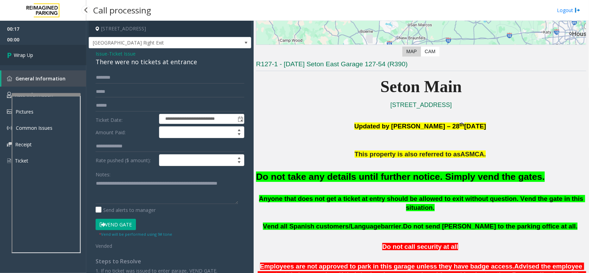
click at [62, 55] on link "Wrap Up" at bounding box center [43, 55] width 86 height 20
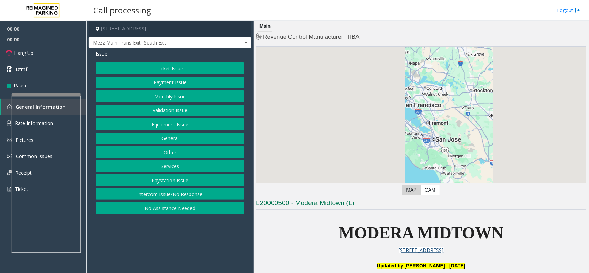
scroll to position [173, 0]
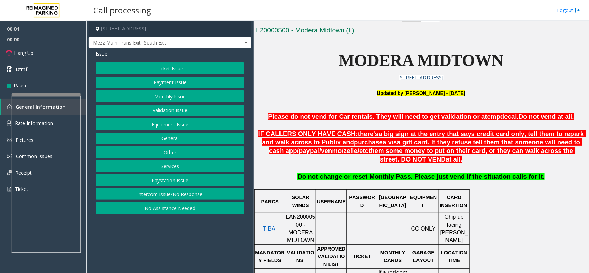
click at [299, 219] on span "LAN20000500 - MODERA MIDTOWN" at bounding box center [300, 228] width 29 height 29
copy span "LAN20000500"
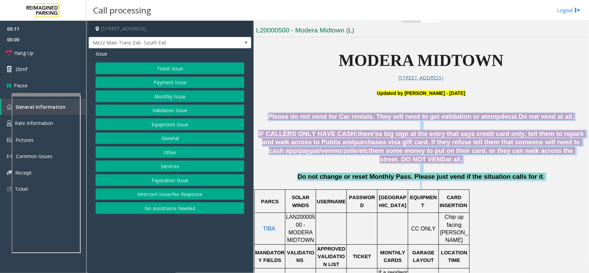
drag, startPoint x: 275, startPoint y: 106, endPoint x: 568, endPoint y: 185, distance: 302.9
click at [494, 188] on p "Do not change or reset Monthly Pass. Please just vend if the situation calls fo…" at bounding box center [421, 181] width 330 height 16
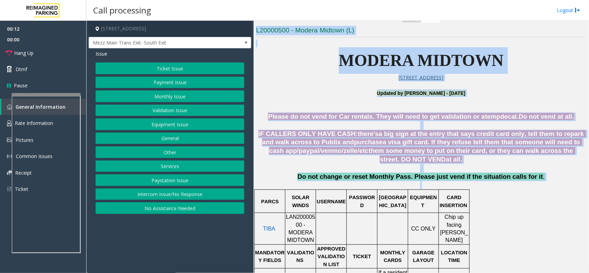
drag, startPoint x: 529, startPoint y: 188, endPoint x: 224, endPoint y: 94, distance: 319.8
click at [224, 94] on div "[STREET_ADDRESS] Mezz Main Trans Exit- South Exit Issue Ticket Issue Payment Is…" at bounding box center [337, 147] width 503 height 252
click at [308, 103] on p at bounding box center [421, 101] width 330 height 8
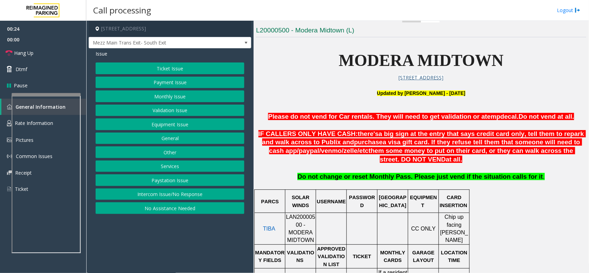
click at [159, 96] on button "Monthly Issue" at bounding box center [170, 96] width 149 height 12
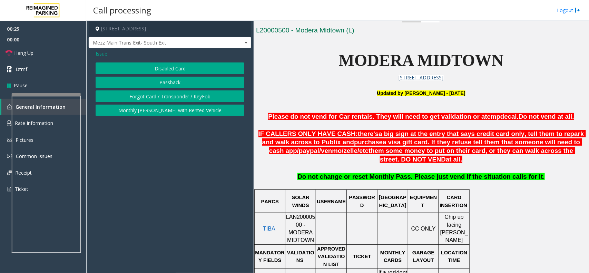
click at [167, 68] on button "Disabled Card" at bounding box center [170, 68] width 149 height 12
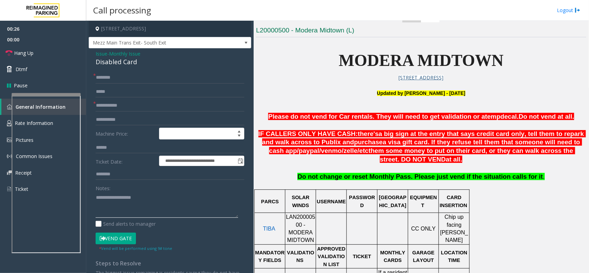
click at [141, 204] on textarea at bounding box center [167, 205] width 143 height 26
click at [127, 65] on div "Disabled Card" at bounding box center [170, 61] width 149 height 9
click at [132, 200] on textarea at bounding box center [167, 205] width 143 height 26
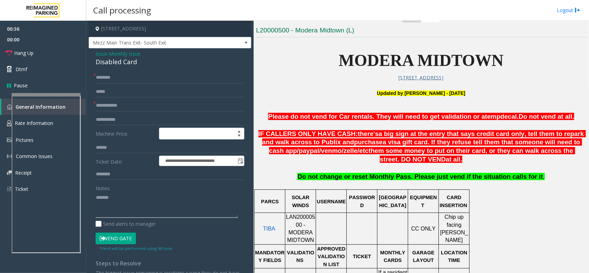
paste textarea "**********"
type textarea "**********"
click at [110, 103] on input "text" at bounding box center [170, 106] width 149 height 12
type input "******"
click at [101, 79] on input "text" at bounding box center [170, 78] width 149 height 12
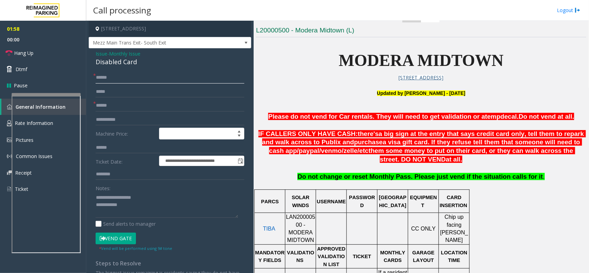
click at [123, 80] on input "******" at bounding box center [170, 78] width 149 height 12
drag, startPoint x: 110, startPoint y: 76, endPoint x: 60, endPoint y: 68, distance: 50.0
click at [60, 68] on app-root "**********" at bounding box center [294, 136] width 589 height 273
click at [122, 78] on input "*******" at bounding box center [170, 78] width 149 height 12
click at [122, 80] on input "**********" at bounding box center [170, 78] width 149 height 12
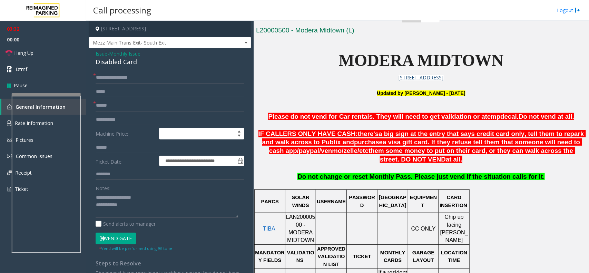
drag, startPoint x: 130, startPoint y: 80, endPoint x: 115, endPoint y: 94, distance: 21.0
click at [115, 94] on input "text" at bounding box center [170, 92] width 149 height 12
click at [132, 79] on input "**********" at bounding box center [170, 78] width 149 height 12
click at [123, 80] on input "**********" at bounding box center [170, 78] width 149 height 12
click at [125, 79] on input "**********" at bounding box center [170, 78] width 149 height 12
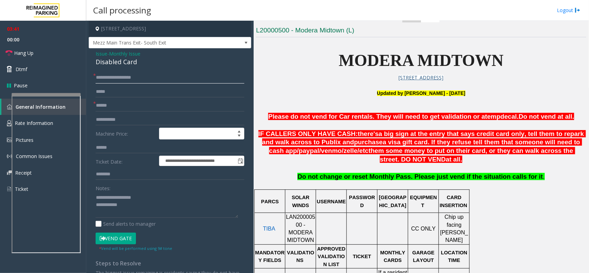
type input "**********"
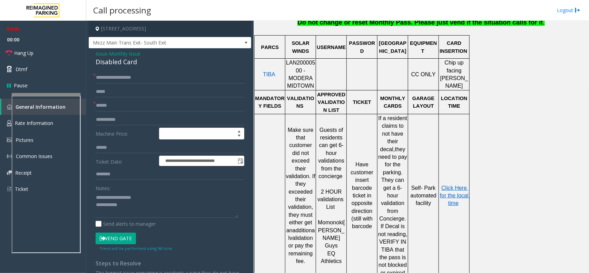
scroll to position [324, 0]
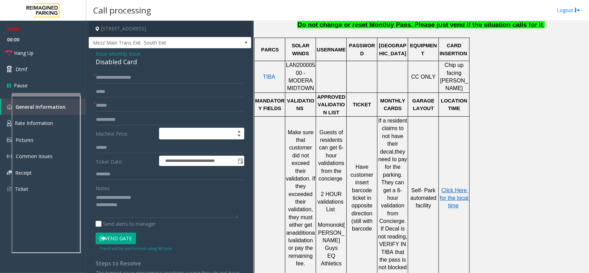
click at [451, 190] on p "Click Here for the local time" at bounding box center [454, 198] width 30 height 23
click at [450, 187] on span "Click Here for the local time" at bounding box center [455, 197] width 30 height 21
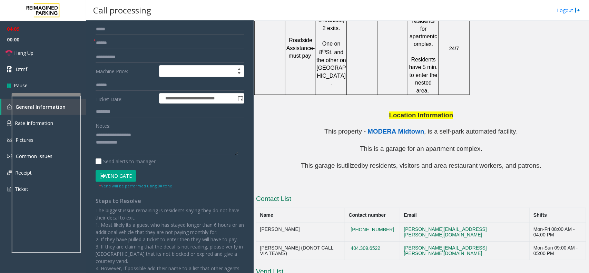
scroll to position [98, 0]
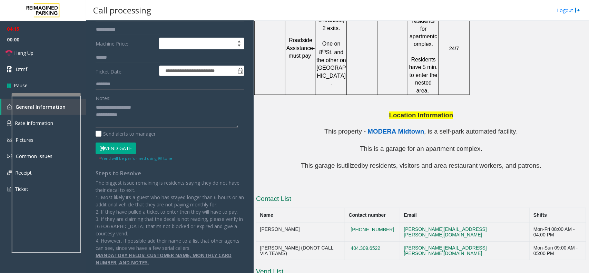
drag, startPoint x: 403, startPoint y: 195, endPoint x: 338, endPoint y: 193, distance: 64.9
click at [338, 223] on tr "[PERSON_NAME] [PHONE_NUMBER] [PERSON_NAME][EMAIL_ADDRESS][PERSON_NAME][DOMAIN_N…" at bounding box center [421, 232] width 330 height 19
click at [152, 115] on textarea at bounding box center [167, 115] width 143 height 26
drag, startPoint x: 260, startPoint y: 195, endPoint x: 399, endPoint y: 193, distance: 139.1
click at [399, 223] on tr "[PERSON_NAME] [PHONE_NUMBER] [PERSON_NAME][EMAIL_ADDRESS][PERSON_NAME][DOMAIN_N…" at bounding box center [421, 232] width 330 height 19
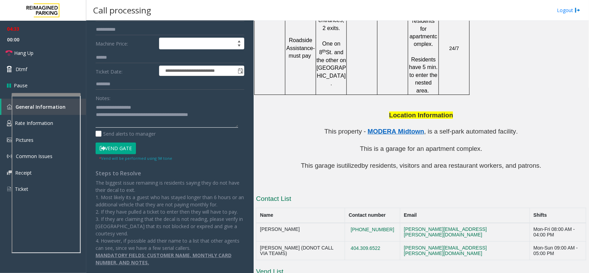
click at [218, 104] on textarea at bounding box center [167, 115] width 143 height 26
paste textarea "**********"
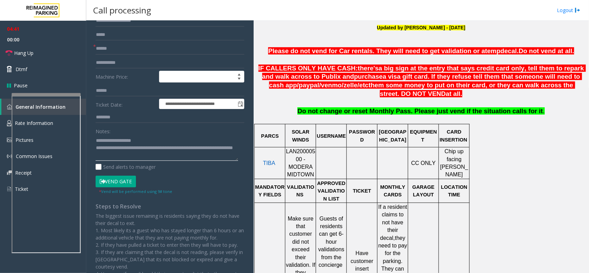
scroll to position [0, 0]
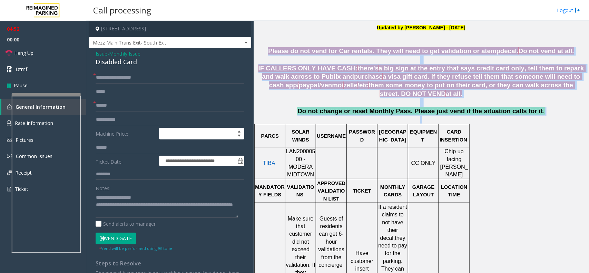
drag, startPoint x: 280, startPoint y: 51, endPoint x: 551, endPoint y: 121, distance: 280.2
click at [538, 121] on p "Do not change or reset Monthly Pass. Please just vend if the situation calls fo…" at bounding box center [421, 115] width 330 height 16
drag, startPoint x: 532, startPoint y: 119, endPoint x: 286, endPoint y: 43, distance: 256.6
click at [286, 43] on div "MODERA MIDTOWN [STREET_ADDRESS] U pdated by [PERSON_NAME] - [DATE] Please do no…" at bounding box center [421, 275] width 330 height 602
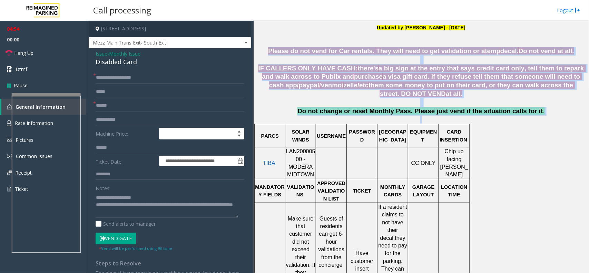
click at [277, 56] on p "Please do not vend for Car rentals. They will need to get validation or a temp …" at bounding box center [421, 51] width 330 height 9
drag, startPoint x: 277, startPoint y: 52, endPoint x: 539, endPoint y: 114, distance: 269.2
click at [530, 115] on p "Do not change or reset Monthly Pass. Please just vend if the situation calls fo…" at bounding box center [421, 115] width 330 height 16
drag, startPoint x: 530, startPoint y: 115, endPoint x: 298, endPoint y: 47, distance: 242.3
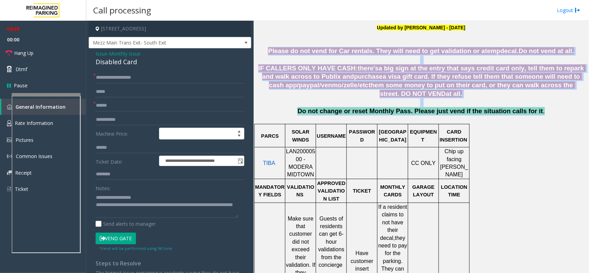
click at [298, 47] on div "MODERA MIDTOWN [STREET_ADDRESS] U pdated by [PERSON_NAME] - [DATE] Please do no…" at bounding box center [421, 275] width 330 height 602
click at [276, 52] on p "Please do not vend for Car rentals. They will need to get validation or a temp …" at bounding box center [421, 51] width 330 height 9
drag, startPoint x: 276, startPoint y: 52, endPoint x: 533, endPoint y: 118, distance: 265.0
click at [533, 118] on p "Do not change or reset Monthly Pass. Please just vend if the situation calls fo…" at bounding box center [421, 115] width 330 height 16
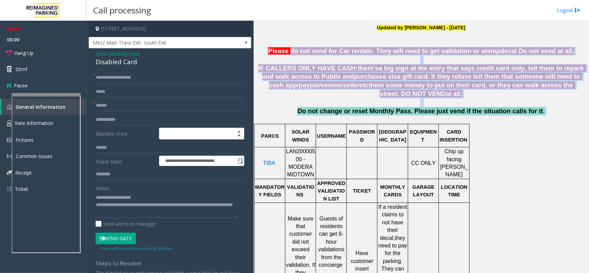
drag, startPoint x: 533, startPoint y: 118, endPoint x: 305, endPoint y: 57, distance: 235.7
click at [271, 59] on p at bounding box center [421, 60] width 330 height 9
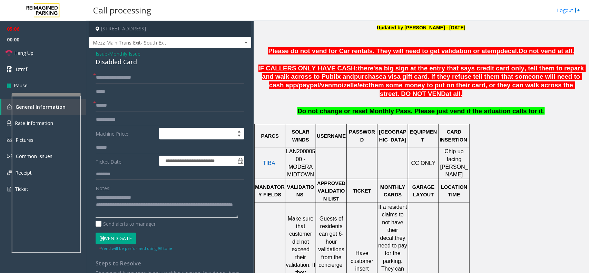
click at [163, 214] on textarea at bounding box center [167, 205] width 143 height 26
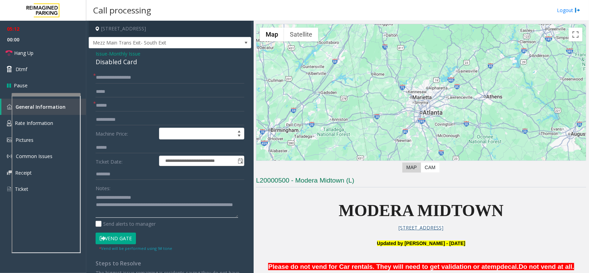
scroll to position [195, 0]
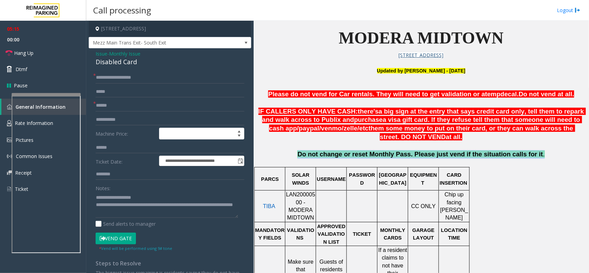
drag, startPoint x: 316, startPoint y: 157, endPoint x: 532, endPoint y: 159, distance: 215.4
click at [532, 159] on p "Do not change or reset Monthly Pass. Please just vend if the situation calls fo…" at bounding box center [421, 158] width 330 height 16
drag, startPoint x: 533, startPoint y: 159, endPoint x: 306, endPoint y: 136, distance: 228.6
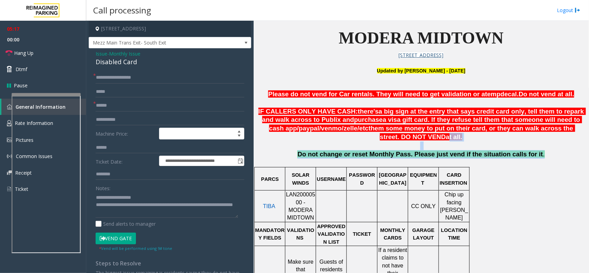
drag, startPoint x: 303, startPoint y: 148, endPoint x: 299, endPoint y: 154, distance: 6.6
click at [302, 149] on p at bounding box center [421, 146] width 330 height 9
click at [297, 156] on p "Do not change or reset Monthly Pass. Please just vend if the situation calls fo…" at bounding box center [421, 158] width 330 height 16
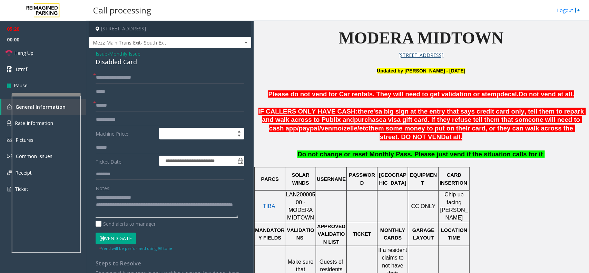
click at [169, 214] on textarea at bounding box center [167, 205] width 143 height 26
type textarea "**********"
click at [42, 49] on link "Hang Up" at bounding box center [43, 53] width 86 height 16
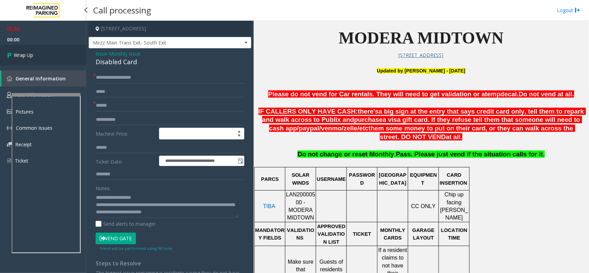
click at [42, 49] on link "Wrap Up" at bounding box center [43, 55] width 86 height 20
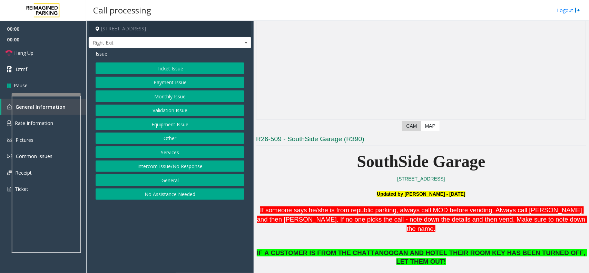
scroll to position [173, 0]
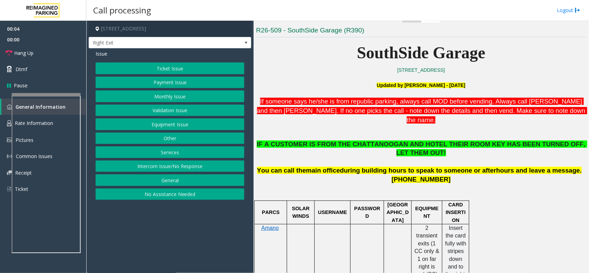
click at [173, 156] on button "Services" at bounding box center [170, 152] width 149 height 12
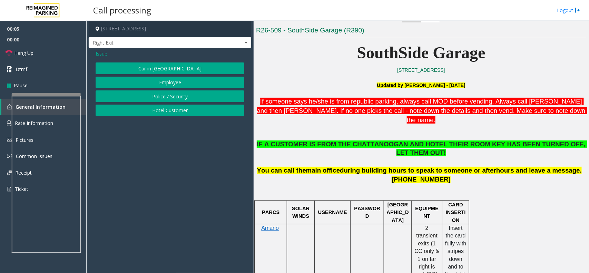
click at [171, 109] on button "Hotel Customer" at bounding box center [170, 111] width 149 height 12
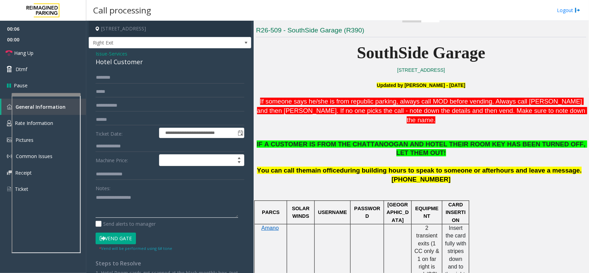
click at [120, 206] on textarea at bounding box center [167, 205] width 143 height 26
click at [129, 63] on div "Hotel Customer" at bounding box center [170, 61] width 149 height 9
click at [135, 192] on div "Notes:" at bounding box center [170, 200] width 149 height 36
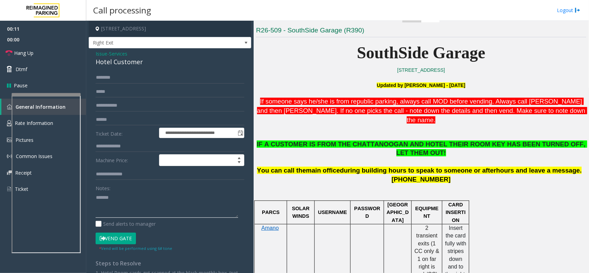
click at [135, 194] on textarea at bounding box center [167, 205] width 143 height 26
paste textarea "**********"
type textarea "**********"
click at [120, 149] on input "text" at bounding box center [170, 146] width 149 height 12
type input "***"
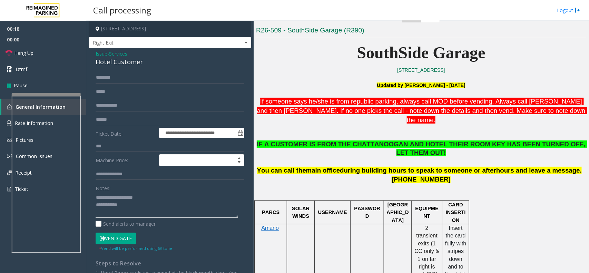
click at [158, 213] on textarea at bounding box center [167, 205] width 143 height 26
click at [125, 235] on button "Vend Gate" at bounding box center [116, 239] width 40 height 12
click at [139, 209] on textarea at bounding box center [167, 205] width 143 height 26
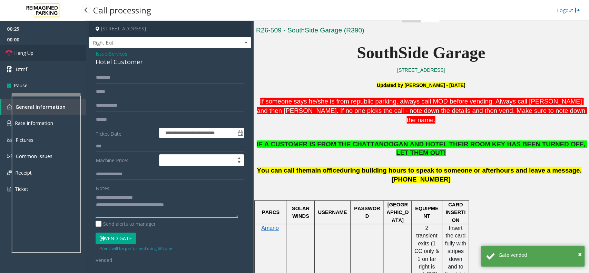
type textarea "**********"
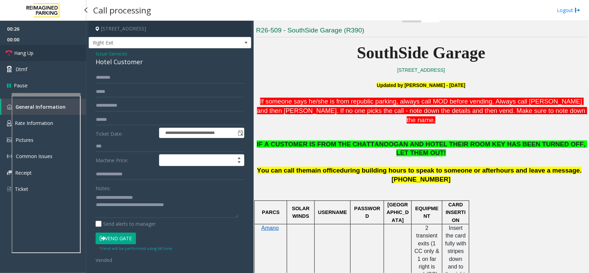
click at [50, 57] on link "Hang Up" at bounding box center [43, 53] width 86 height 16
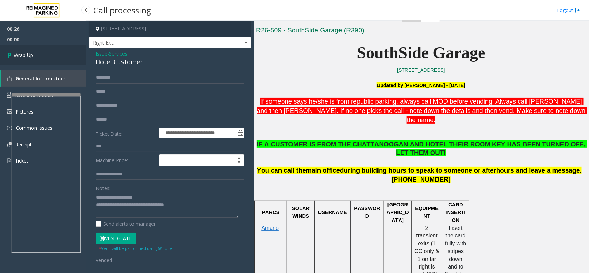
click at [50, 57] on link "Wrap Up" at bounding box center [43, 55] width 86 height 20
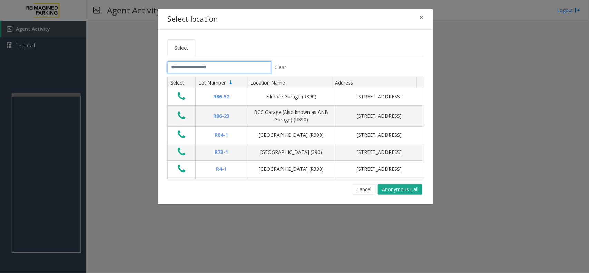
click at [241, 65] on input "text" at bounding box center [219, 67] width 104 height 12
click at [421, 20] on span "×" at bounding box center [421, 17] width 4 height 10
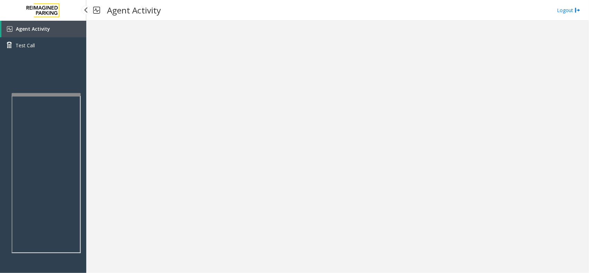
click at [68, 25] on link "Agent Activity" at bounding box center [43, 29] width 85 height 17
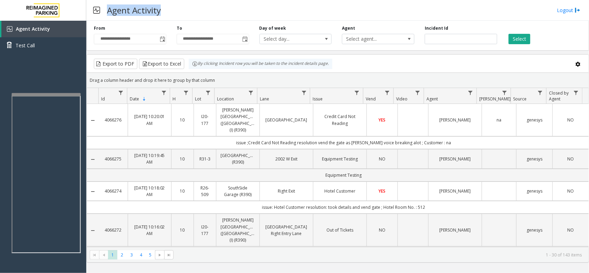
drag, startPoint x: 108, startPoint y: 6, endPoint x: 200, endPoint y: 20, distance: 92.9
click at [200, 20] on div "Agent Activity Logout" at bounding box center [337, 10] width 503 height 21
click at [185, 10] on div "Agent Activity Logout" at bounding box center [337, 10] width 503 height 21
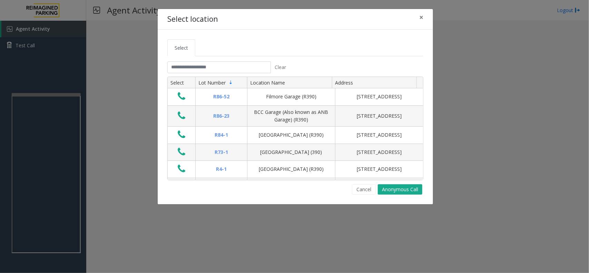
drag, startPoint x: 221, startPoint y: 48, endPoint x: 221, endPoint y: 52, distance: 3.8
click at [221, 48] on ul "Select" at bounding box center [295, 47] width 256 height 17
click at [220, 69] on input "text" at bounding box center [219, 67] width 104 height 12
click at [197, 66] on input "text" at bounding box center [219, 67] width 104 height 12
click at [423, 18] on span "×" at bounding box center [421, 17] width 4 height 10
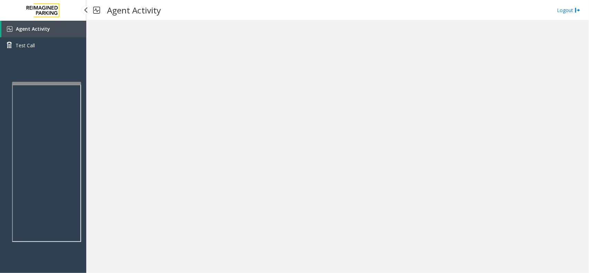
click at [59, 82] on div at bounding box center [46, 83] width 69 height 3
click at [57, 42] on link "Test Call" at bounding box center [43, 45] width 86 height 16
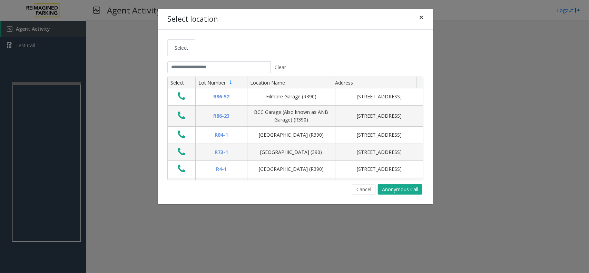
click at [416, 13] on button "×" at bounding box center [422, 17] width 14 height 17
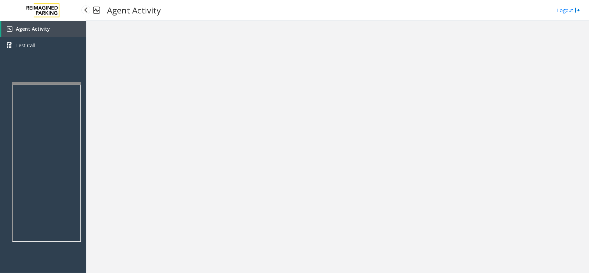
click at [60, 23] on link "Agent Activity" at bounding box center [43, 29] width 85 height 17
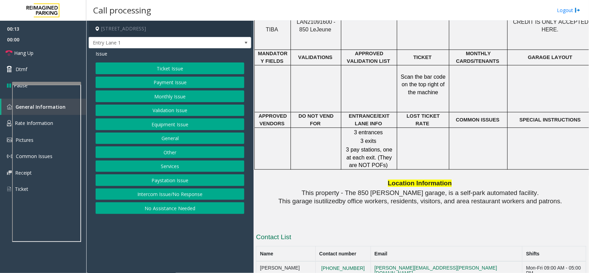
scroll to position [388, 0]
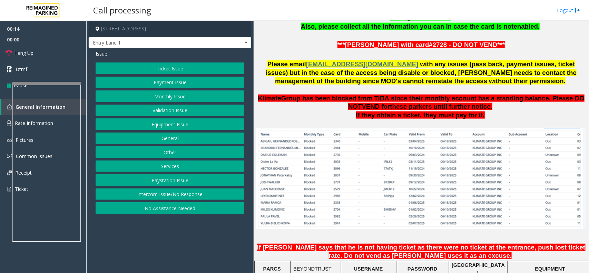
click at [196, 191] on button "Intercom Issue/No Response" at bounding box center [170, 194] width 149 height 12
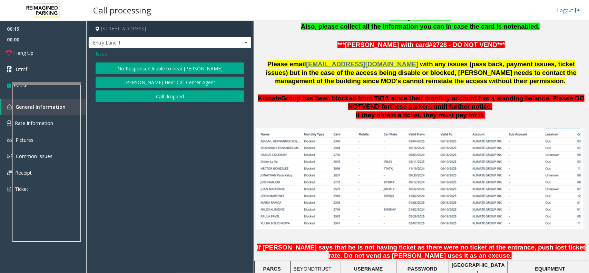
click at [174, 64] on button "No Response/Unable to hear [PERSON_NAME]" at bounding box center [170, 68] width 149 height 12
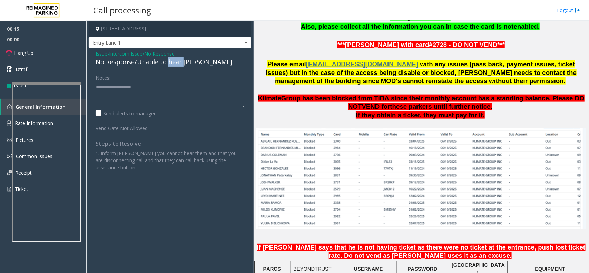
click at [174, 64] on div "No Response/Unable to hear [PERSON_NAME]" at bounding box center [170, 61] width 149 height 9
click at [192, 86] on textarea at bounding box center [170, 94] width 149 height 26
type textarea "**********"
click at [41, 54] on link "Hang Up" at bounding box center [43, 53] width 86 height 16
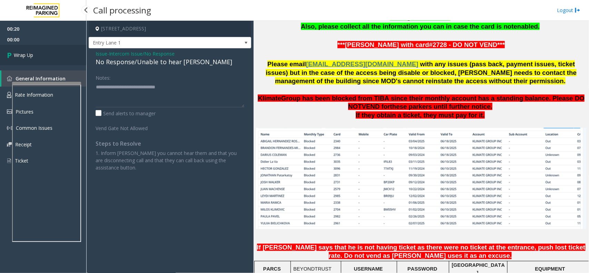
click at [41, 54] on link "Wrap Up" at bounding box center [43, 55] width 86 height 20
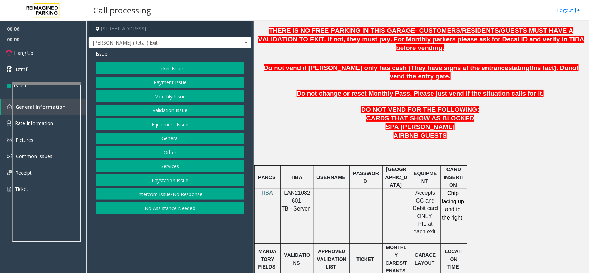
scroll to position [302, 0]
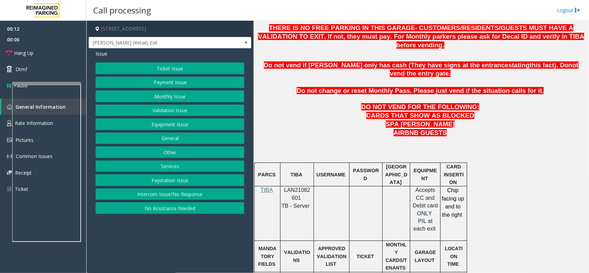
click at [298, 187] on span "LAN21082601" at bounding box center [297, 193] width 26 height 13
click at [177, 200] on button "Intercom Issue/No Response" at bounding box center [170, 194] width 149 height 12
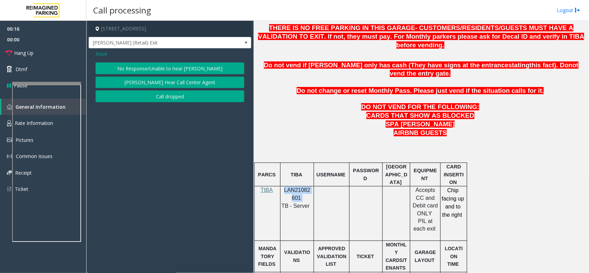
click at [168, 63] on button "No Response/Unable to hear [PERSON_NAME]" at bounding box center [170, 68] width 149 height 12
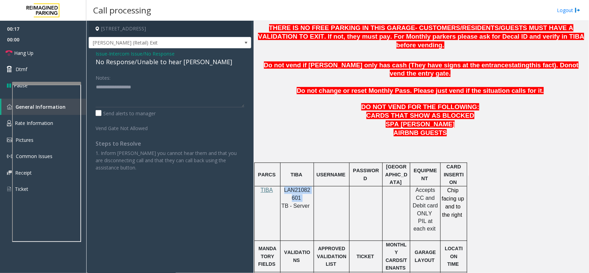
click at [168, 63] on div "No Response/Unable to hear [PERSON_NAME]" at bounding box center [170, 61] width 149 height 9
click at [189, 90] on textarea at bounding box center [170, 94] width 149 height 26
type textarea "**********"
click at [10, 48] on link "Hang Up" at bounding box center [43, 53] width 86 height 16
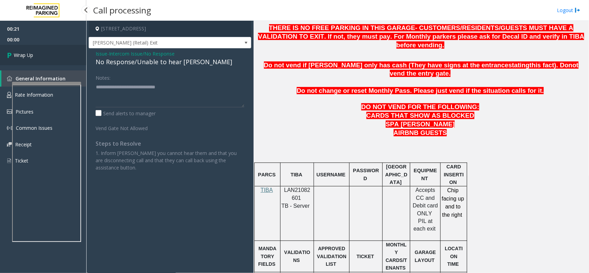
click at [10, 48] on link "Wrap Up" at bounding box center [43, 55] width 86 height 20
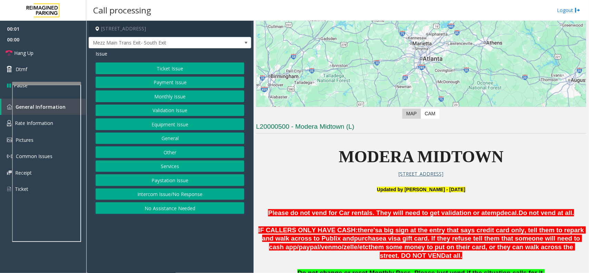
scroll to position [173, 0]
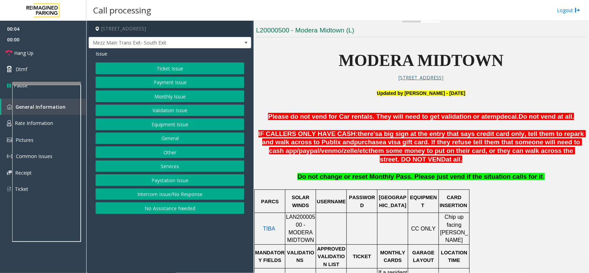
click at [312, 221] on span "LAN20000500 - MODERA MIDTOWN" at bounding box center [300, 228] width 29 height 29
click at [198, 192] on button "Intercom Issue/No Response" at bounding box center [170, 194] width 149 height 12
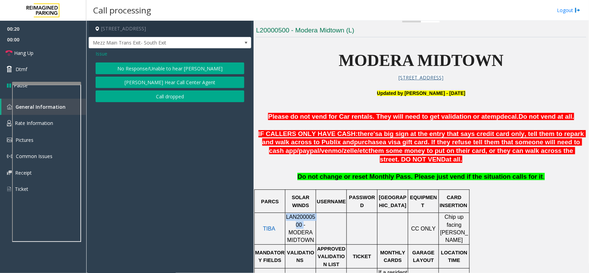
click at [200, 86] on button "[PERSON_NAME] Hear Call Center Agent" at bounding box center [170, 83] width 149 height 12
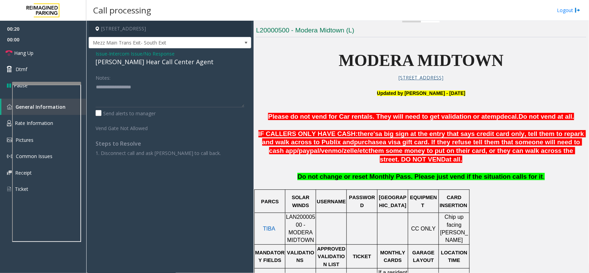
click at [158, 63] on div "[PERSON_NAME] Hear Call Center Agent" at bounding box center [170, 61] width 149 height 9
click at [186, 87] on textarea at bounding box center [170, 94] width 149 height 26
click at [61, 51] on link "Hang Up" at bounding box center [43, 53] width 86 height 16
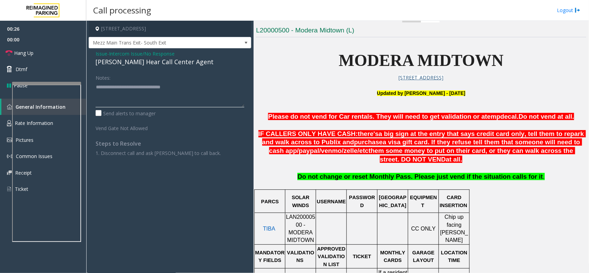
click at [189, 91] on textarea at bounding box center [170, 94] width 149 height 26
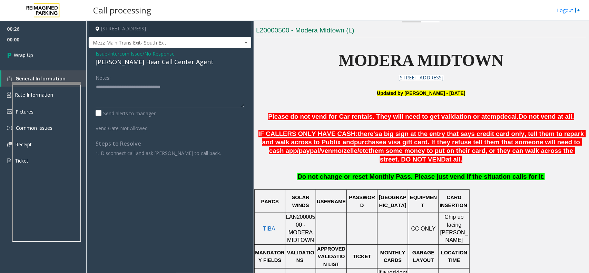
click at [189, 91] on textarea at bounding box center [170, 94] width 149 height 26
type textarea "**********"
click at [43, 54] on link "Wrap Up" at bounding box center [43, 55] width 86 height 20
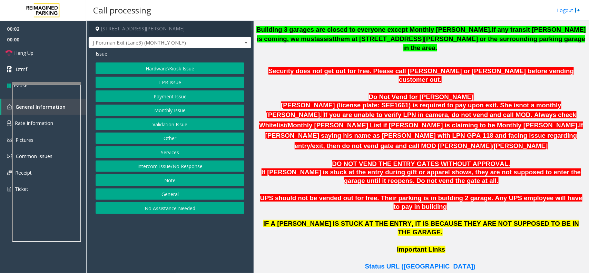
scroll to position [388, 0]
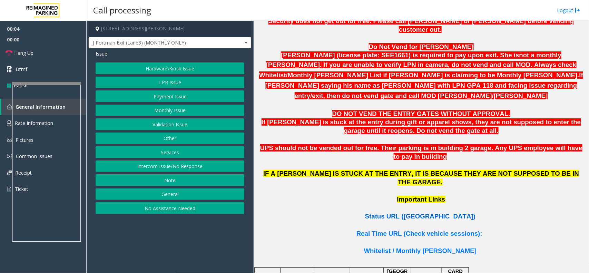
click at [426, 213] on span "Status URL ([GEOGRAPHIC_DATA])" at bounding box center [420, 216] width 110 height 7
click at [183, 73] on button "Hardware\Kiosk Issue" at bounding box center [170, 68] width 149 height 12
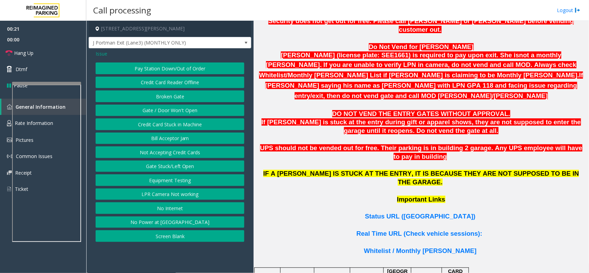
click at [102, 49] on div "Issue Pay Station Down/Out of Order Credit Card Reader Offline Broken Gate Gate…" at bounding box center [170, 146] width 163 height 197
click at [99, 53] on span "Issue" at bounding box center [102, 53] width 12 height 7
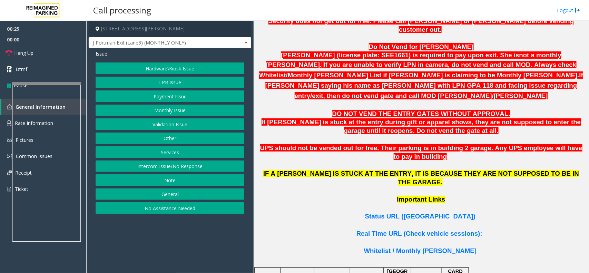
click at [182, 99] on button "Payment Issue" at bounding box center [170, 96] width 149 height 12
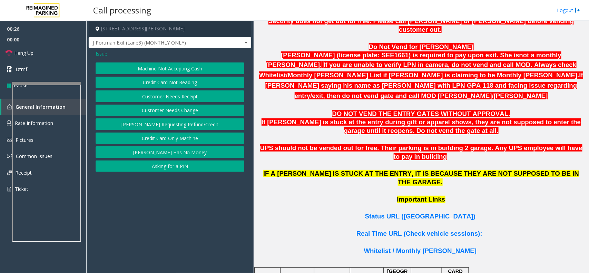
click at [182, 97] on button "Customer Needs Receipt" at bounding box center [170, 96] width 149 height 12
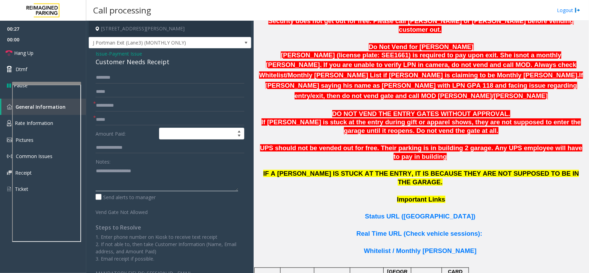
click at [140, 170] on textarea at bounding box center [167, 178] width 143 height 26
click at [144, 59] on div "Customer Needs Receipt" at bounding box center [170, 61] width 149 height 9
click at [138, 176] on textarea at bounding box center [167, 178] width 143 height 26
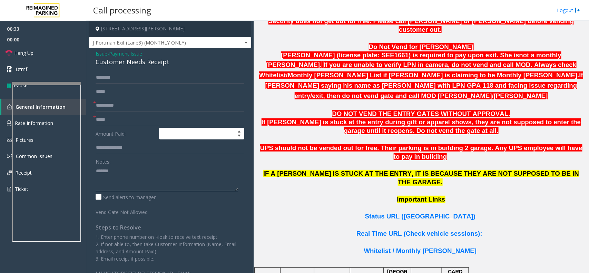
paste textarea "**********"
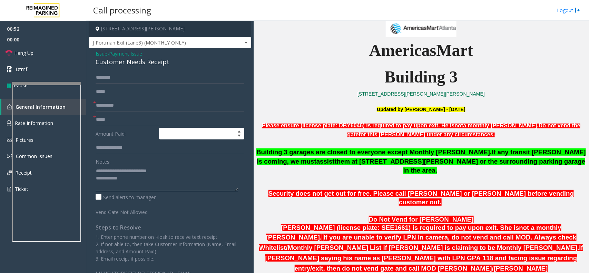
type textarea "**********"
click at [128, 101] on input "text" at bounding box center [170, 106] width 149 height 12
click at [129, 104] on input "text" at bounding box center [170, 106] width 149 height 12
type input "**"
click at [135, 116] on input "text" at bounding box center [170, 120] width 149 height 12
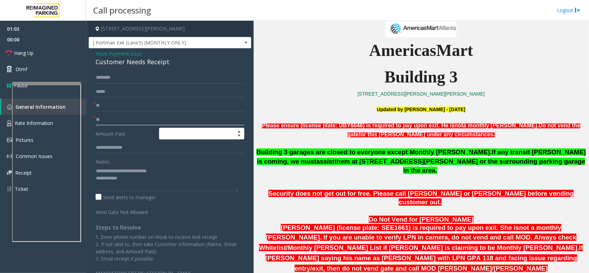
type input "**"
click at [143, 180] on textarea at bounding box center [167, 178] width 143 height 26
click at [137, 179] on textarea at bounding box center [167, 178] width 143 height 26
click at [116, 99] on form "* ** * ** Amount Paid: Notes: Send alerts to manager Vend Gate Not Allowed" at bounding box center [170, 144] width 149 height 144
click at [113, 106] on input "**" at bounding box center [170, 106] width 149 height 12
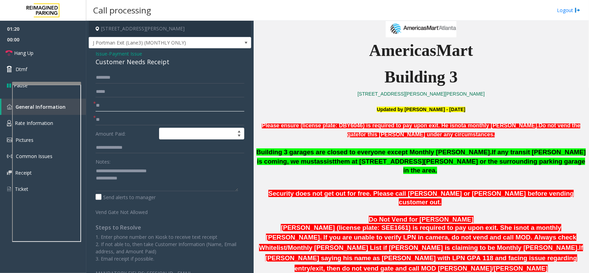
type input "*"
click at [113, 114] on input "**" at bounding box center [170, 120] width 149 height 12
type input "*"
click at [115, 107] on input "text" at bounding box center [170, 106] width 149 height 12
type input "**"
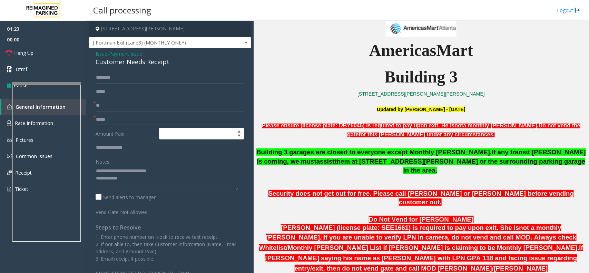
click at [118, 115] on input "text" at bounding box center [170, 120] width 149 height 12
click at [118, 78] on input "text" at bounding box center [170, 78] width 149 height 12
type input "******"
click at [128, 94] on input "text" at bounding box center [170, 92] width 149 height 12
click at [116, 94] on input "**********" at bounding box center [170, 92] width 149 height 12
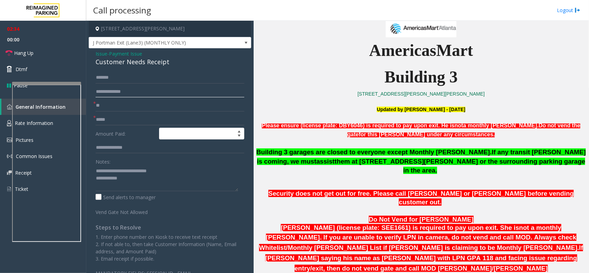
drag, startPoint x: 125, startPoint y: 96, endPoint x: 149, endPoint y: 96, distance: 24.2
click at [149, 96] on input "**********" at bounding box center [170, 92] width 149 height 12
type input "**********"
click at [120, 118] on input "text" at bounding box center [170, 120] width 149 height 12
type input "**********"
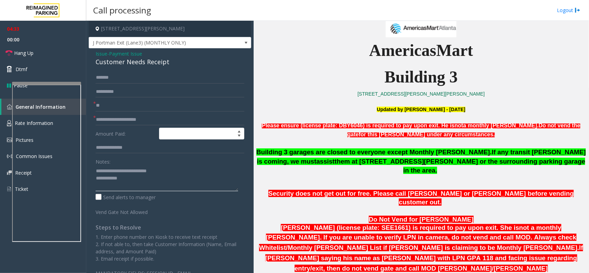
click at [137, 177] on textarea at bounding box center [167, 178] width 143 height 26
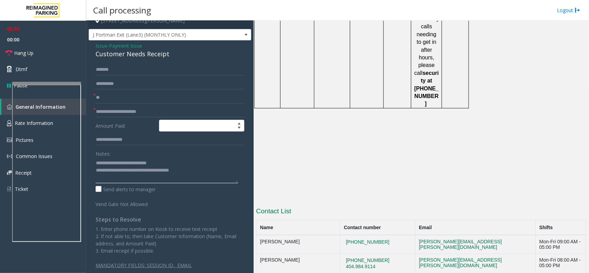
scroll to position [11, 0]
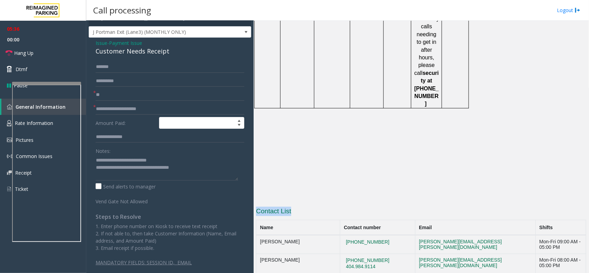
drag, startPoint x: 257, startPoint y: 98, endPoint x: 312, endPoint y: 98, distance: 55.2
click at [312, 207] on h3 "Contact List" at bounding box center [421, 212] width 330 height 11
click at [313, 207] on h3 "Contact List" at bounding box center [421, 212] width 330 height 11
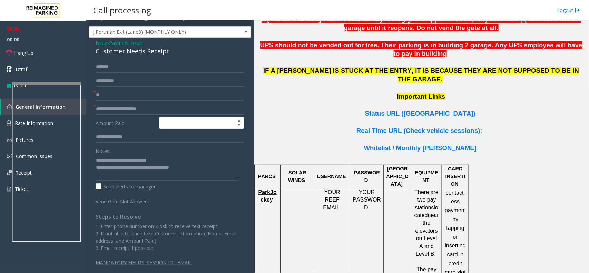
scroll to position [455, 0]
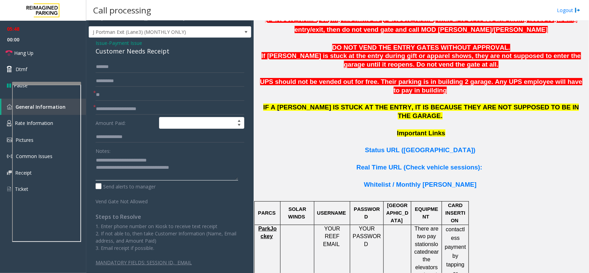
click at [198, 171] on textarea at bounding box center [167, 168] width 143 height 26
type textarea "**********"
click at [53, 49] on link "Hang Up" at bounding box center [43, 53] width 86 height 16
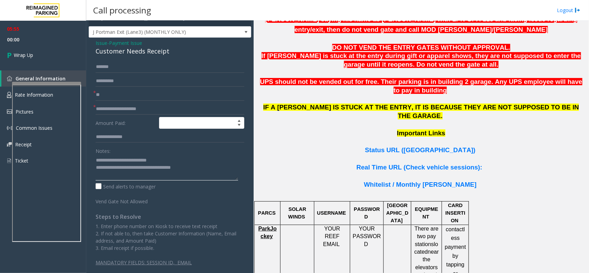
click at [194, 169] on textarea at bounding box center [167, 168] width 143 height 26
click at [18, 49] on link "Wrap Up" at bounding box center [43, 55] width 86 height 20
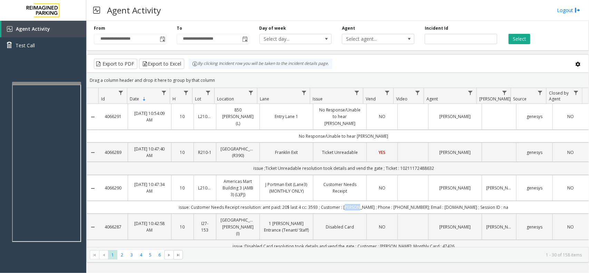
drag, startPoint x: 360, startPoint y: 202, endPoint x: 347, endPoint y: 202, distance: 13.1
click at [347, 202] on td "issue: Customer Needs Receipt resolution: amt paid: 20$ last 4 cc: 3593 ; Custo…" at bounding box center [344, 207] width 490 height 13
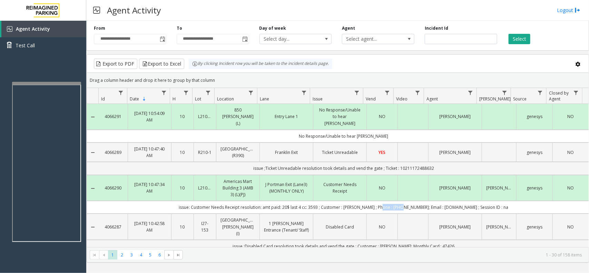
drag, startPoint x: 402, startPoint y: 203, endPoint x: 379, endPoint y: 203, distance: 23.8
click at [379, 203] on td "issue: Customer Needs Receipt resolution: amt paid: 20$ last 4 cc: 3593 ; Custo…" at bounding box center [344, 207] width 490 height 13
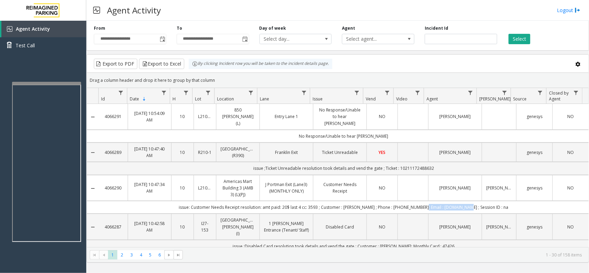
drag, startPoint x: 465, startPoint y: 203, endPoint x: 418, endPoint y: 205, distance: 47.0
click at [418, 205] on td "issue: Customer Needs Receipt resolution: amt paid: 20$ last 4 cc: 3593 ; Custo…" at bounding box center [344, 207] width 490 height 13
drag, startPoint x: 294, startPoint y: 202, endPoint x: 286, endPoint y: 201, distance: 7.3
click at [286, 201] on td "issue: Customer Needs Receipt resolution: amt paid: 20$ last 4 cc: 3593 ; Custo…" at bounding box center [344, 207] width 490 height 13
drag, startPoint x: 320, startPoint y: 201, endPoint x: 311, endPoint y: 200, distance: 9.1
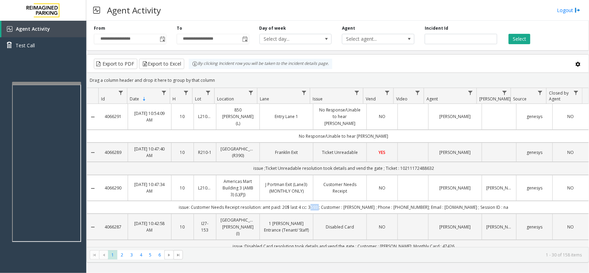
click at [311, 201] on td "issue: Customer Needs Receipt resolution: amt paid: 20$ last 4 cc: 3593 ; Custo…" at bounding box center [344, 207] width 490 height 13
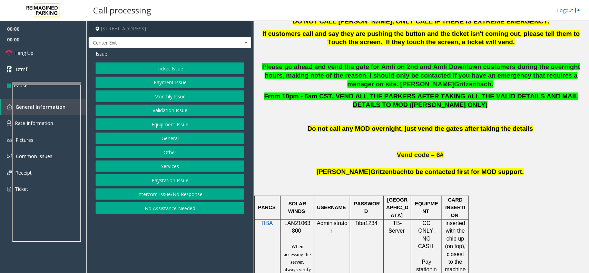
scroll to position [388, 0]
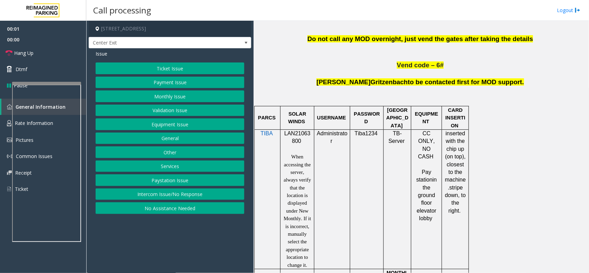
click at [307, 130] on div at bounding box center [298, 129] width 34 height 2
click at [306, 131] on div at bounding box center [298, 129] width 34 height 2
click at [305, 133] on span "LAN21063800" at bounding box center [297, 136] width 26 height 13
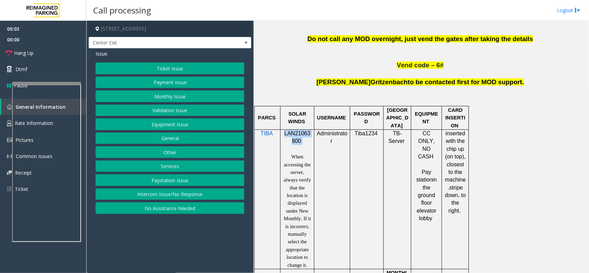
click at [305, 133] on span "LAN21063800" at bounding box center [297, 136] width 26 height 13
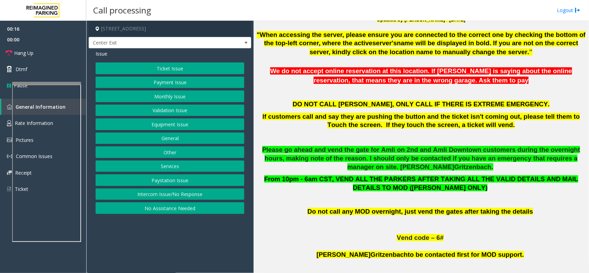
scroll to position [129, 0]
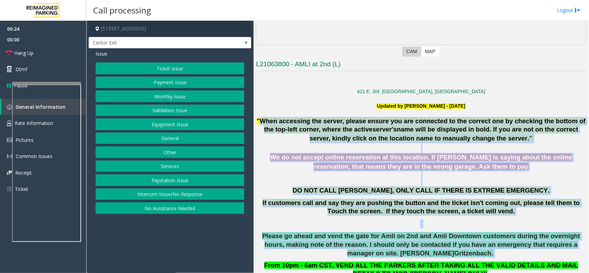
drag, startPoint x: 262, startPoint y: 120, endPoint x: 545, endPoint y: 257, distance: 315.2
click at [494, 222] on p at bounding box center [421, 224] width 330 height 9
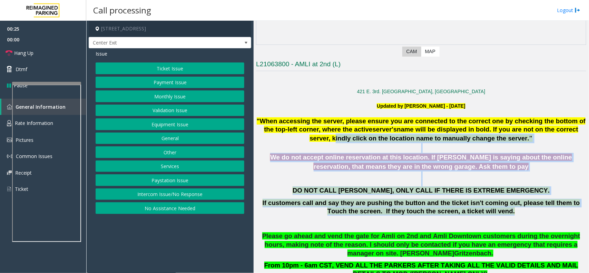
drag, startPoint x: 495, startPoint y: 210, endPoint x: 342, endPoint y: 138, distance: 168.9
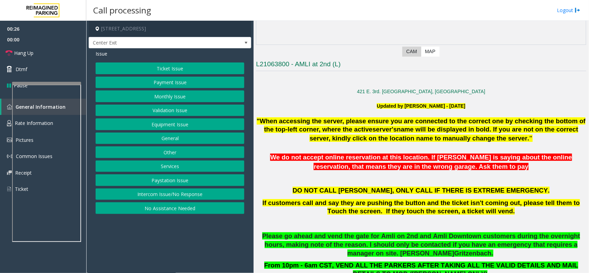
click at [311, 138] on span "name will be displayed in bold. If you are not on the correct server, kindly cl…" at bounding box center [444, 134] width 269 height 16
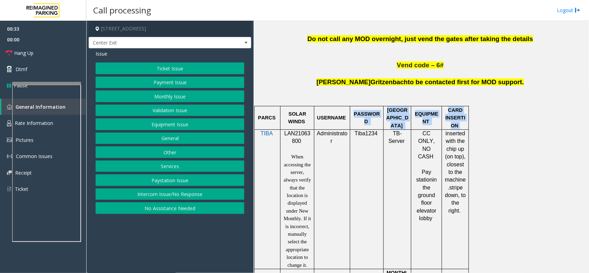
drag, startPoint x: 353, startPoint y: 119, endPoint x: 462, endPoint y: 123, distance: 108.8
click at [462, 123] on tr "PARCS SOLAR WINDS USERNAME PASSWORD PARIS EQUIPMENT CARD INSERTION" at bounding box center [362, 117] width 214 height 23
click at [491, 93] on p "[PERSON_NAME] to be contacted first for MOD support." at bounding box center [421, 90] width 330 height 24
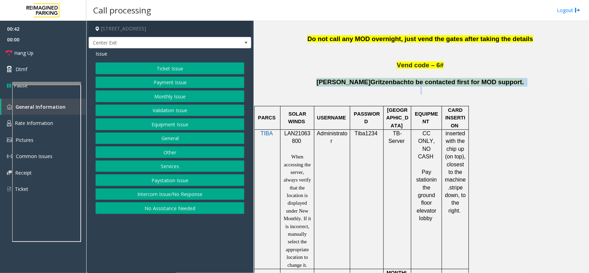
drag, startPoint x: 509, startPoint y: 78, endPoint x: 505, endPoint y: 95, distance: 17.9
click at [505, 95] on p "[PERSON_NAME] to be contacted first for MOD support." at bounding box center [421, 90] width 330 height 24
drag, startPoint x: 505, startPoint y: 94, endPoint x: 372, endPoint y: 49, distance: 140.5
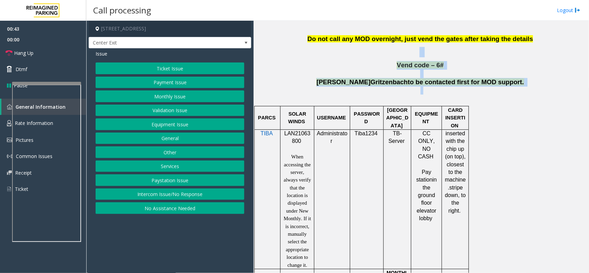
click at [376, 69] on p "Vend code – 6#" at bounding box center [421, 65] width 330 height 9
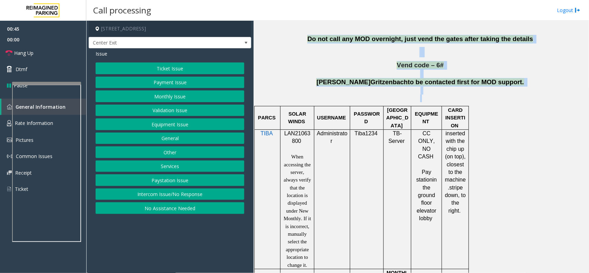
drag, startPoint x: 318, startPoint y: 36, endPoint x: 542, endPoint y: 111, distance: 236.7
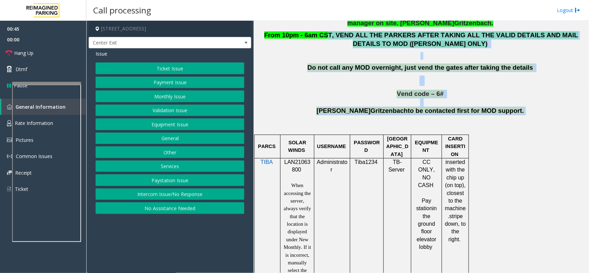
drag, startPoint x: 501, startPoint y: 82, endPoint x: 320, endPoint y: 23, distance: 190.9
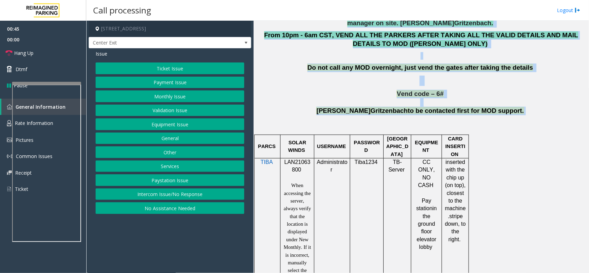
scroll to position [334, 0]
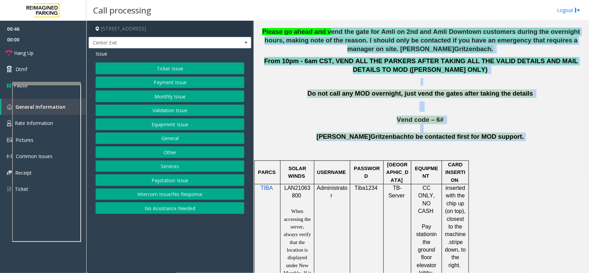
click at [360, 132] on p at bounding box center [421, 128] width 330 height 9
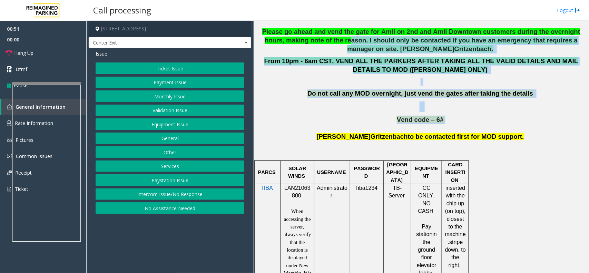
drag, startPoint x: 503, startPoint y: 113, endPoint x: 303, endPoint y: 37, distance: 214.0
click at [322, 67] on p "From 10pm - 6am CST, VEND ALL THE PARKERS AFTER TAKING ALL THE VALID DETAILS AN…" at bounding box center [421, 65] width 330 height 17
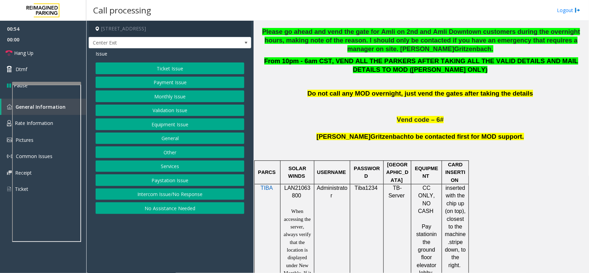
click at [171, 122] on button "Equipment Issue" at bounding box center [170, 124] width 149 height 12
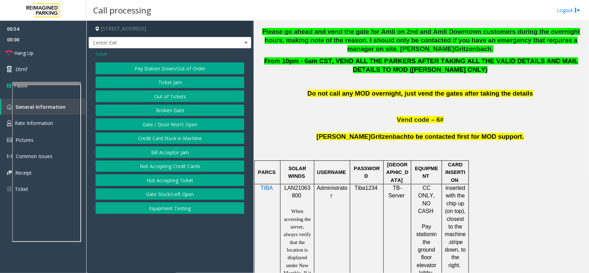
click at [171, 122] on button "Gate / Door Won't Open" at bounding box center [170, 124] width 149 height 12
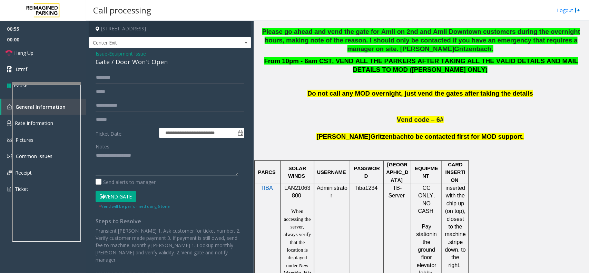
click at [171, 167] on textarea at bounding box center [167, 163] width 143 height 26
click at [30, 51] on span "Hang Up" at bounding box center [23, 52] width 19 height 7
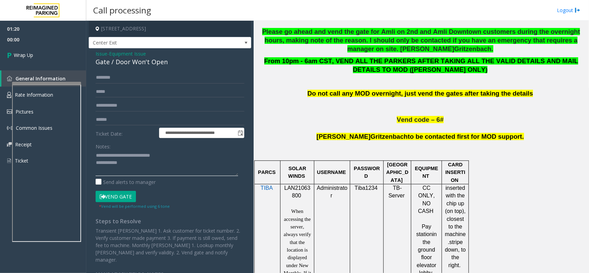
click at [138, 164] on textarea at bounding box center [167, 163] width 143 height 26
type textarea "**********"
click at [56, 49] on link "Wrap Up" at bounding box center [43, 55] width 86 height 20
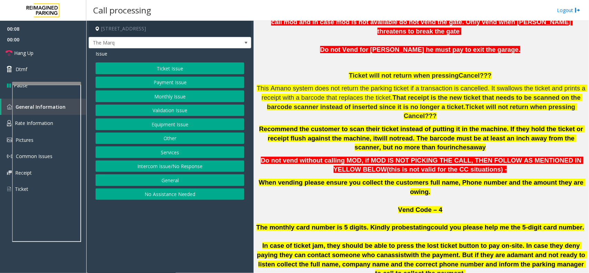
scroll to position [302, 0]
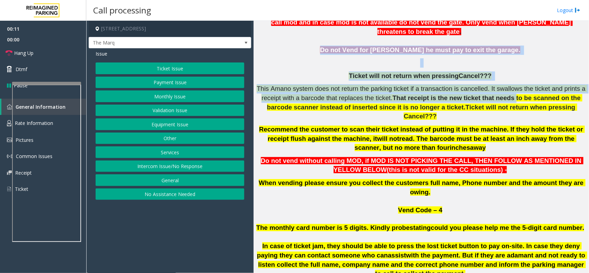
drag, startPoint x: 320, startPoint y: 40, endPoint x: 475, endPoint y: 83, distance: 160.7
click at [475, 83] on h6 "Credit Card not reading DNV for any of the [PERSON_NAME] who says his credit ca…" at bounding box center [421, 148] width 330 height 335
click at [498, 85] on span "This Amano system does not return the parking ticket if a transaction is cancel…" at bounding box center [422, 93] width 331 height 17
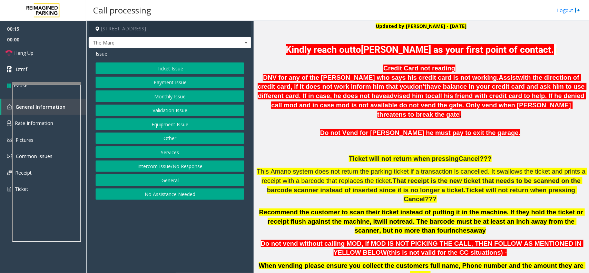
scroll to position [173, 0]
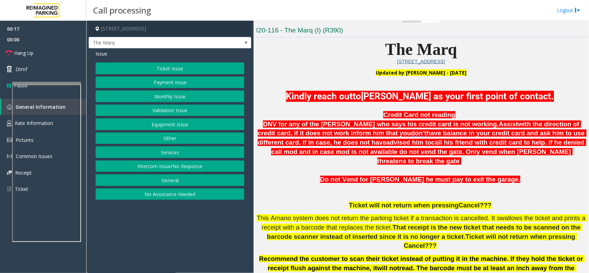
click at [165, 167] on button "Intercom Issue/No Response" at bounding box center [170, 167] width 149 height 12
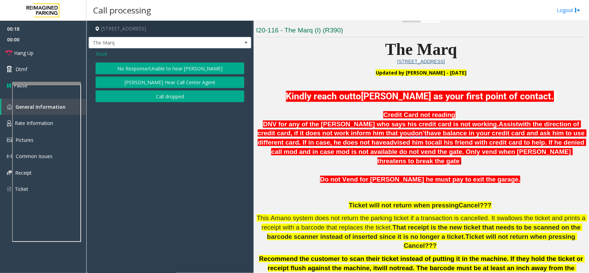
click at [163, 65] on button "No Response/Unable to hear [PERSON_NAME]" at bounding box center [170, 68] width 149 height 12
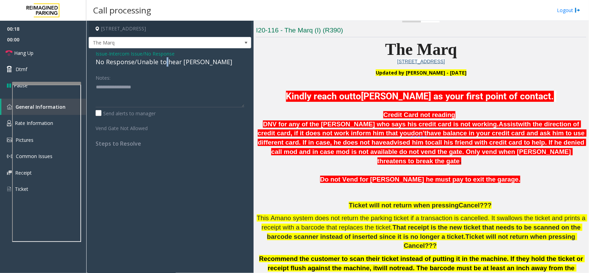
click at [163, 65] on div "No Response/Unable to hear [PERSON_NAME]" at bounding box center [170, 61] width 149 height 9
click at [212, 90] on textarea at bounding box center [170, 94] width 149 height 26
type textarea "**********"
click at [39, 56] on link "Hang Up" at bounding box center [43, 53] width 86 height 16
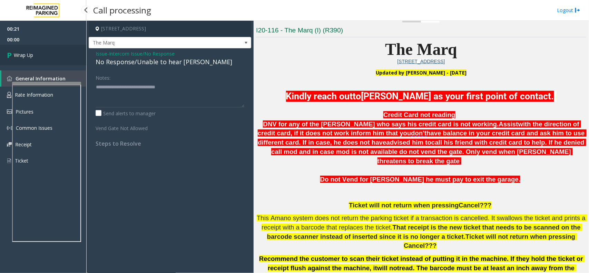
click at [39, 56] on link "Wrap Up" at bounding box center [43, 55] width 86 height 20
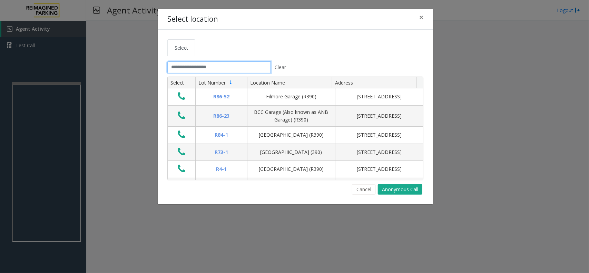
click at [185, 66] on input "text" at bounding box center [219, 67] width 104 height 12
click at [418, 16] on button "×" at bounding box center [422, 17] width 14 height 17
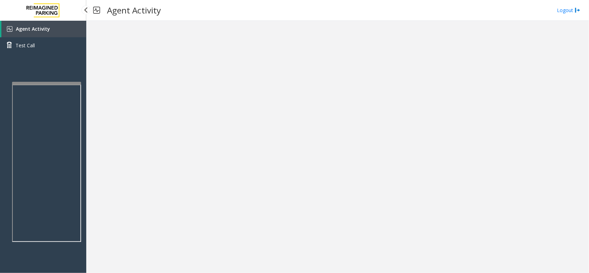
click at [58, 32] on link "Agent Activity" at bounding box center [43, 29] width 85 height 17
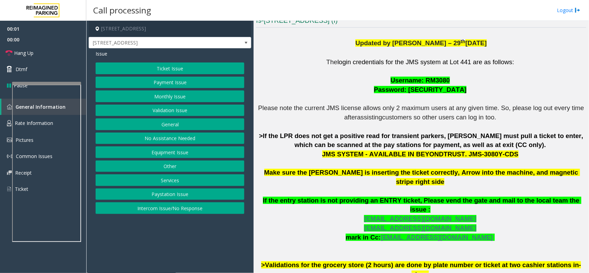
scroll to position [216, 0]
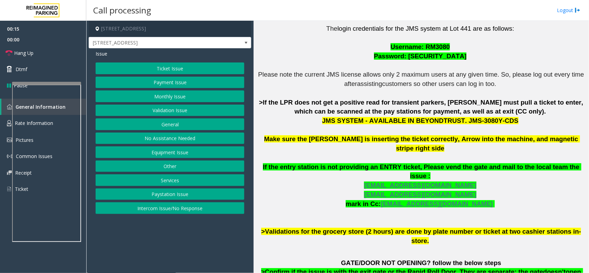
click at [185, 69] on button "Ticket Issue" at bounding box center [170, 68] width 149 height 12
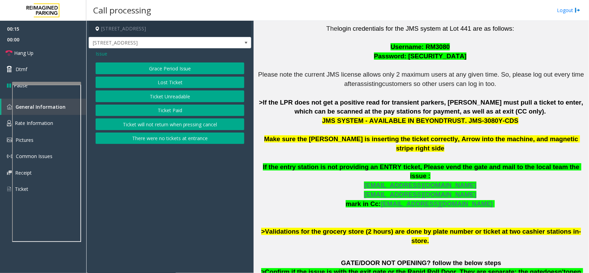
click at [184, 94] on button "Ticket Unreadable" at bounding box center [170, 96] width 149 height 12
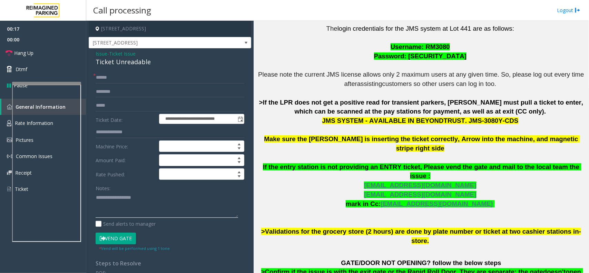
click at [126, 200] on textarea at bounding box center [167, 205] width 143 height 26
click at [165, 194] on textarea at bounding box center [167, 205] width 143 height 26
click at [132, 60] on div "Ticket Unreadable" at bounding box center [170, 61] width 149 height 9
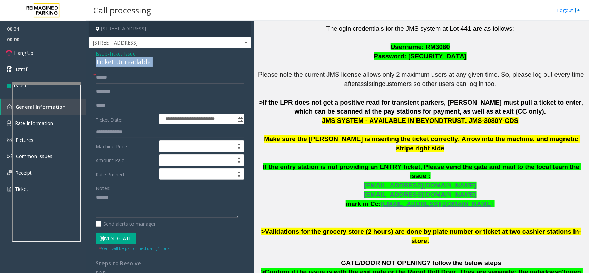
copy div "Ticket Unreadable"
click at [126, 202] on textarea at bounding box center [167, 205] width 143 height 26
paste textarea "**********"
type textarea "**********"
click at [105, 71] on div "**********" at bounding box center [170, 219] width 163 height 343
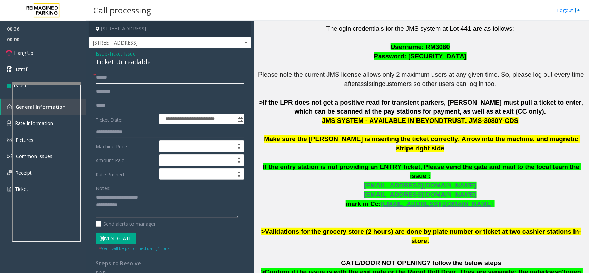
click at [106, 74] on input "text" at bounding box center [170, 78] width 149 height 12
type input "********"
click at [125, 207] on textarea at bounding box center [167, 205] width 143 height 26
click at [117, 242] on button "Vend Gate" at bounding box center [116, 239] width 40 height 12
click at [133, 215] on textarea at bounding box center [167, 205] width 143 height 26
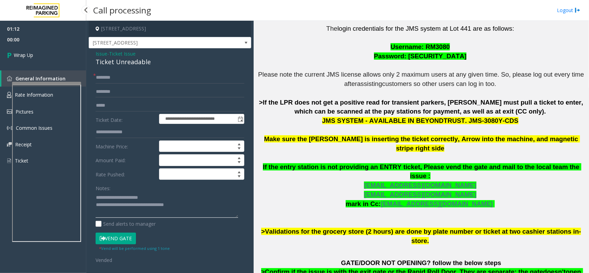
type textarea "**********"
click at [64, 66] on div "01:12 00:00 Wrap Up General Information Rate Information Pictures Common Issues…" at bounding box center [43, 98] width 86 height 154
click at [43, 54] on link "Wrap Up" at bounding box center [43, 55] width 86 height 20
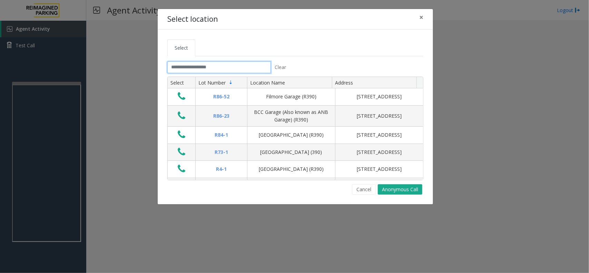
click at [225, 64] on input "text" at bounding box center [219, 67] width 104 height 12
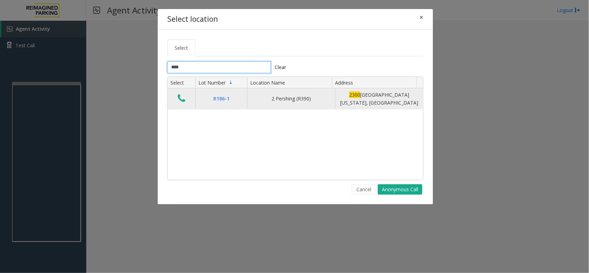
type input "****"
click at [182, 98] on icon "Data table" at bounding box center [182, 99] width 8 height 10
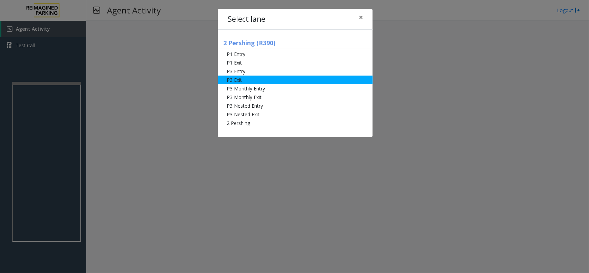
click at [265, 77] on li "P3 Exit" at bounding box center [295, 80] width 155 height 9
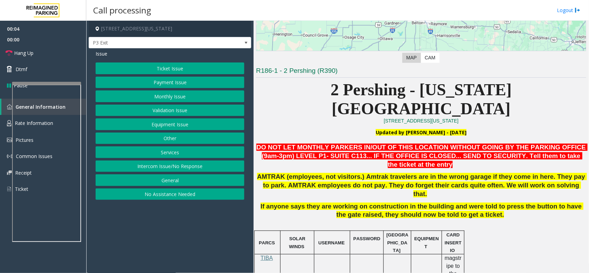
scroll to position [129, 0]
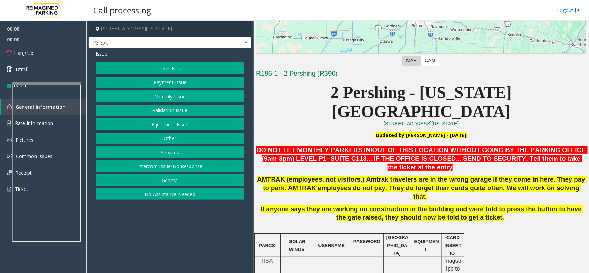
click at [198, 69] on button "Ticket Issue" at bounding box center [170, 68] width 149 height 12
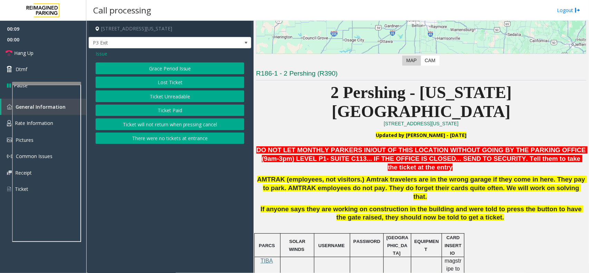
click at [192, 94] on button "Ticket Unreadable" at bounding box center [170, 96] width 149 height 12
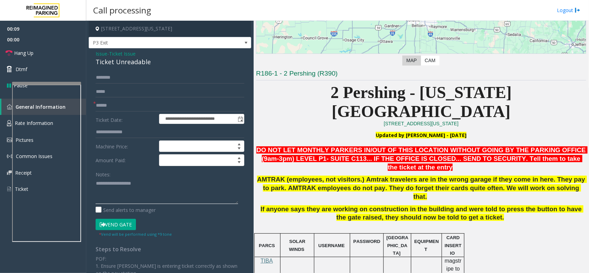
click at [127, 182] on textarea at bounding box center [167, 191] width 143 height 26
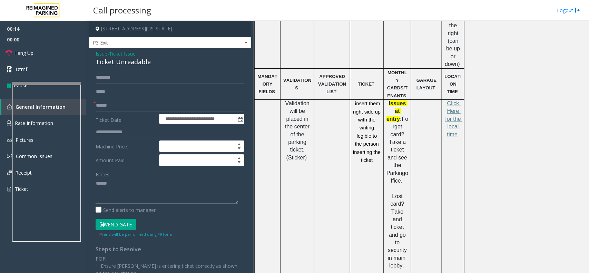
scroll to position [388, 0]
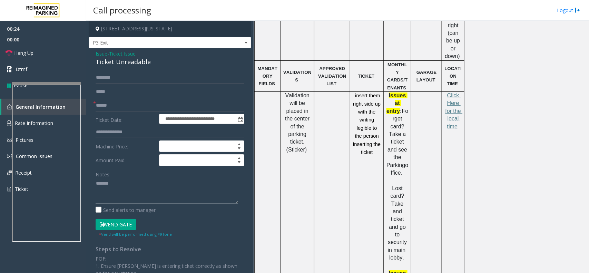
click at [132, 188] on textarea at bounding box center [167, 191] width 143 height 26
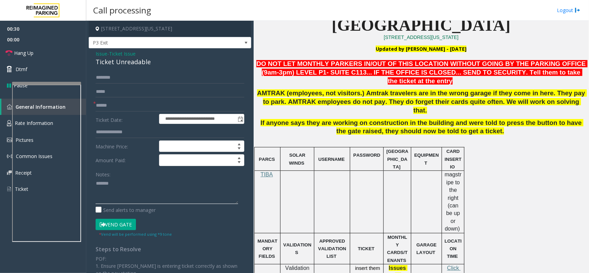
scroll to position [173, 0]
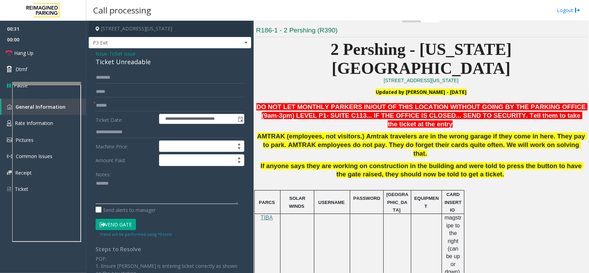
type textarea "******"
click at [148, 105] on input "text" at bounding box center [170, 106] width 149 height 12
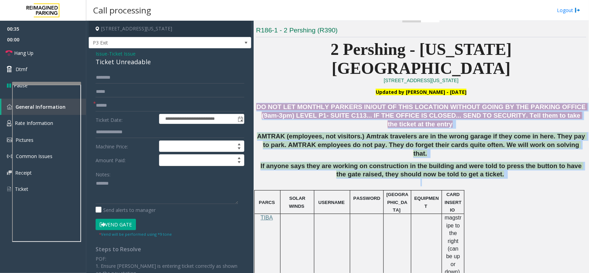
drag, startPoint x: 256, startPoint y: 87, endPoint x: 472, endPoint y: 146, distance: 223.7
click at [472, 162] on p "If anyone says they are working on construction in the building and were told t…" at bounding box center [421, 174] width 330 height 25
drag, startPoint x: 484, startPoint y: 144, endPoint x: 265, endPoint y: 73, distance: 230.0
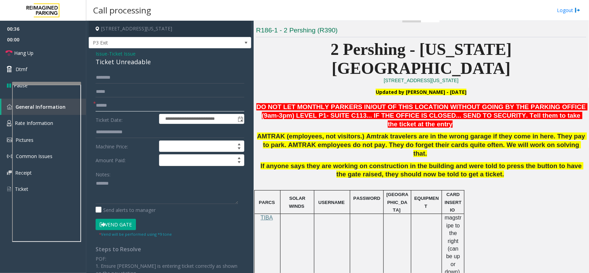
click at [103, 100] on input "text" at bounding box center [170, 106] width 149 height 12
type input "*******"
click at [127, 179] on textarea at bounding box center [167, 191] width 143 height 26
click at [139, 63] on div "Ticket Unreadable" at bounding box center [170, 61] width 149 height 9
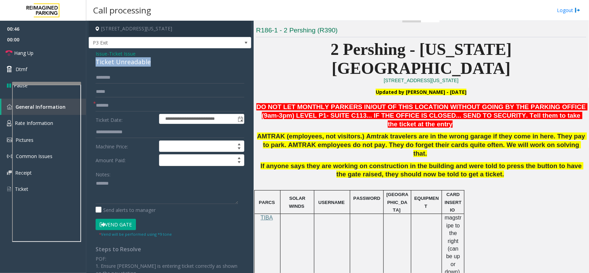
click at [139, 63] on div "Ticket Unreadable" at bounding box center [170, 61] width 149 height 9
copy div "Ticket Unreadable"
click at [122, 188] on textarea at bounding box center [167, 191] width 143 height 26
paste textarea "**********"
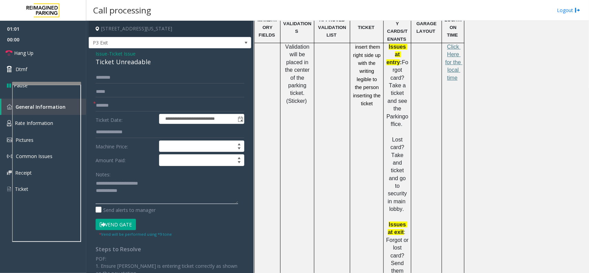
scroll to position [221, 0]
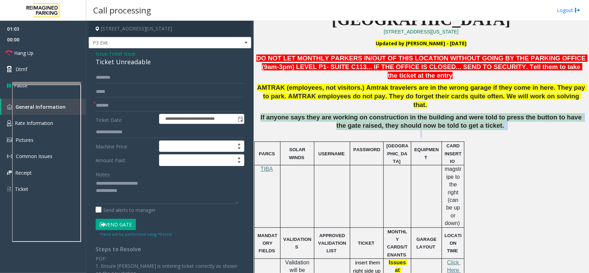
drag, startPoint x: 266, startPoint y: 82, endPoint x: 471, endPoint y: 99, distance: 205.7
click at [471, 113] on p "If anyone says they are working on construction in the building and were told t…" at bounding box center [421, 125] width 330 height 25
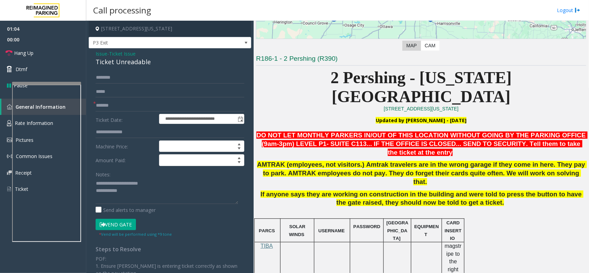
scroll to position [135, 0]
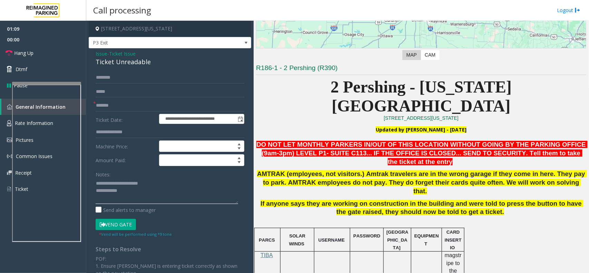
drag, startPoint x: 139, startPoint y: 201, endPoint x: 139, endPoint y: 197, distance: 3.5
click at [138, 201] on textarea at bounding box center [167, 191] width 143 height 26
click at [114, 222] on button "Vend Gate" at bounding box center [116, 225] width 40 height 12
click at [131, 205] on div "Notes: Send alerts to manager" at bounding box center [170, 190] width 149 height 45
click at [137, 196] on textarea at bounding box center [167, 191] width 143 height 26
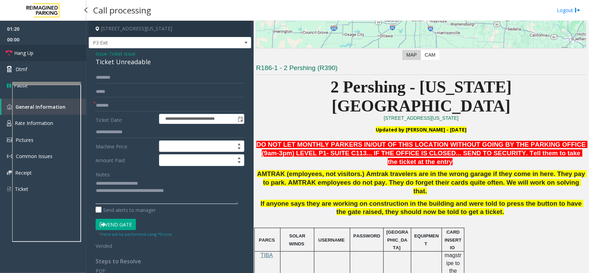
type textarea "**********"
click at [46, 50] on link "Hang Up" at bounding box center [43, 53] width 86 height 16
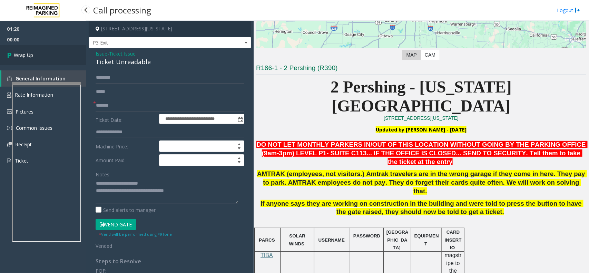
click at [46, 50] on link "Wrap Up" at bounding box center [43, 55] width 86 height 20
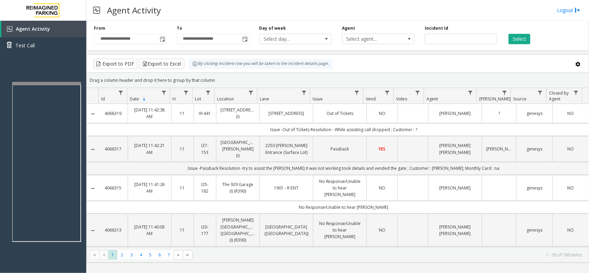
drag, startPoint x: 216, startPoint y: 81, endPoint x: 193, endPoint y: 65, distance: 28.8
click at [193, 65] on kendo-grid "Export to PDF Export to Excel By clicking Incident row you will be taken to the…" at bounding box center [338, 158] width 503 height 208
click at [217, 75] on div "Drag a column header and drop it here to group by that column" at bounding box center [338, 80] width 502 height 12
drag, startPoint x: 218, startPoint y: 80, endPoint x: 192, endPoint y: 67, distance: 29.0
click at [192, 67] on kendo-grid "Export to PDF Export to Excel By clicking Incident row you will be taken to the…" at bounding box center [338, 158] width 503 height 208
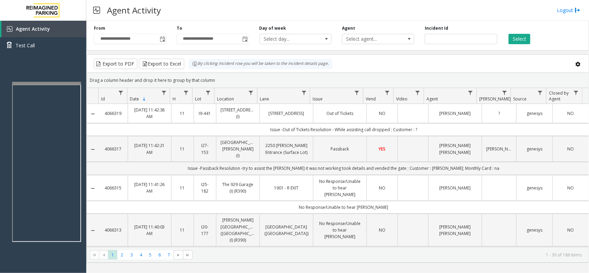
click at [214, 78] on div "Drag a column header and drop it here to group by that column" at bounding box center [338, 80] width 502 height 12
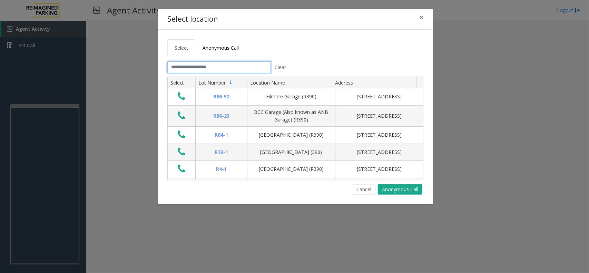
click at [193, 63] on input "text" at bounding box center [219, 67] width 104 height 12
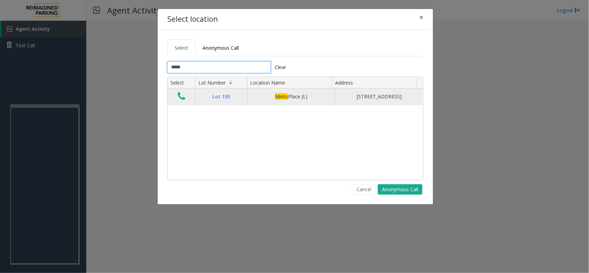
type input "*****"
click at [182, 101] on icon "Data table" at bounding box center [182, 96] width 8 height 10
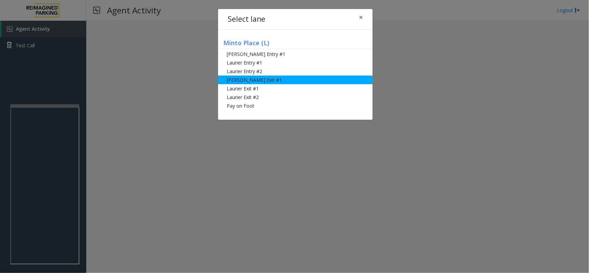
click at [261, 80] on li "[PERSON_NAME] Exit #1" at bounding box center [295, 80] width 155 height 9
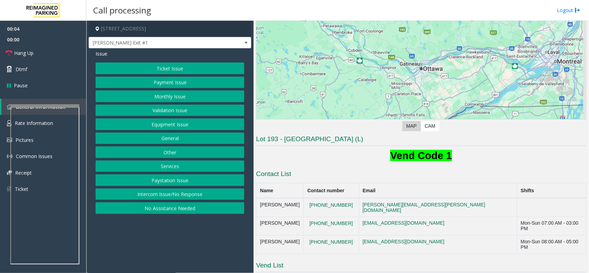
scroll to position [144, 0]
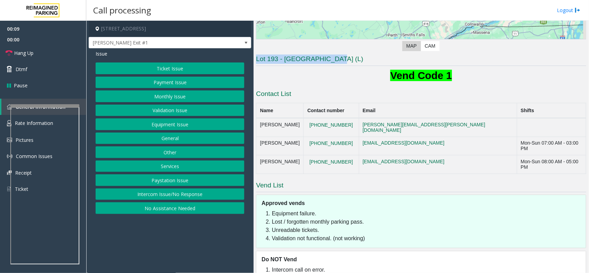
drag, startPoint x: 337, startPoint y: 56, endPoint x: 280, endPoint y: 52, distance: 57.4
click at [280, 52] on div "Revenue Control Manufacturer: TIBA ← Move left → Move right ↑ Move up ↓ Move do…" at bounding box center [421, 84] width 330 height 391
click at [309, 80] on h1 "Vend Code 1" at bounding box center [421, 75] width 330 height 14
drag, startPoint x: 330, startPoint y: 59, endPoint x: 243, endPoint y: 56, distance: 86.7
click at [243, 56] on div "407 Laurier Avenue West, Ottawa, ON Slater Exit #1 Issue Ticket Issue Payment I…" at bounding box center [337, 147] width 503 height 252
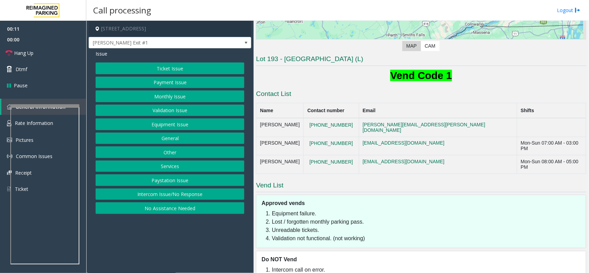
click at [300, 72] on h1 "Vend Code 1" at bounding box center [421, 75] width 330 height 14
drag, startPoint x: 333, startPoint y: 52, endPoint x: 280, endPoint y: 59, distance: 53.6
click at [280, 59] on div "Revenue Control Manufacturer: TIBA ← Move left → Move right ↑ Move up ↓ Move do…" at bounding box center [421, 84] width 330 height 391
click at [332, 82] on h1 "Vend Code 1" at bounding box center [421, 75] width 330 height 14
drag, startPoint x: 344, startPoint y: 59, endPoint x: 257, endPoint y: 62, distance: 87.4
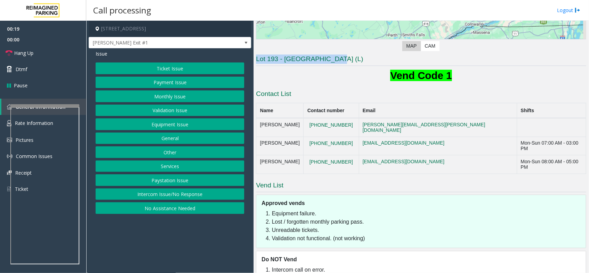
click at [257, 62] on h3 "Lot 193 - Minto Place (L)" at bounding box center [421, 60] width 330 height 11
click at [300, 79] on h1 "Vend Code 1" at bounding box center [421, 75] width 330 height 14
drag, startPoint x: 335, startPoint y: 57, endPoint x: 258, endPoint y: 60, distance: 76.7
click at [258, 60] on h3 "Lot 193 - Minto Place (L)" at bounding box center [421, 60] width 330 height 11
click at [294, 78] on h1 "Vend Code 1" at bounding box center [421, 75] width 330 height 14
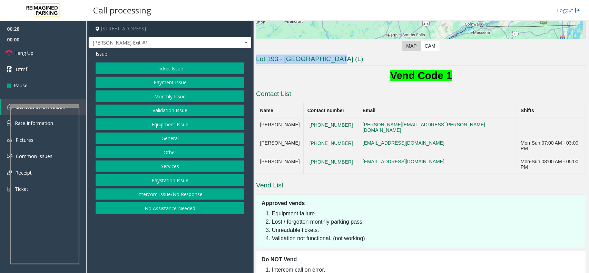
drag, startPoint x: 351, startPoint y: 59, endPoint x: 254, endPoint y: 58, distance: 97.3
click at [254, 58] on div "Main Revenue Control Manufacturer: TIBA ← Move left → Move right ↑ Move up ↓ Mo…" at bounding box center [421, 147] width 335 height 252
click at [287, 85] on div "Lot 193 - Minto Place (L) Vend Code 1 Contact List Name Contact number Email Sh…" at bounding box center [421, 167] width 330 height 225
drag, startPoint x: 331, startPoint y: 59, endPoint x: 258, endPoint y: 60, distance: 73.2
click at [258, 60] on h3 "Lot 193 - Minto Place (L)" at bounding box center [421, 60] width 330 height 11
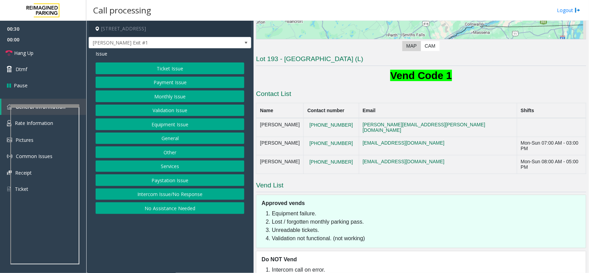
click at [279, 67] on div "Lot 193 - Minto Place (L) Vend Code 1 Contact List Name Contact number Email Sh…" at bounding box center [421, 167] width 330 height 225
click at [182, 84] on button "Payment Issue" at bounding box center [170, 83] width 149 height 12
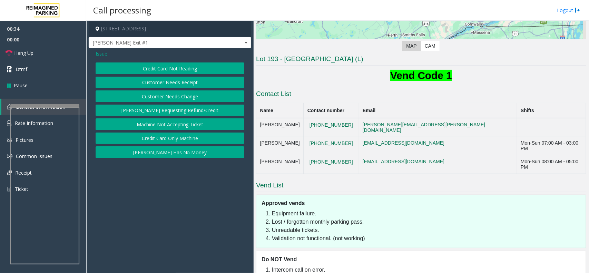
click at [102, 56] on span "Issue" at bounding box center [102, 53] width 12 height 7
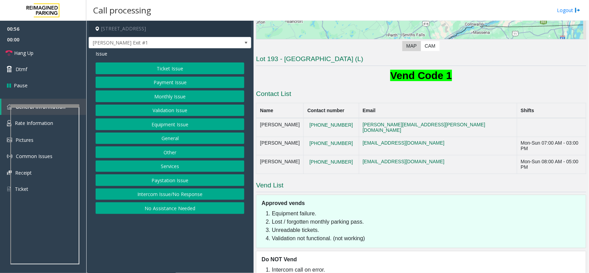
click at [167, 124] on button "Equipment Issue" at bounding box center [170, 124] width 149 height 12
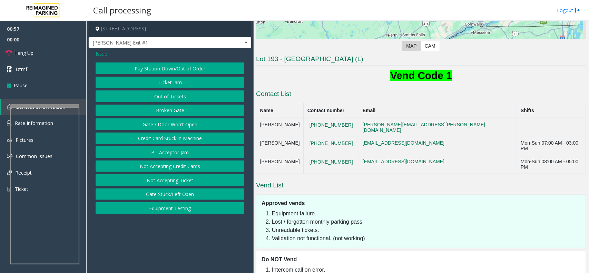
click at [102, 55] on span "Issue" at bounding box center [102, 53] width 12 height 7
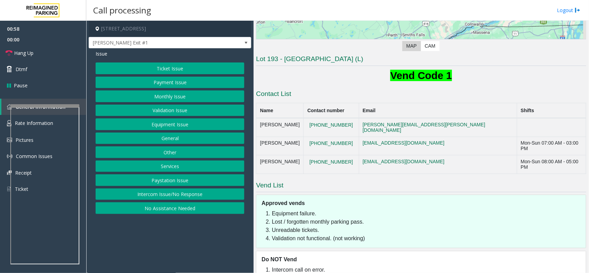
click at [171, 84] on button "Payment Issue" at bounding box center [170, 83] width 149 height 12
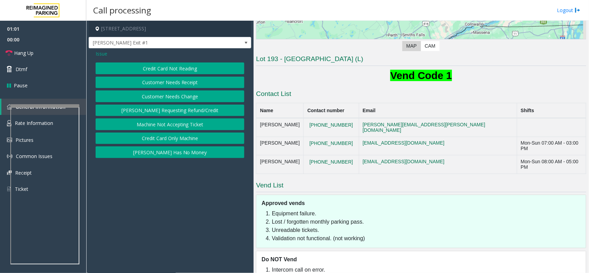
click at [103, 54] on span "Issue" at bounding box center [102, 53] width 12 height 7
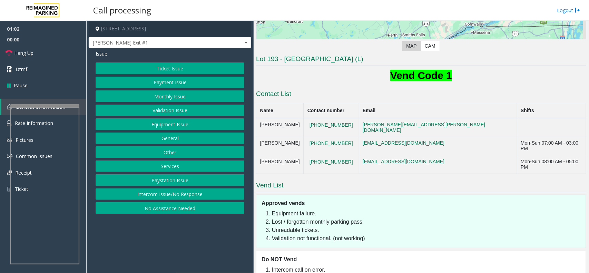
click at [169, 125] on button "Equipment Issue" at bounding box center [170, 124] width 149 height 12
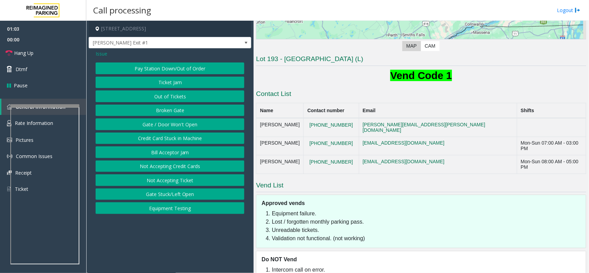
click at [174, 70] on button "Pay Station Down/Out of Order" at bounding box center [170, 68] width 149 height 12
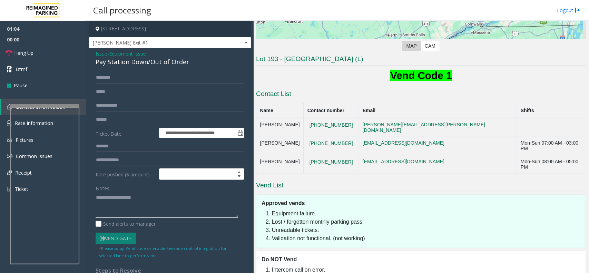
click at [118, 204] on textarea at bounding box center [167, 205] width 143 height 26
click at [152, 64] on div "Pay Station Down/Out of Order" at bounding box center [170, 61] width 149 height 9
copy div "Pay Station Down/Out of Order"
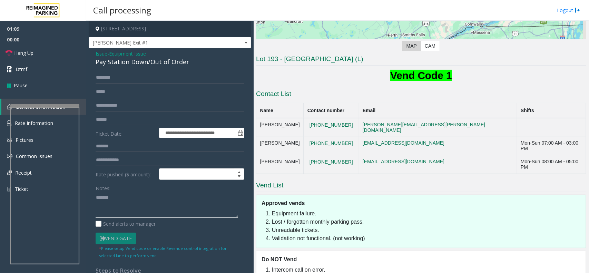
click at [125, 202] on textarea at bounding box center [167, 205] width 143 height 26
paste textarea "**********"
type textarea "**********"
click at [111, 121] on input "text" at bounding box center [170, 120] width 149 height 12
type input "*****"
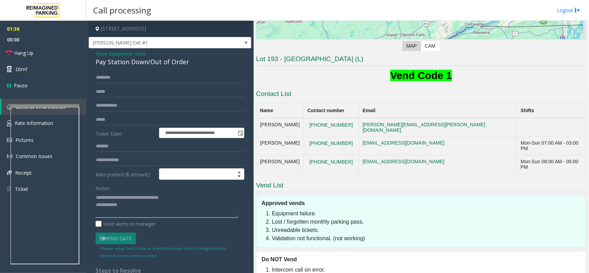
click at [132, 203] on textarea at bounding box center [167, 205] width 143 height 26
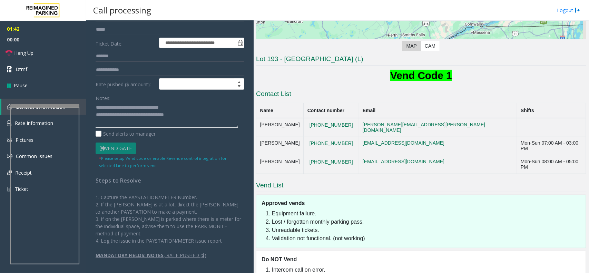
scroll to position [0, 0]
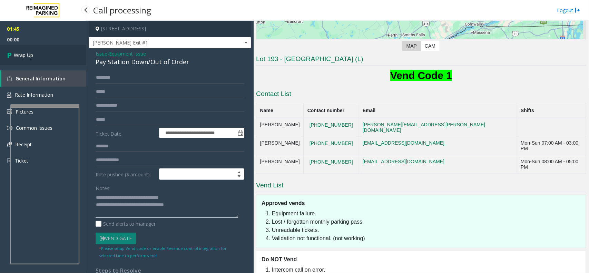
type textarea "**********"
click at [32, 52] on span "Wrap Up" at bounding box center [23, 54] width 19 height 7
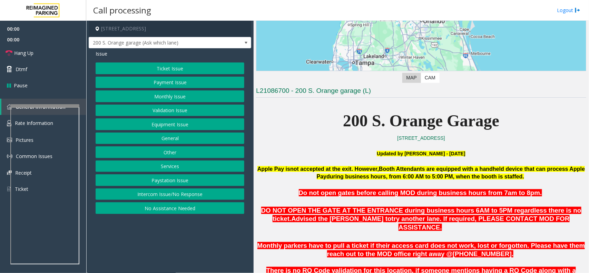
scroll to position [216, 0]
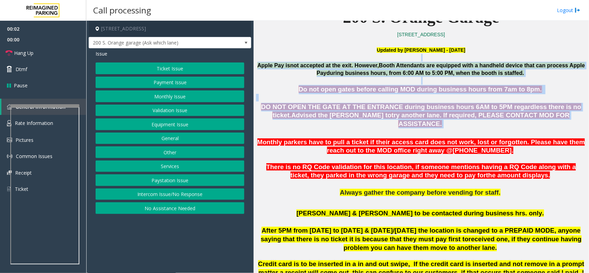
drag, startPoint x: 292, startPoint y: 58, endPoint x: 404, endPoint y: 136, distance: 136.7
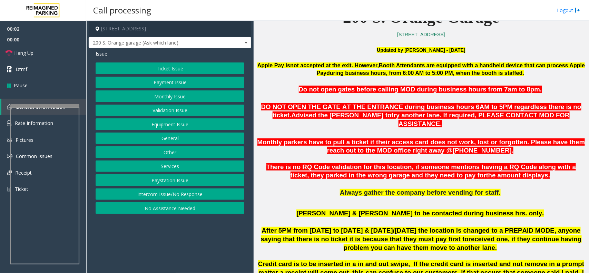
click at [468, 163] on span "There is no RQ Code validation for this location, if someone mentions having a …" at bounding box center [421, 171] width 310 height 16
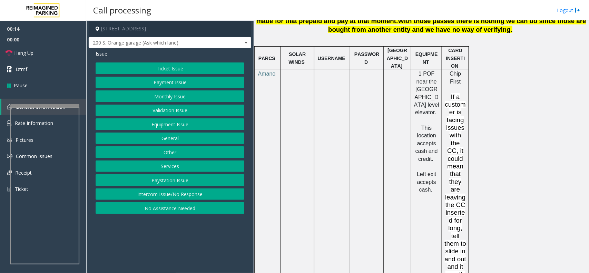
scroll to position [227, 0]
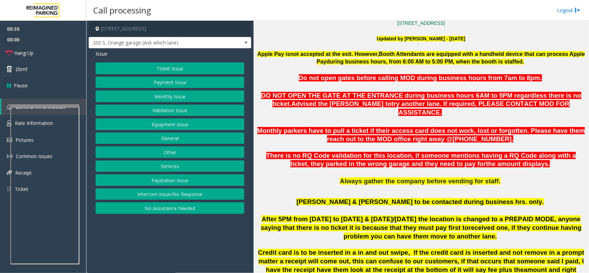
click at [156, 129] on button "Equipment Issue" at bounding box center [170, 124] width 149 height 12
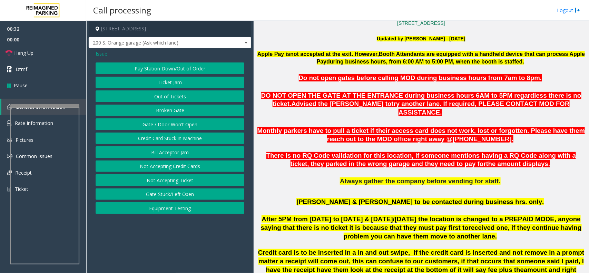
click at [156, 128] on button "Gate / Door Won't Open" at bounding box center [170, 124] width 149 height 12
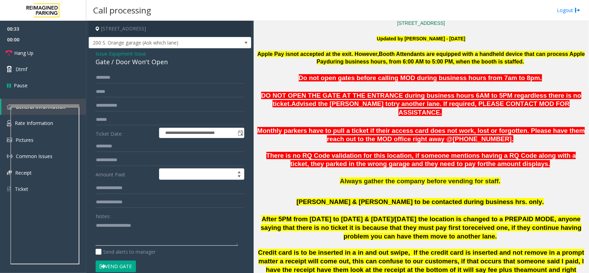
click at [126, 221] on textarea at bounding box center [167, 233] width 143 height 26
click at [68, 58] on link "Hang Up" at bounding box center [43, 53] width 86 height 16
click at [116, 65] on div "Gate / Door Won't Open" at bounding box center [170, 61] width 149 height 9
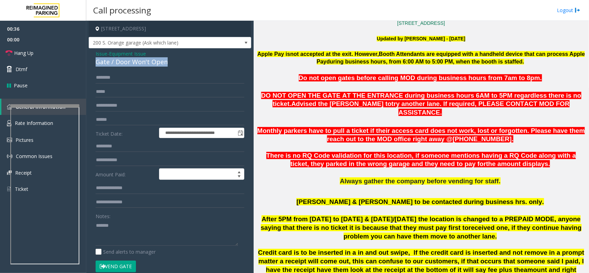
copy div "Gate / Door Won't Open"
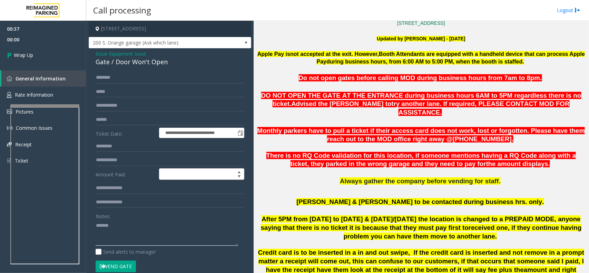
click at [124, 232] on textarea at bounding box center [167, 233] width 143 height 26
paste textarea "**********"
type textarea "**********"
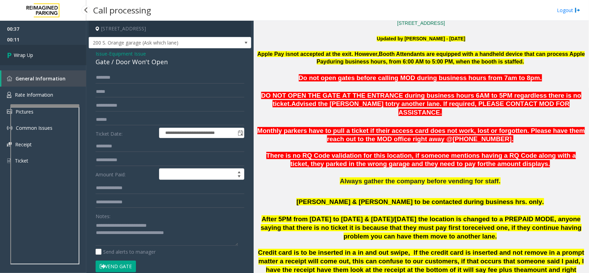
click at [36, 55] on link "Wrap Up" at bounding box center [43, 55] width 86 height 20
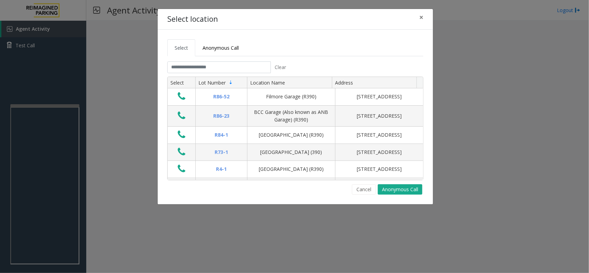
click at [192, 75] on tab "Clear Select Lot Number Location Name Address R86-52 Filmore Garage (R390) 175 …" at bounding box center [295, 127] width 256 height 133
click at [192, 72] on input "text" at bounding box center [219, 67] width 104 height 12
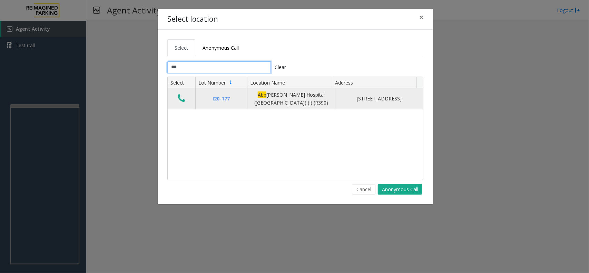
type input "***"
click at [179, 97] on icon "Data table" at bounding box center [182, 99] width 8 height 10
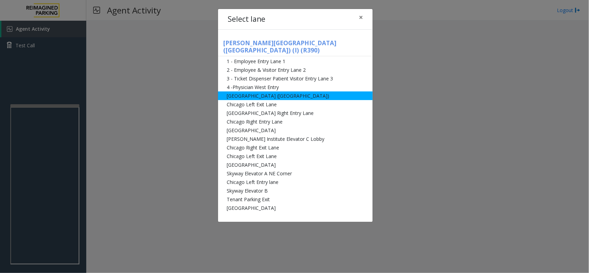
click at [275, 92] on li "[GEOGRAPHIC_DATA] ([GEOGRAPHIC_DATA])" at bounding box center [295, 95] width 155 height 9
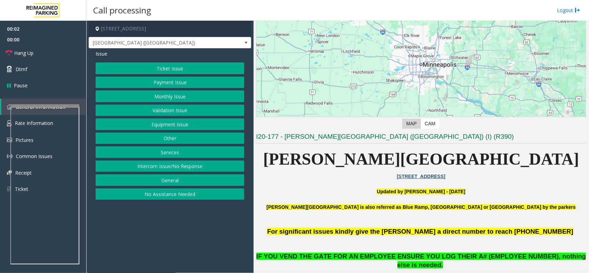
scroll to position [129, 0]
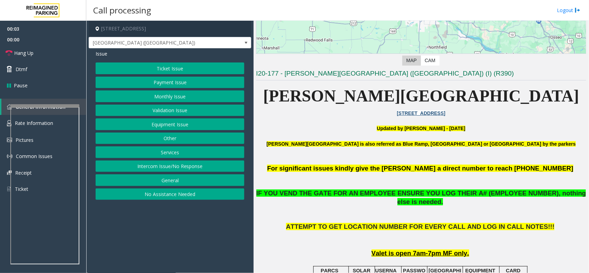
click at [165, 126] on button "Equipment Issue" at bounding box center [170, 124] width 149 height 12
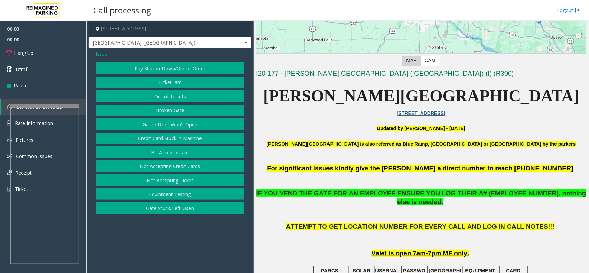
click at [165, 126] on button "Gate / Door Won't Open" at bounding box center [170, 124] width 149 height 12
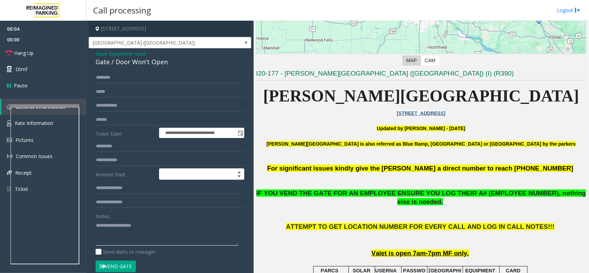
click at [150, 234] on textarea at bounding box center [167, 233] width 143 height 26
click at [124, 264] on button "Vend Gate" at bounding box center [116, 267] width 40 height 12
click at [143, 65] on div "Gate / Door Won't Open" at bounding box center [170, 61] width 149 height 9
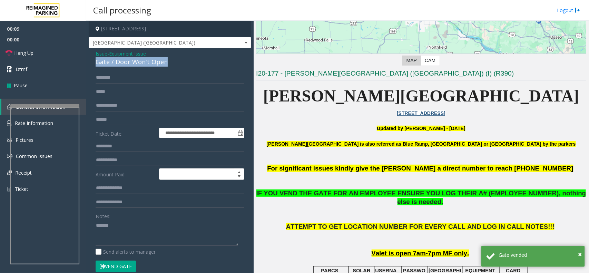
click at [143, 65] on div "Gate / Door Won't Open" at bounding box center [170, 61] width 149 height 9
copy div "Gate / Door Won't Open"
click at [124, 233] on textarea at bounding box center [167, 233] width 143 height 26
paste textarea "**********"
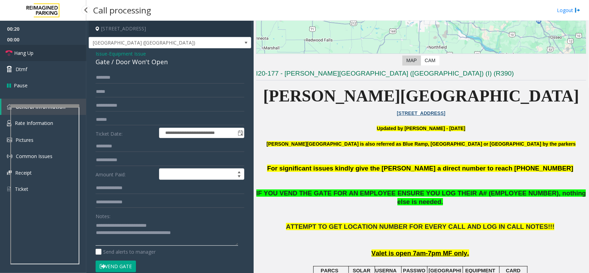
type textarea "**********"
click at [64, 55] on link "Hang Up" at bounding box center [43, 53] width 86 height 16
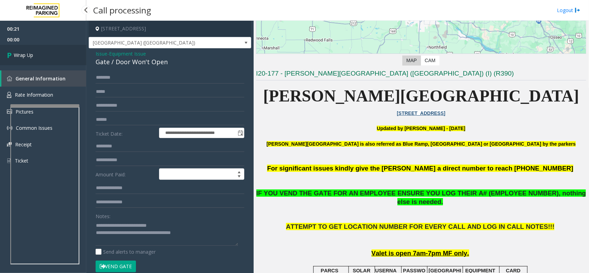
click at [64, 55] on link "Wrap Up" at bounding box center [43, 55] width 86 height 20
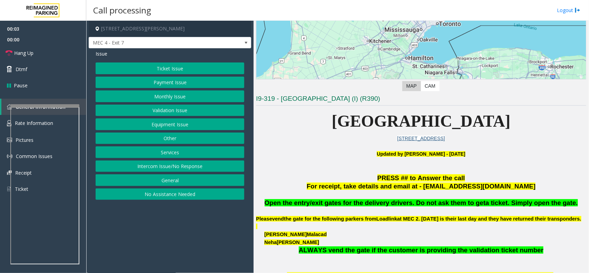
scroll to position [129, 0]
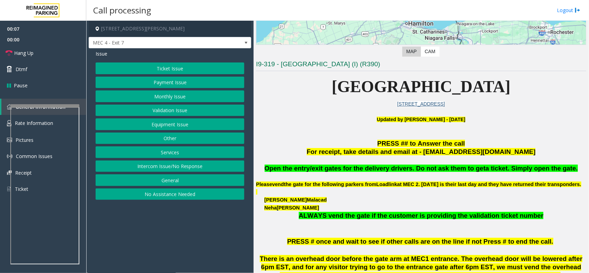
click at [181, 111] on button "Validation Issue" at bounding box center [170, 111] width 149 height 12
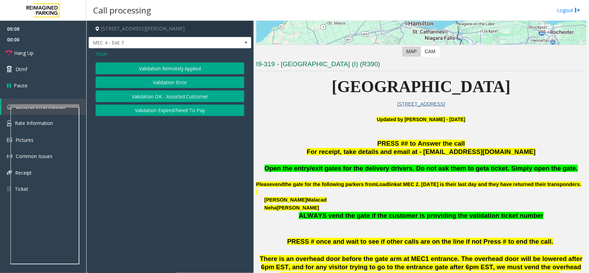
click at [172, 85] on button "Validation Error" at bounding box center [170, 83] width 149 height 12
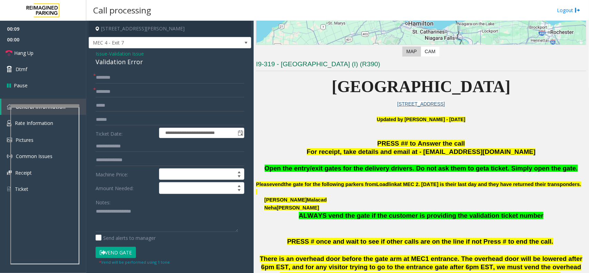
click at [138, 203] on div "Notes:" at bounding box center [170, 214] width 149 height 36
click at [138, 206] on div "Notes:" at bounding box center [170, 214] width 149 height 36
click at [141, 208] on textarea at bounding box center [167, 219] width 143 height 26
click at [130, 57] on div "Validation Error" at bounding box center [170, 61] width 149 height 9
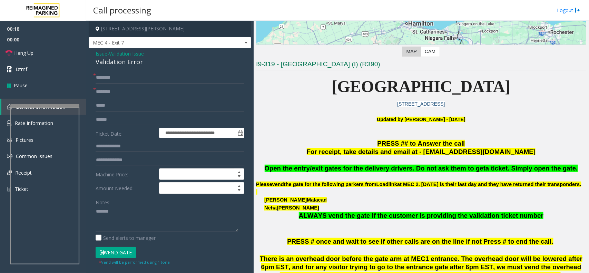
click at [127, 65] on div "Validation Error" at bounding box center [170, 61] width 149 height 9
copy div "Validation Error"
click at [123, 230] on textarea at bounding box center [167, 219] width 143 height 26
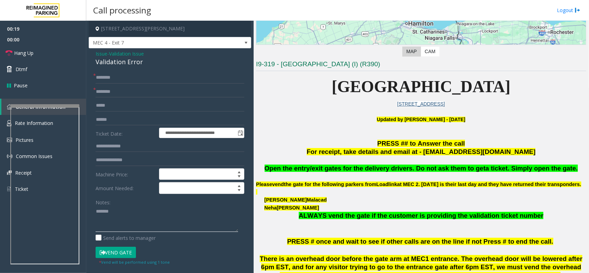
paste textarea "**********"
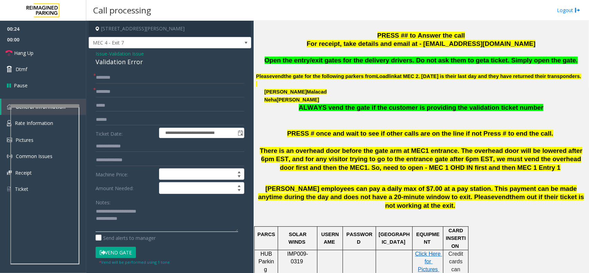
scroll to position [302, 0]
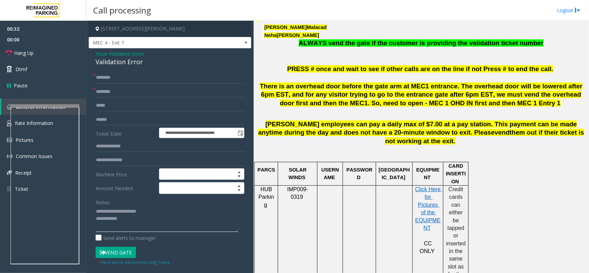
type textarea "**********"
click at [130, 90] on input "text" at bounding box center [170, 92] width 149 height 12
type input "**"
click at [132, 78] on input "*" at bounding box center [170, 78] width 149 height 12
type input "**"
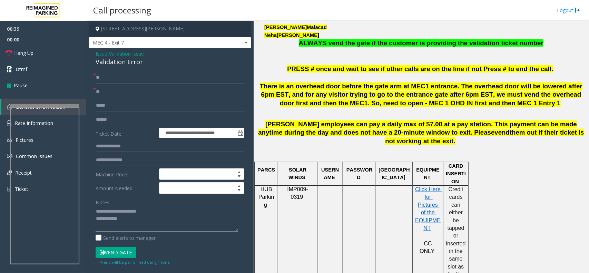
click at [135, 225] on textarea at bounding box center [167, 219] width 143 height 26
click at [148, 219] on textarea at bounding box center [167, 219] width 143 height 26
click at [52, 54] on link "Hang Up" at bounding box center [43, 53] width 86 height 16
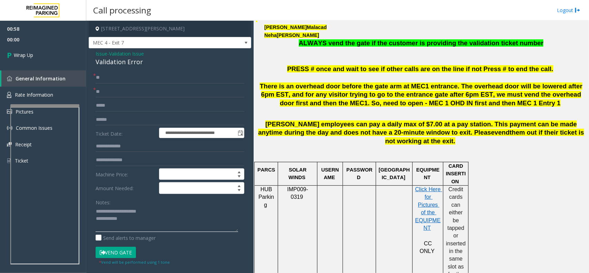
click at [130, 223] on textarea at bounding box center [167, 219] width 143 height 26
type textarea "**********"
click at [59, 59] on link "Wrap Up" at bounding box center [43, 55] width 86 height 20
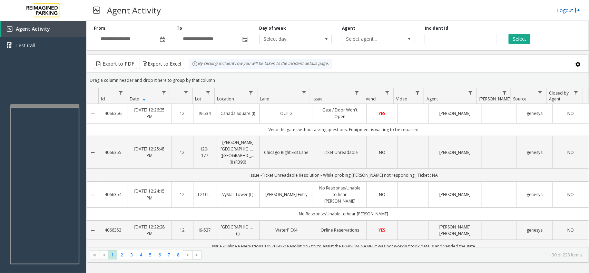
click at [563, 12] on link "Logout" at bounding box center [568, 10] width 23 height 7
